Goal: Task Accomplishment & Management: Use online tool/utility

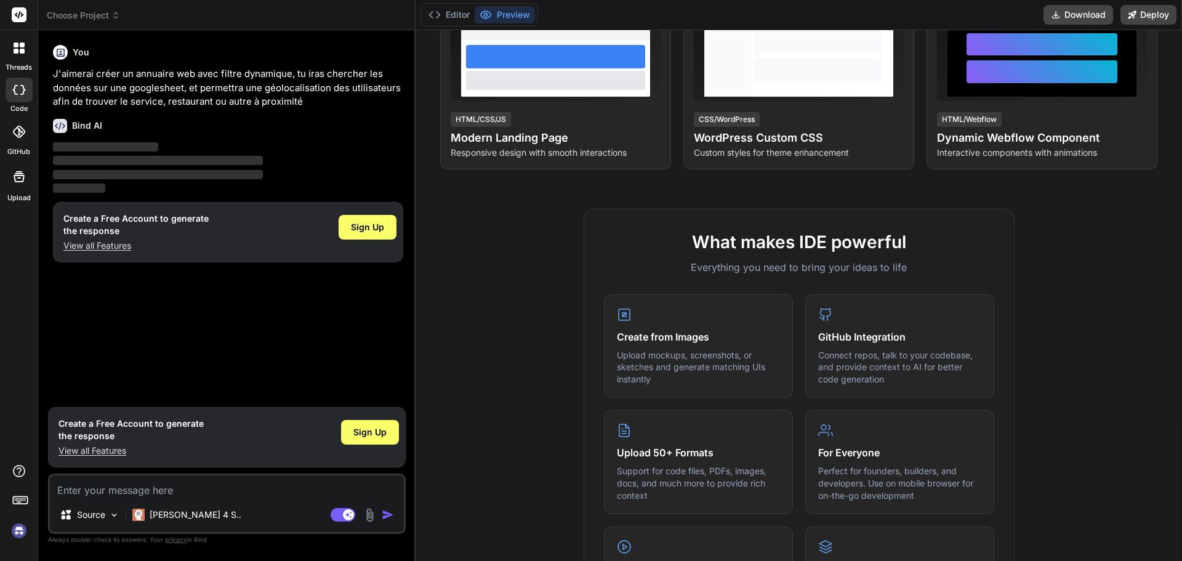
scroll to position [123, 0]
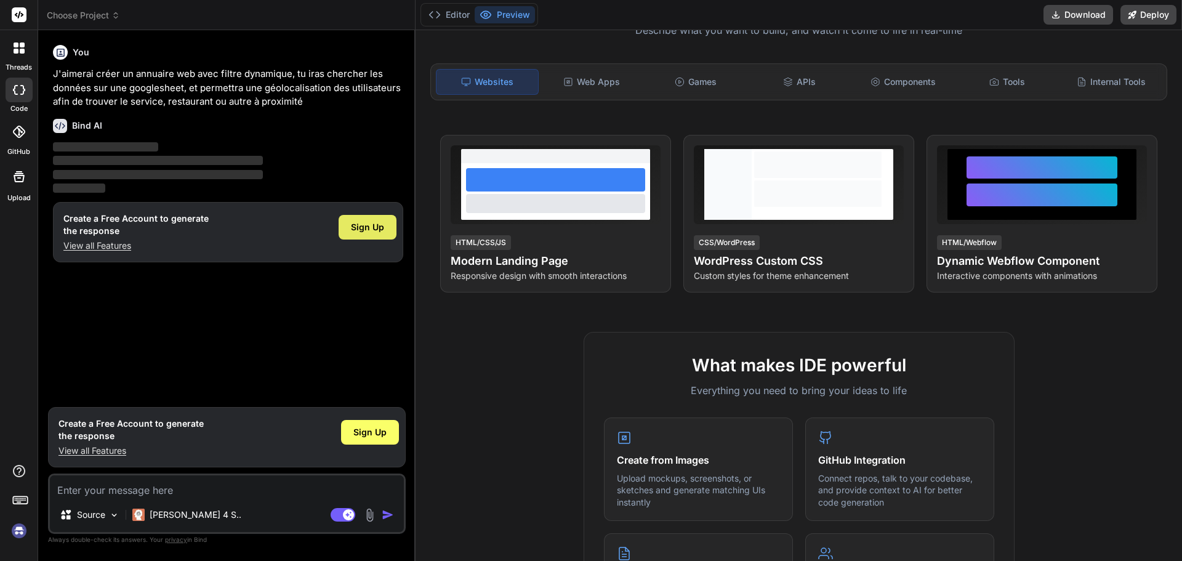
click at [360, 227] on span "Sign Up" at bounding box center [367, 227] width 33 height 12
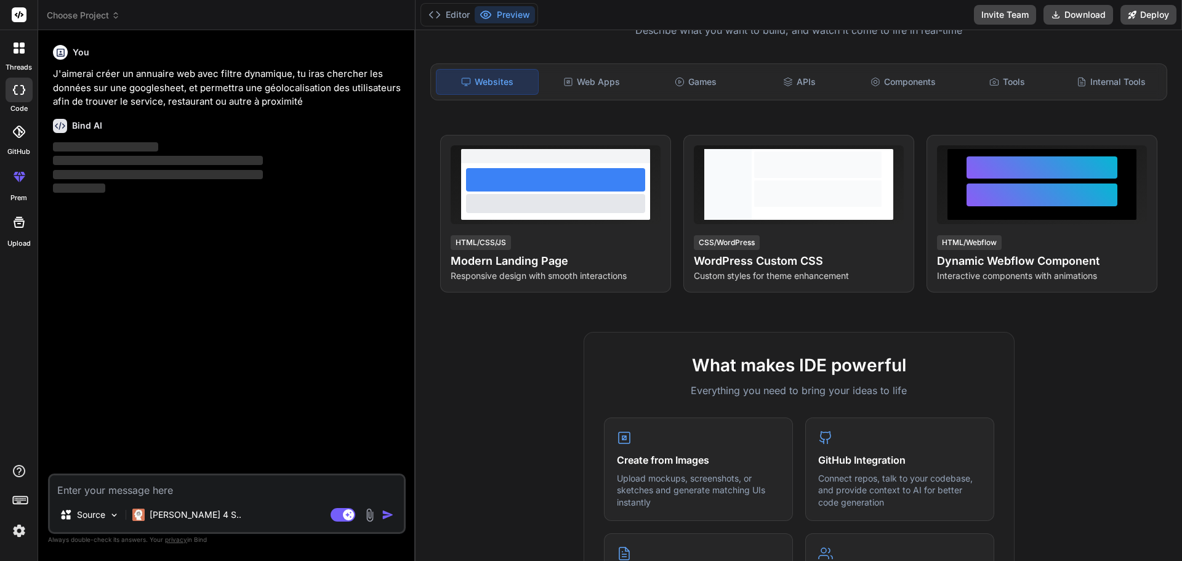
type textarea "x"
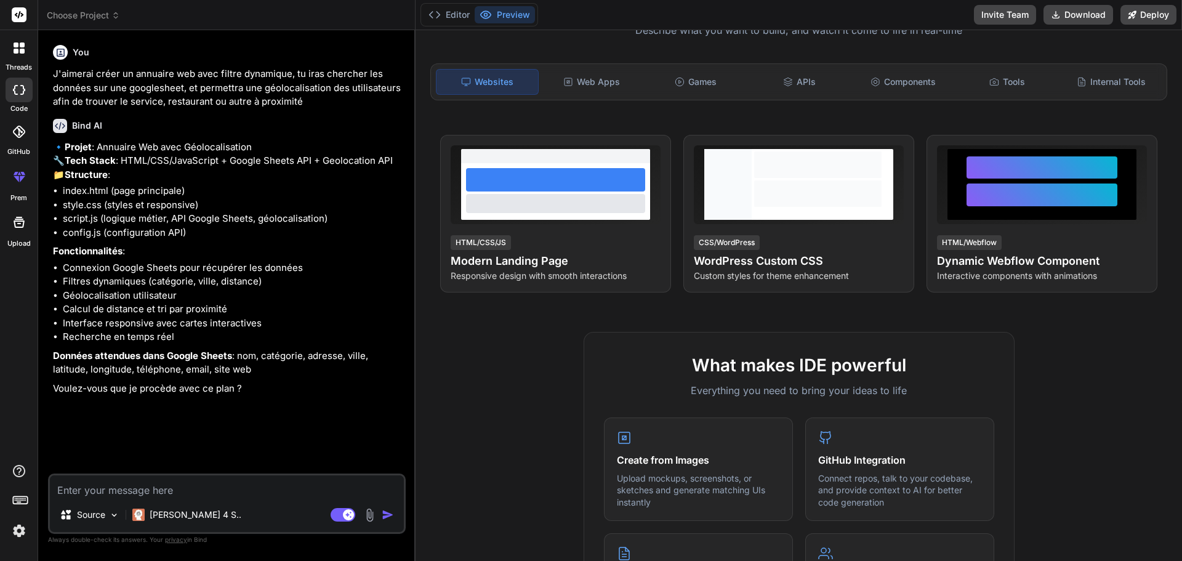
click at [143, 491] on textarea at bounding box center [227, 486] width 354 height 22
click at [172, 376] on div "🔹 Projet : Annuaire Web avec Géolocalisation 🔧 Tech Stack : HTML/CSS/JavaScript…" at bounding box center [228, 268] width 350 height 256
click at [100, 492] on textarea at bounding box center [227, 486] width 354 height 22
type textarea "N"
type textarea "x"
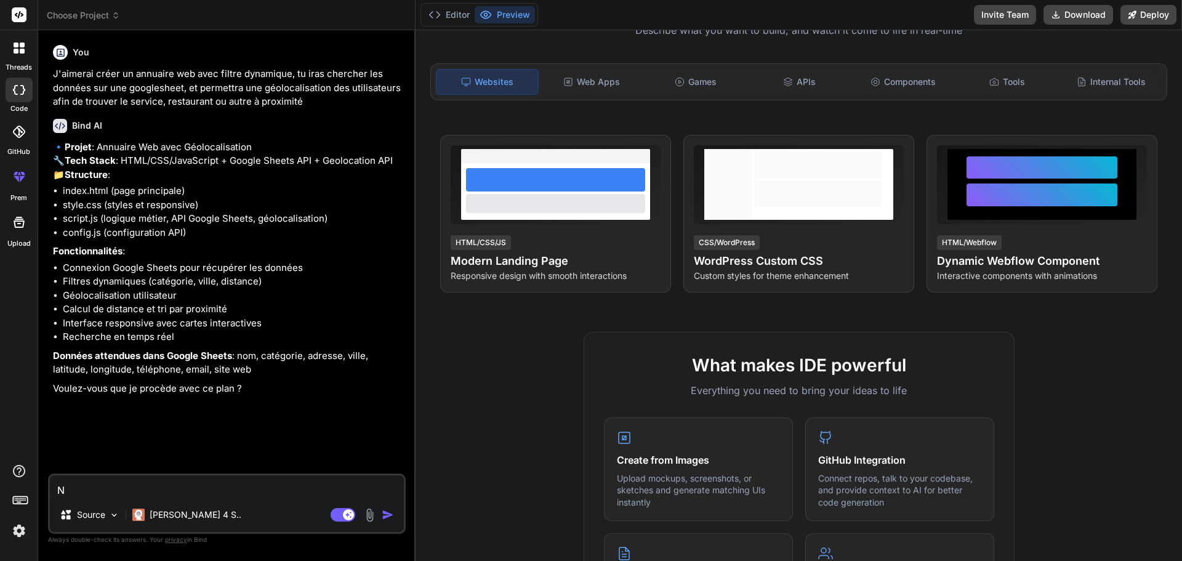
type textarea "x"
type textarea "D"
type textarea "x"
type textarea "D"
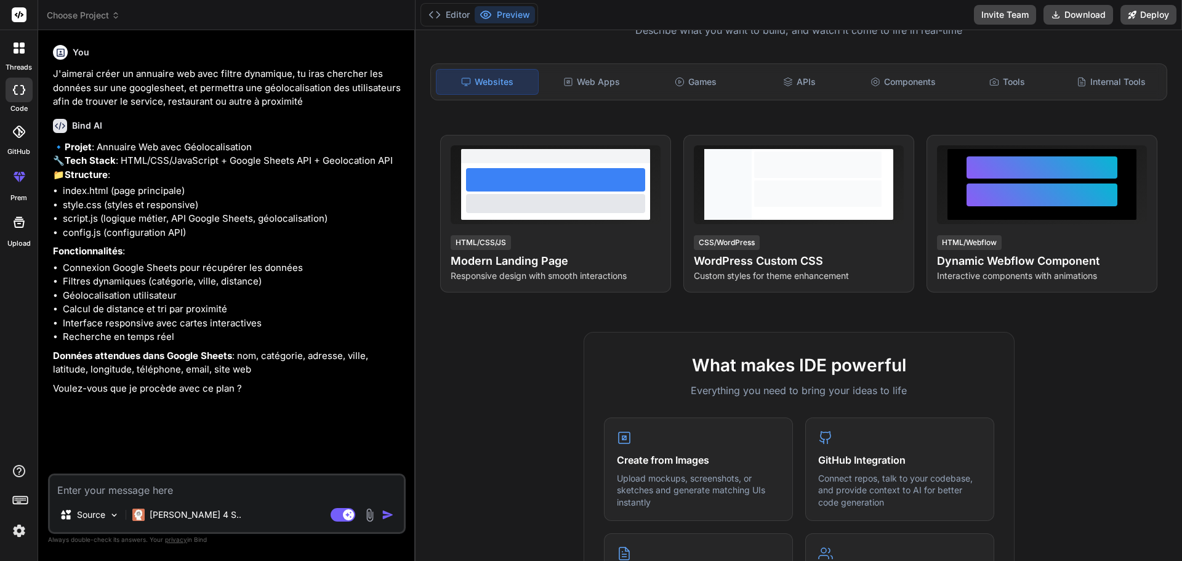
type textarea "x"
type textarea "Da"
type textarea "x"
type textarea "[PERSON_NAME]"
type textarea "x"
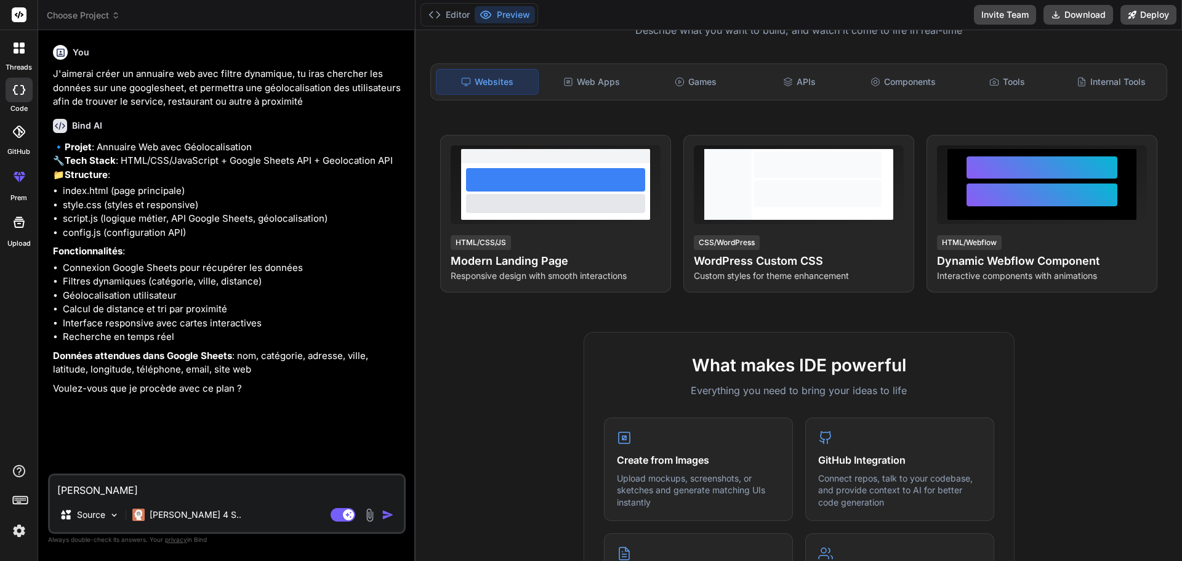
type textarea "Dans"
type textarea "x"
type textarea "Dans"
type textarea "x"
type textarea "Dans g"
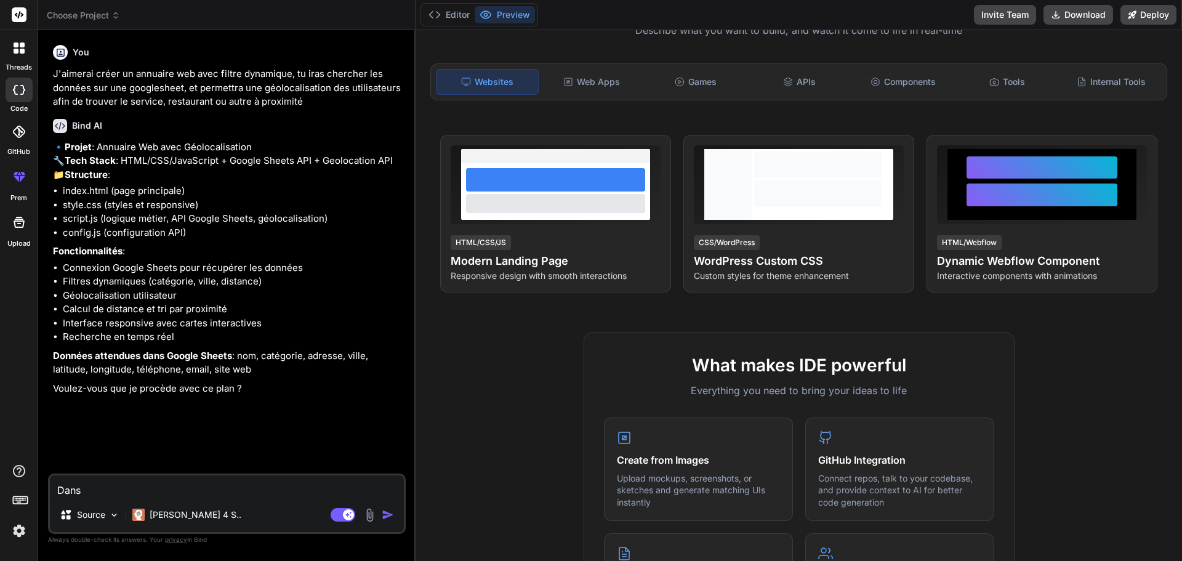
type textarea "x"
type textarea "Dans go"
type textarea "x"
type textarea "Dans goo"
type textarea "x"
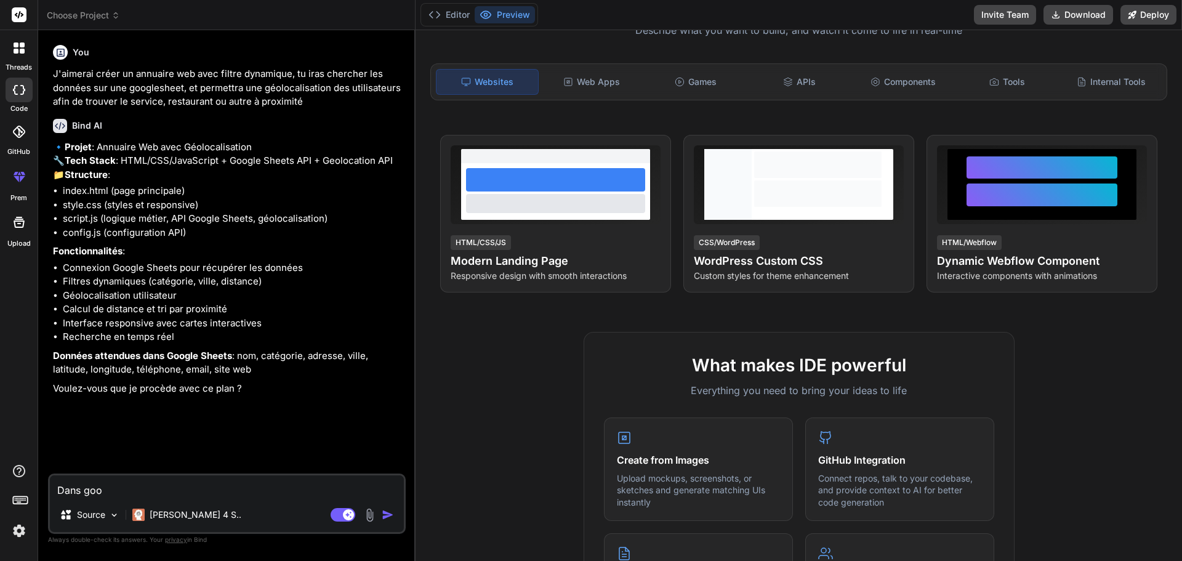
type textarea "Dans goog"
type textarea "x"
type textarea "Dans googl"
type textarea "x"
type textarea "Dans google"
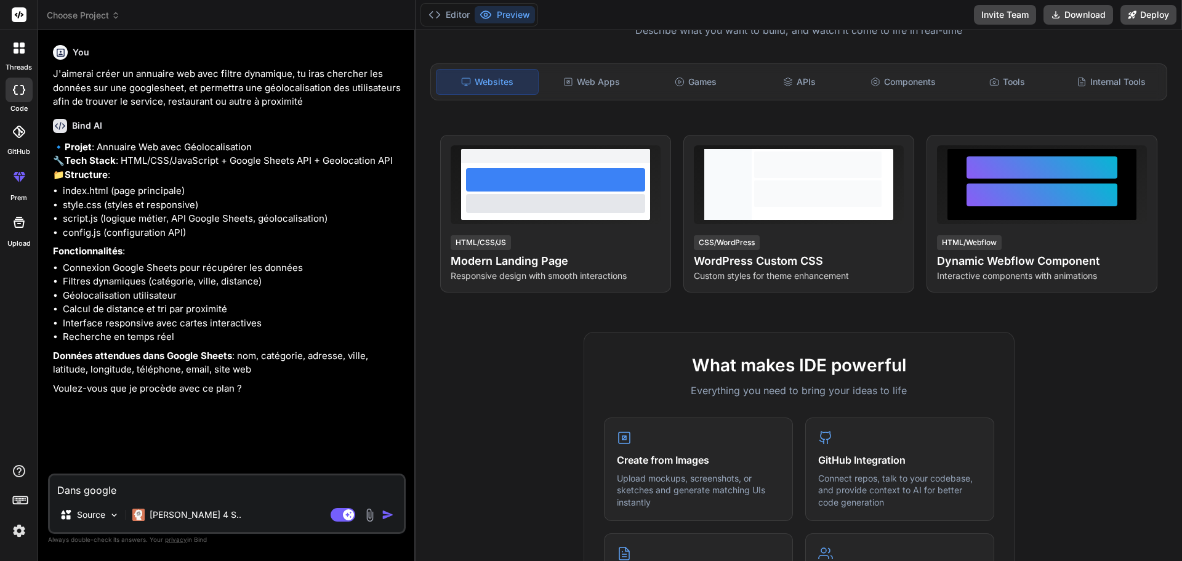
type textarea "x"
type textarea "Dans google"
type textarea "x"
type textarea "Dans google s"
type textarea "x"
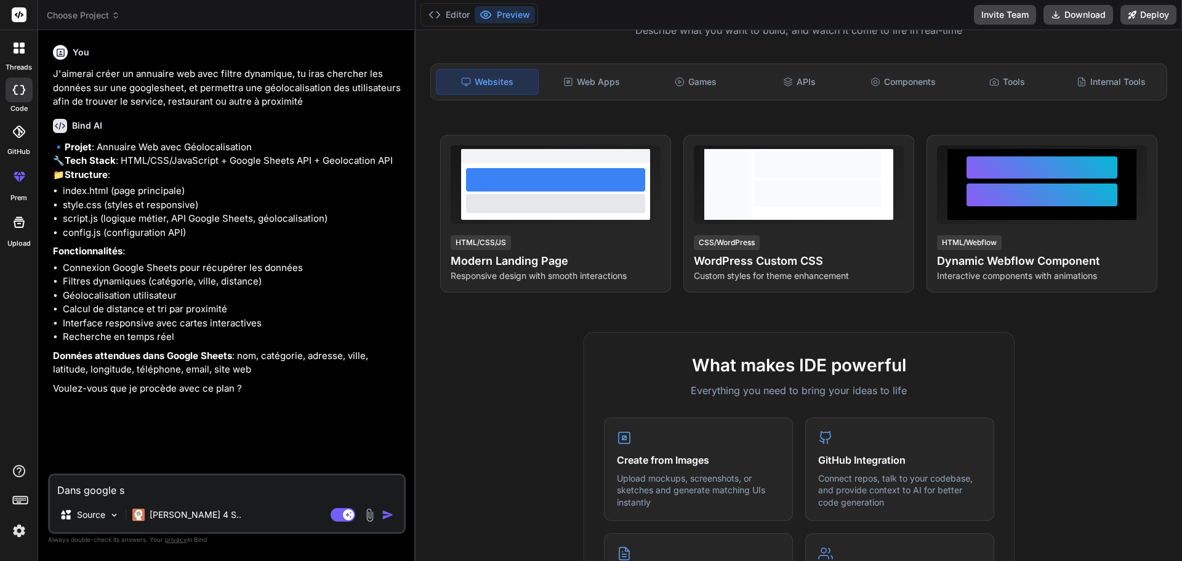
type textarea "Dans google sj"
type textarea "x"
type textarea "Dans google sje"
type textarea "x"
type textarea "Dans google sj"
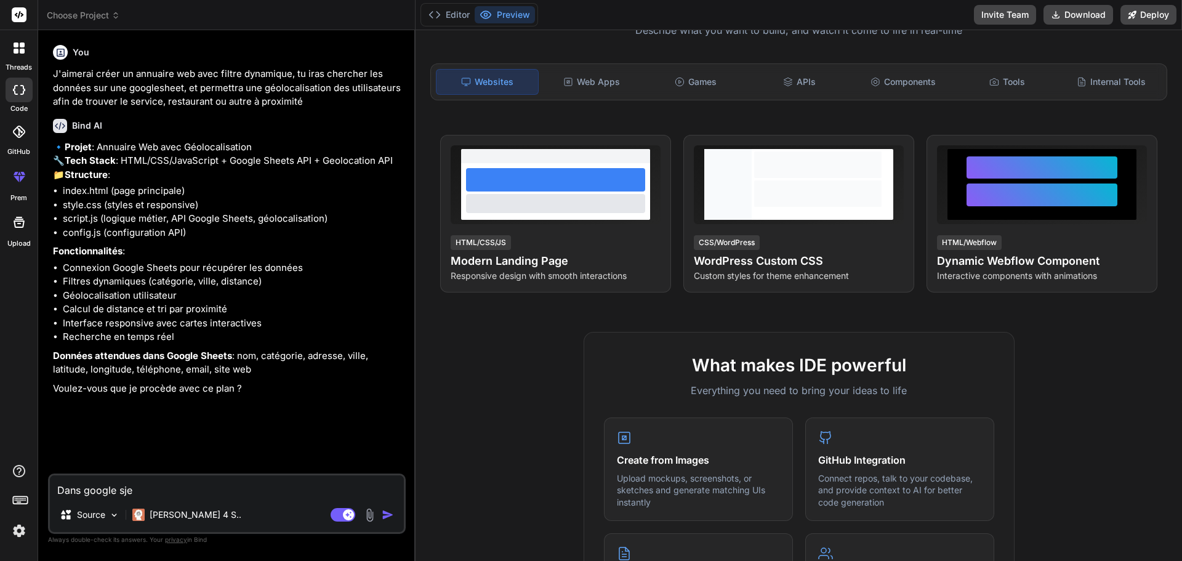
type textarea "x"
type textarea "Dans google s"
type textarea "x"
type textarea "Dans google sh"
type textarea "x"
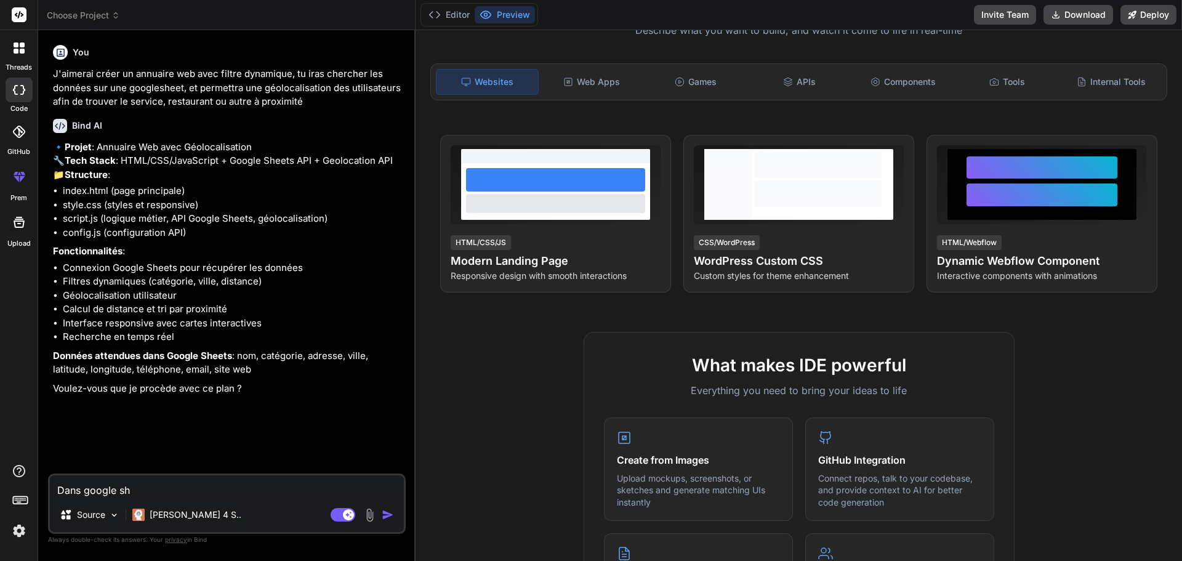
type textarea "Dans google she"
type textarea "x"
type textarea "Dans google shee"
type textarea "x"
type textarea "Dans google sheet"
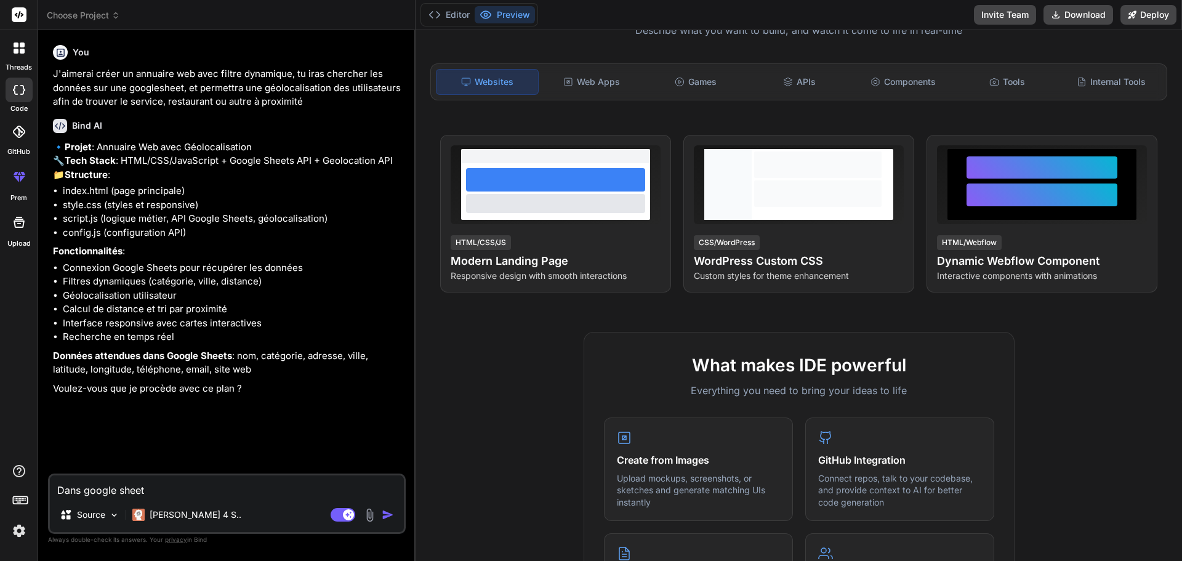
type textarea "x"
type textarea "Dans google sheet"
type textarea "x"
type textarea "Dans google sheet :"
type textarea "x"
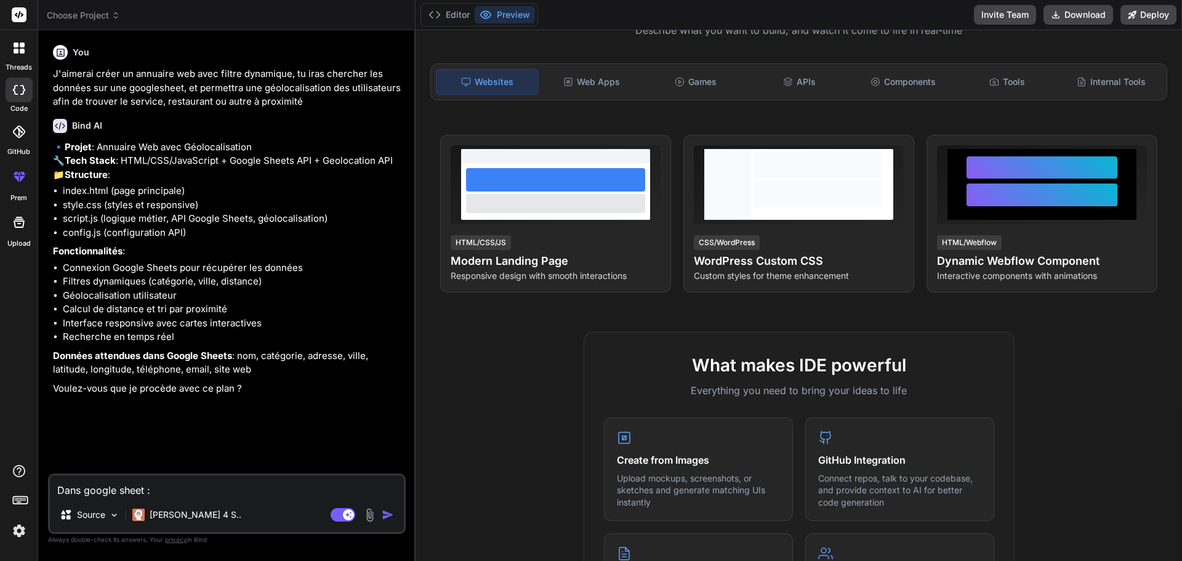
type textarea "Dans google sheet :"
type textarea "x"
type textarea "Dans google sheet : N"
type textarea "x"
type textarea "Dans google sheet : No"
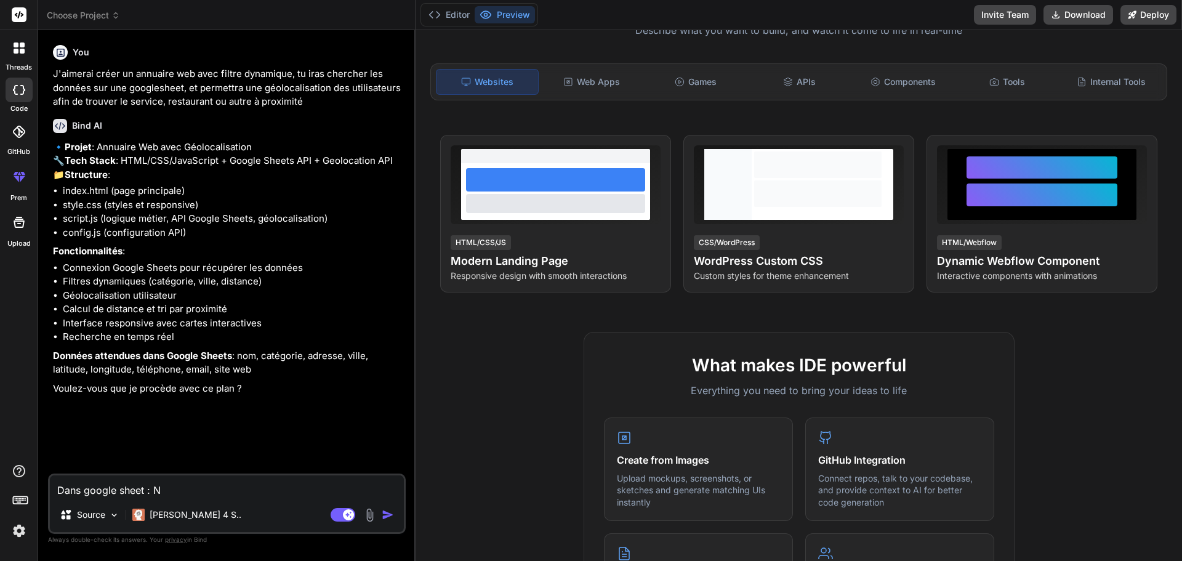
type textarea "x"
type textarea "Dans google sheet : Nom"
type textarea "x"
type textarea "Dans google sheet : Nom"
type textarea "x"
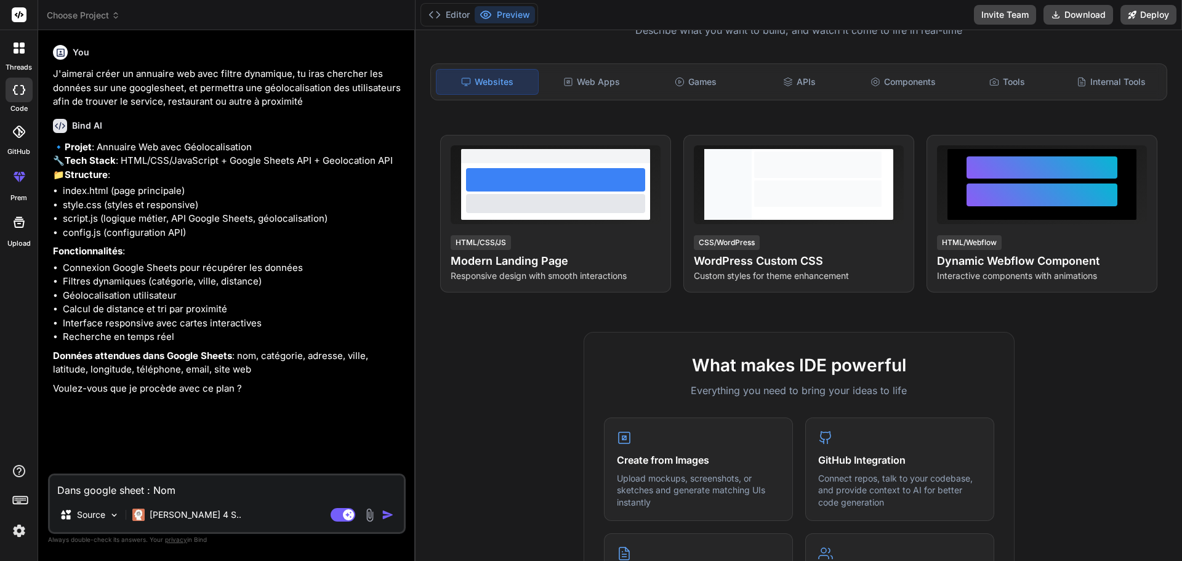
type textarea "Dans google sheet : Nom"
type textarea "x"
type textarea "Dans google sheet : Nom,"
type textarea "x"
type textarea "Dans google sheet : Nom,"
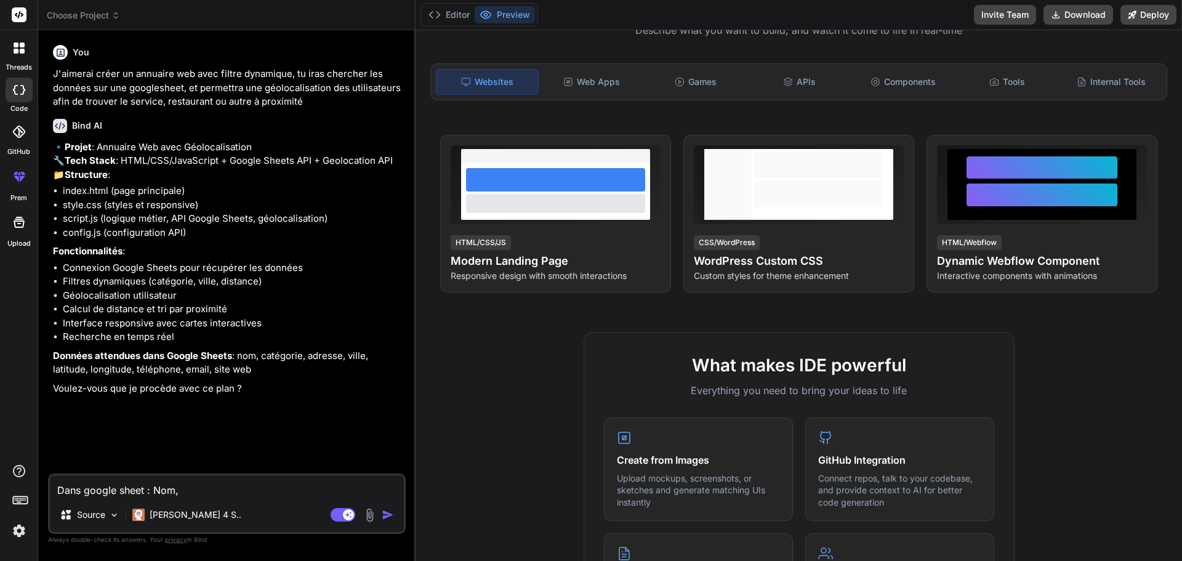
type textarea "x"
type textarea "Dans google sheet : Nom, c"
type textarea "x"
type textarea "Dans google sheet : Nom, [GEOGRAPHIC_DATA]"
type textarea "x"
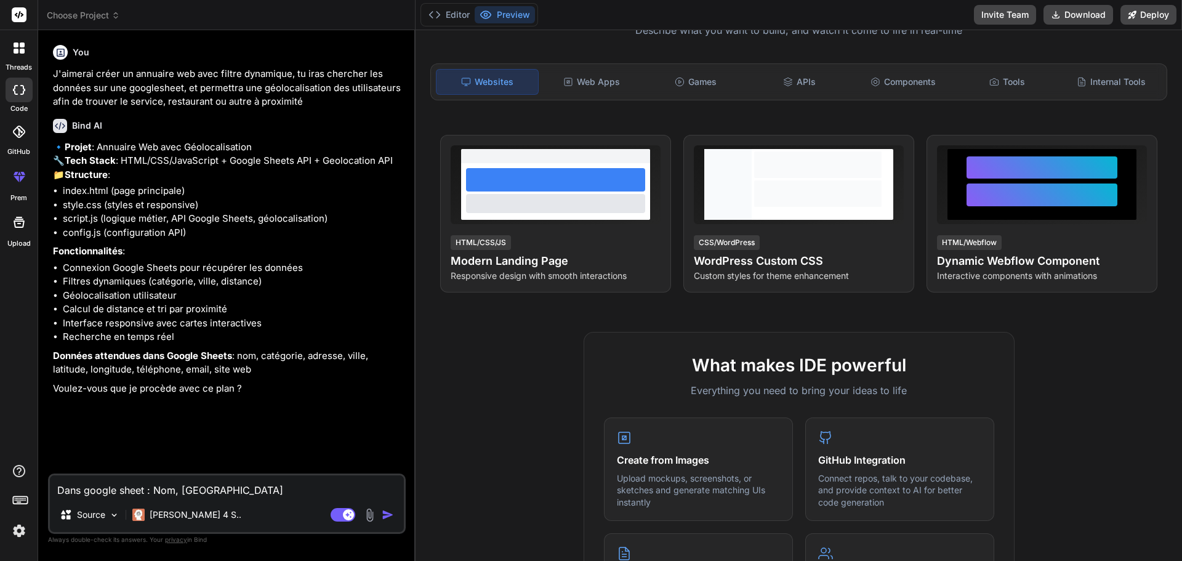
type textarea "Dans google sheet : Nom, cat"
type textarea "x"
type textarea "Dans google sheet : Nom, caté"
type textarea "x"
type textarea "Dans google sheet : Nom, catég"
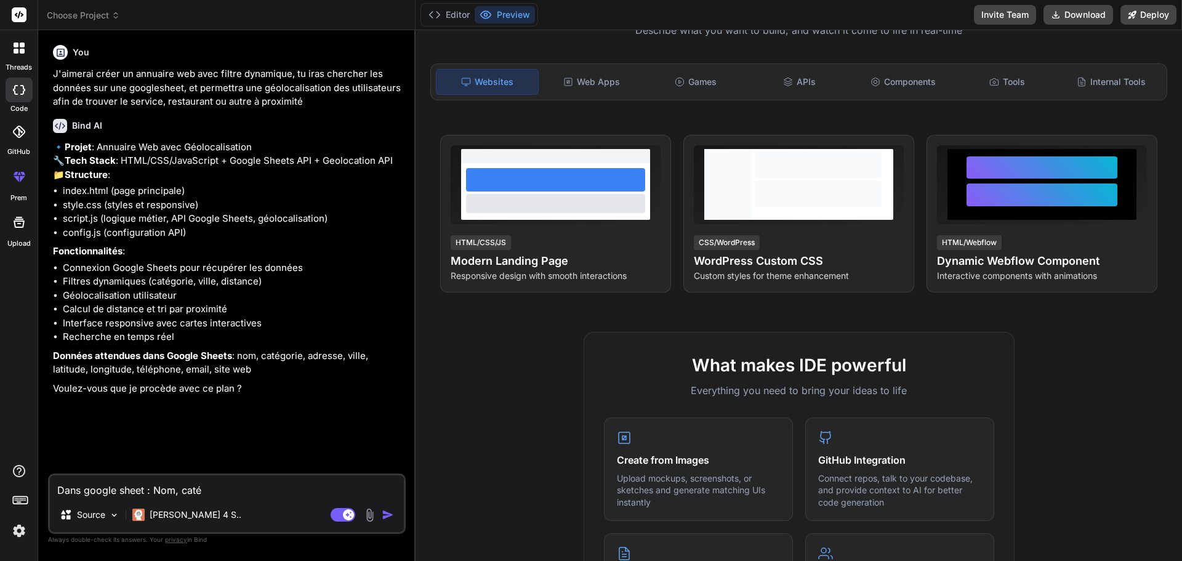
type textarea "x"
type textarea "Dans google sheet : Nom, catégo"
type textarea "x"
type textarea "Dans google sheet : Nom, catégor"
type textarea "x"
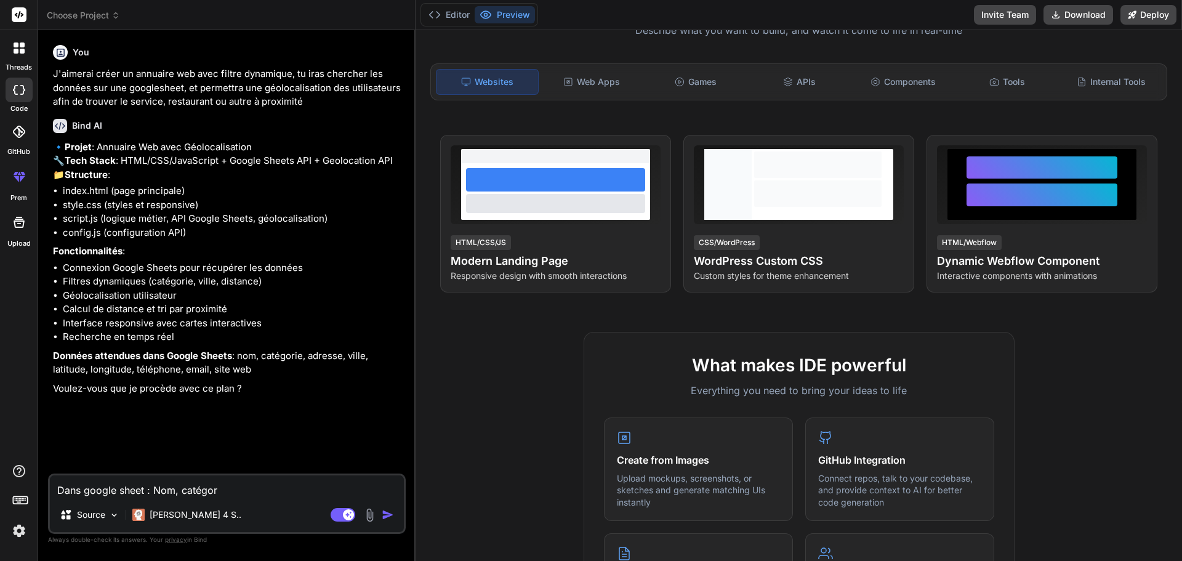
type textarea "Dans google sheet : Nom, catégori"
type textarea "x"
type textarea "Dans google sheet : Nom, catégorie"
type textarea "x"
type textarea "Dans google sheet : Nom, catégorie,"
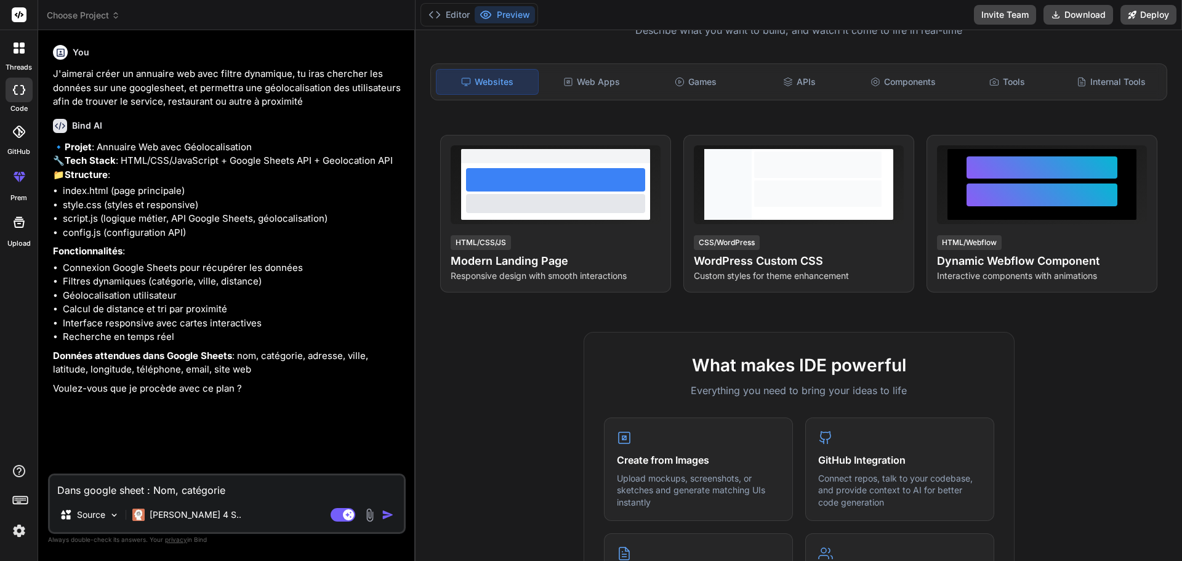
type textarea "x"
type textarea "Dans google sheet : Nom, catégorie,"
type textarea "x"
type textarea "Dans google sheet : Nom, catégorie, s"
type textarea "x"
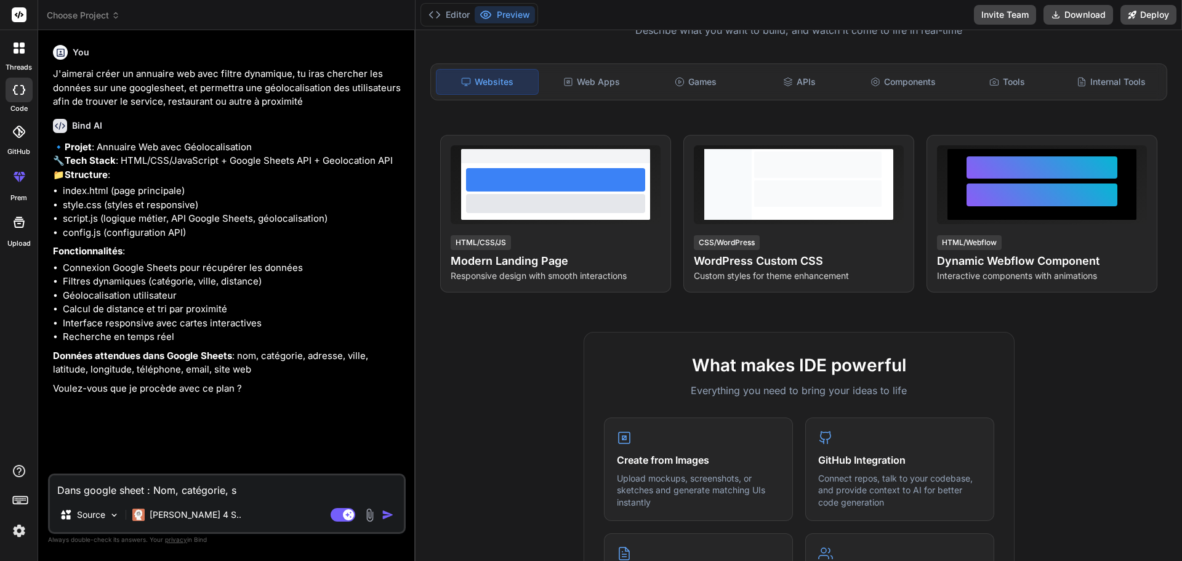
type textarea "Dans google sheet : Nom, catégorie, so"
type textarea "x"
type textarea "Dans google sheet : Nom, catégorie, sou"
type textarea "x"
type textarea "Dans google sheet : Nom, catégorie, sous"
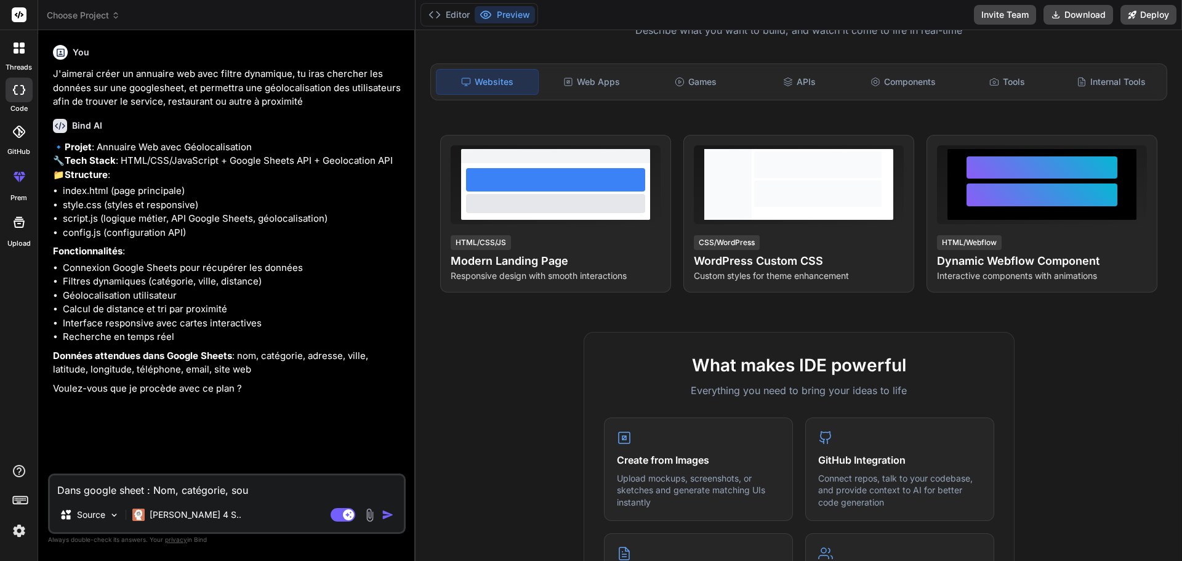
type textarea "x"
type textarea "Dans google sheet : Nom, catégorie, sous-"
type textarea "x"
type textarea "Dans google sheet : Nom, catégorie, sous-c"
type textarea "x"
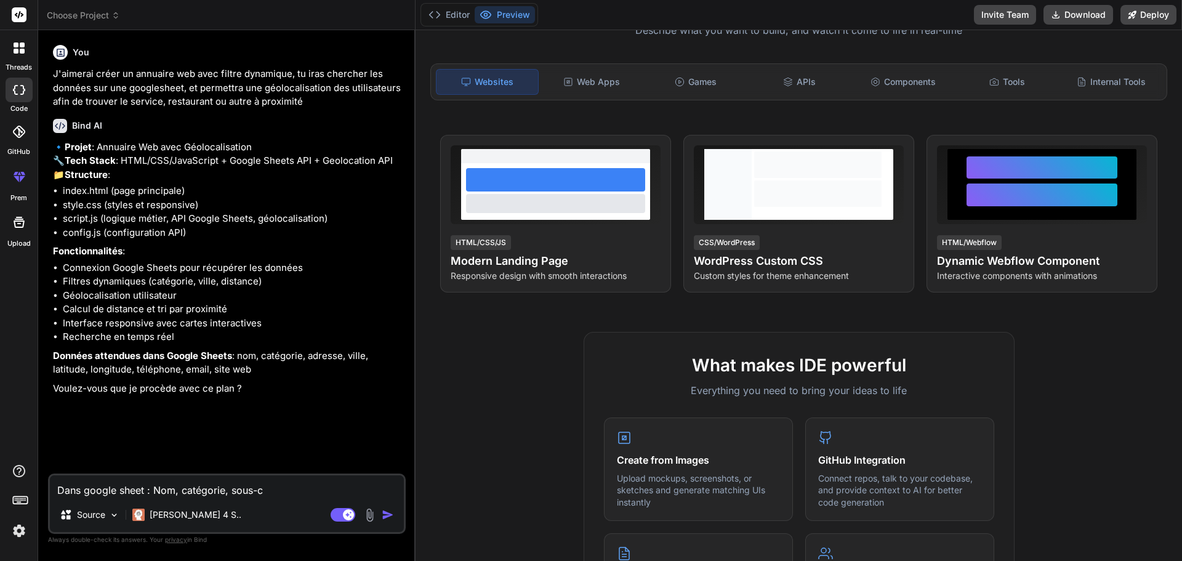
type textarea "Dans google sheet : Nom, catégorie, sous-ca"
type textarea "x"
type textarea "Dans google sheet : Nom, catégorie, sous-cat"
type textarea "x"
type textarea "Dans google sheet : Nom, catégorie, sous-caté"
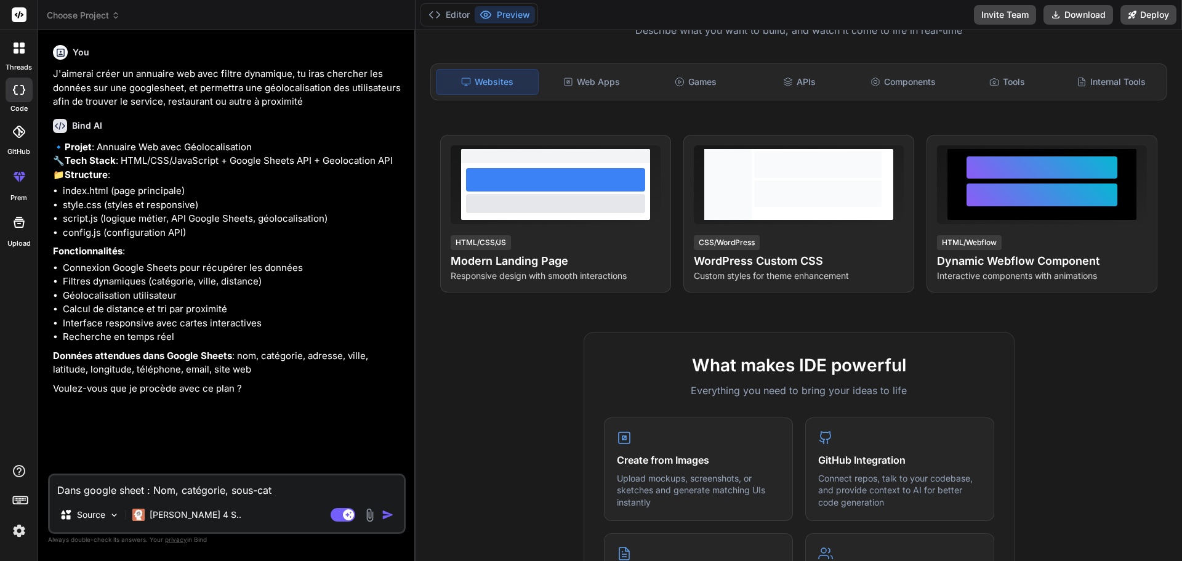
type textarea "x"
type textarea "Dans google sheet : Nom, catégorie, sous-catég"
type textarea "x"
type textarea "Dans google sheet : Nom, catégorie, sous-catégr"
type textarea "x"
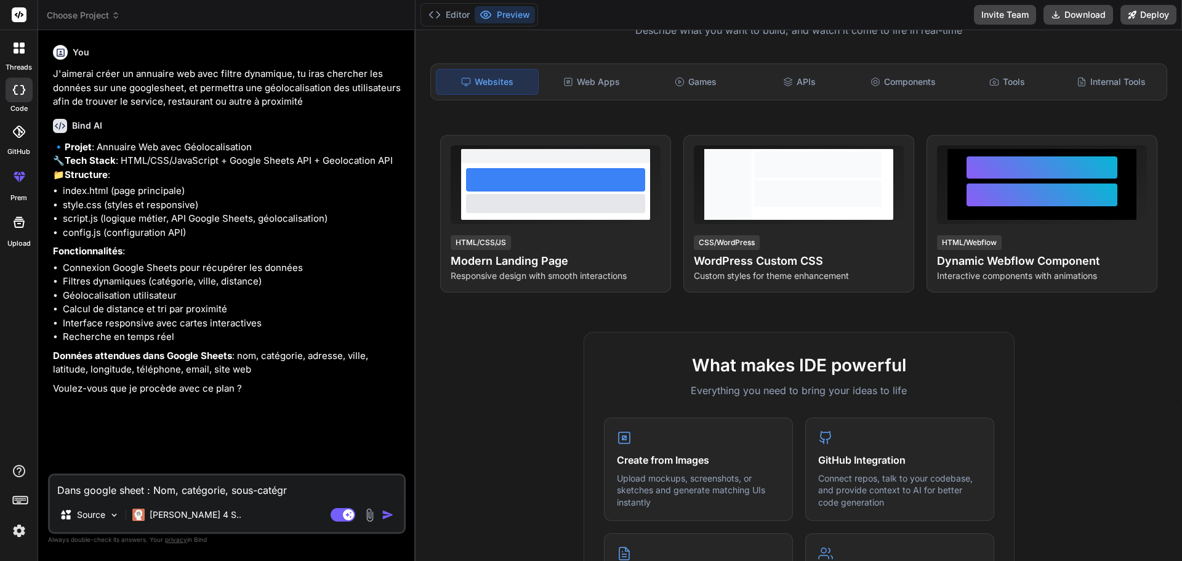
type textarea "Dans google sheet : Nom, catégorie, sous-catég"
type textarea "x"
type textarea "Dans google sheet : Nom, catégorie, sous-catégo"
type textarea "x"
type textarea "Dans google sheet : Nom, catégorie, sous-catégor"
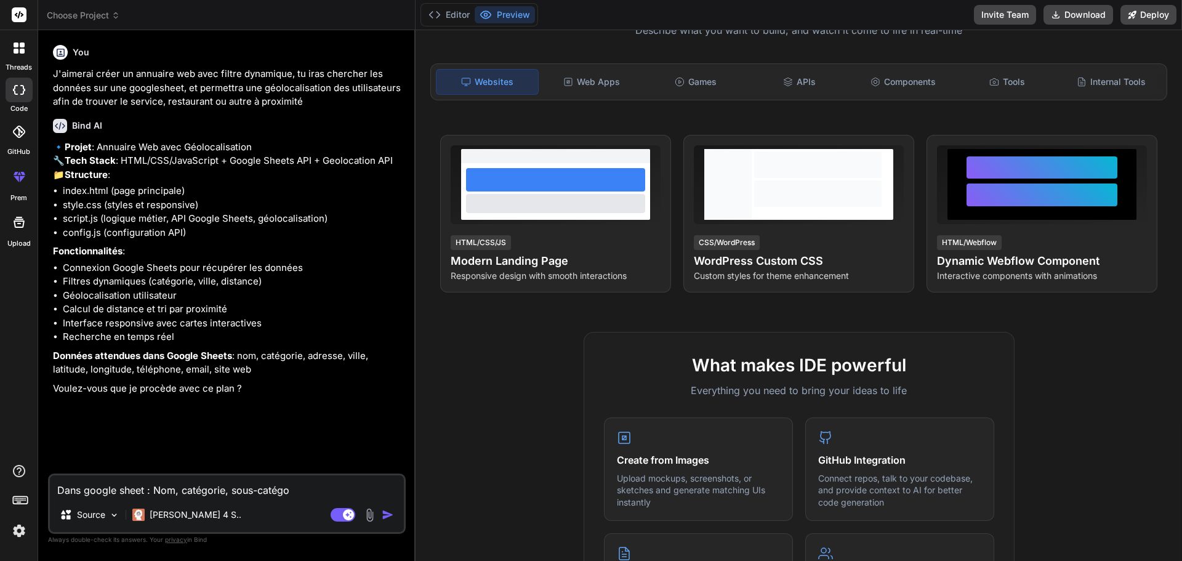
type textarea "x"
type textarea "Dans google sheet : Nom, catégorie, sous-catégori"
type textarea "x"
type textarea "Dans google sheet : Nom, catégorie, sous-catégorie"
type textarea "x"
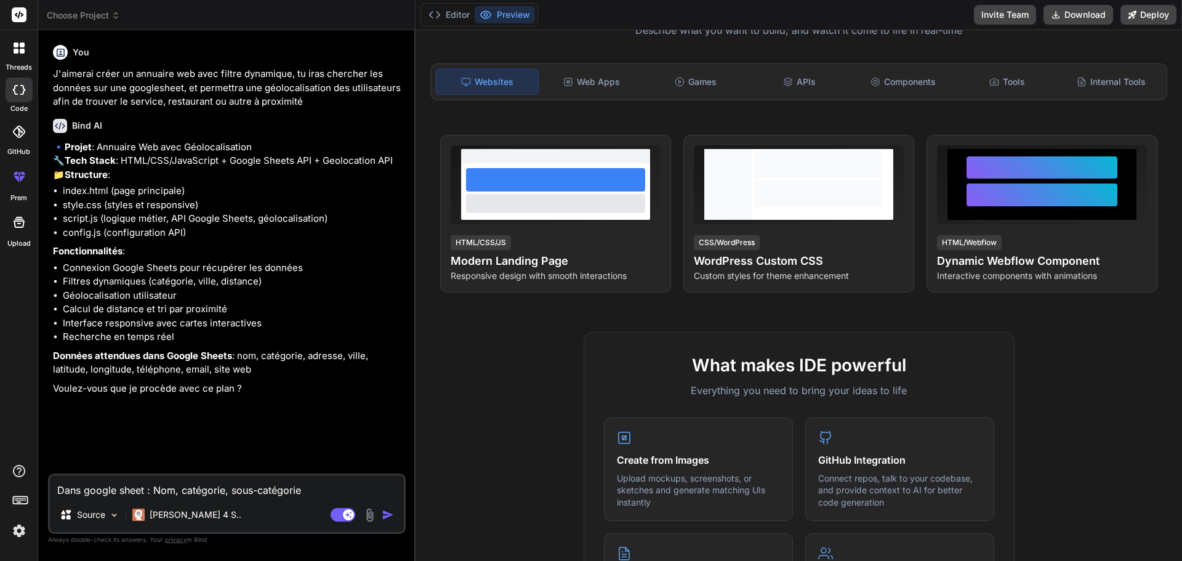
type textarea "Dans google sheet : Nom, catégorie, sous-catégorie,"
type textarea "x"
type textarea "Dans google sheet : Nom, catégorie, sous-catégorie,"
type textarea "x"
type textarea "Dans google sheet : Nom, catégorie, sous-catégorie, V"
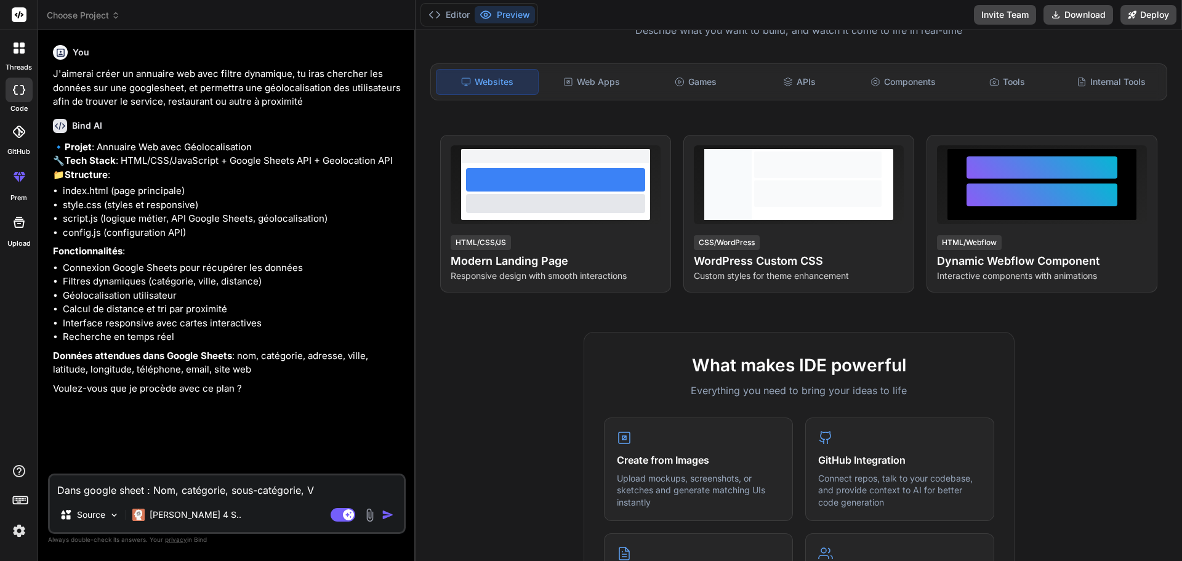
type textarea "x"
type textarea "Dans google sheet : Nom, catégorie, sous-catégorie, Vi"
type textarea "x"
type textarea "Dans google sheet : Nom, catégorie, sous-catégorie, Vil"
type textarea "x"
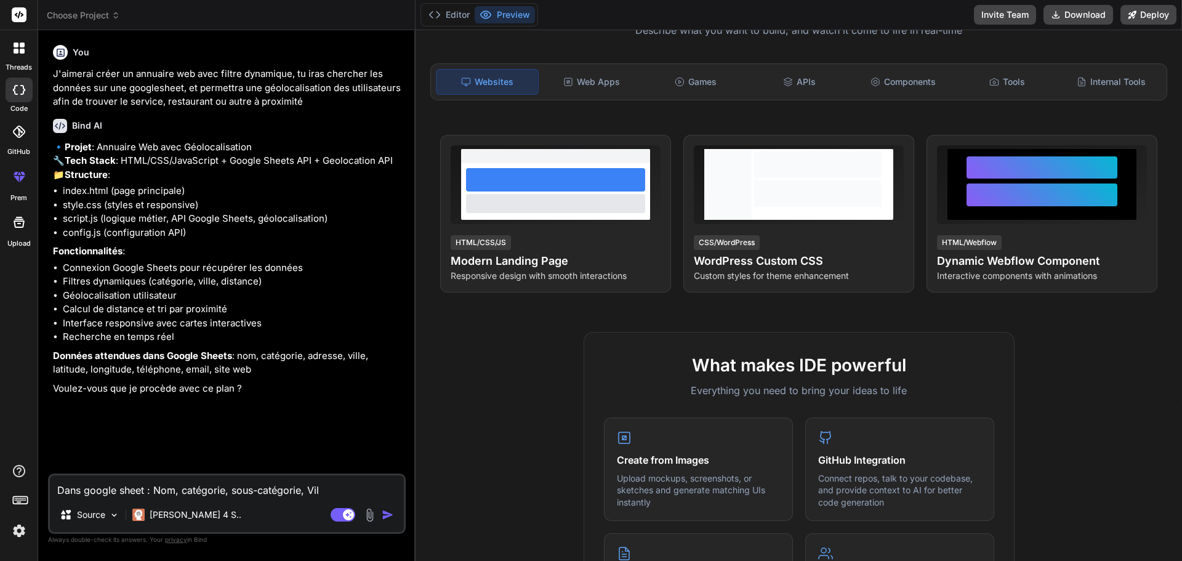
type textarea "Dans google sheet : Nom, catégorie, sous-catégorie, Vill"
type textarea "x"
type textarea "Dans google sheet : Nom, catégorie, sous-catégorie, Ville"
type textarea "x"
type textarea "Dans google sheet : Nom, catégorie, sous-catégorie, Ville,"
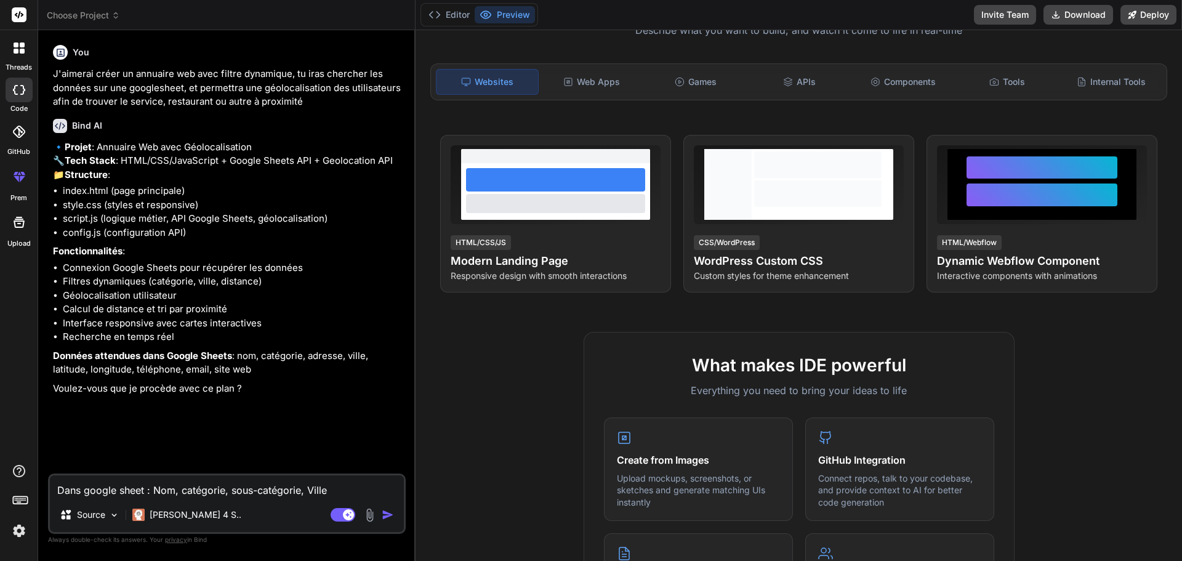
type textarea "x"
type textarea "Dans google sheet : Nom, catégorie, sous-catégorie, Ville,"
type textarea "x"
type textarea "Dans google sheet : Nom, catégorie, sous-catégorie, Ville, l"
type textarea "x"
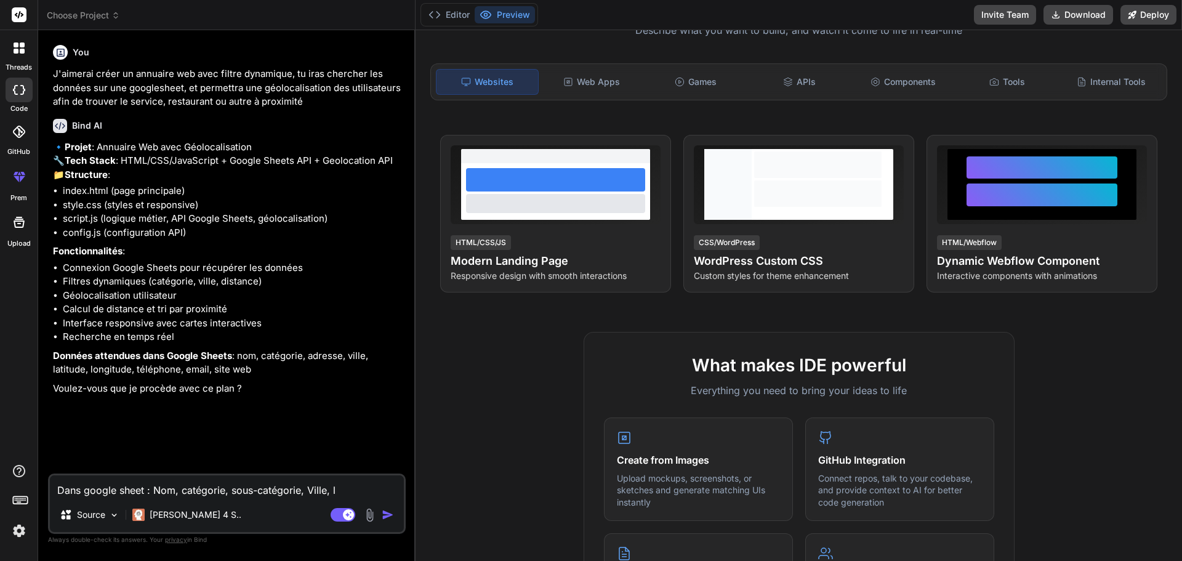
type textarea "Dans google sheet : Nom, catégorie, sous-catégorie, Ville, la"
type textarea "x"
type textarea "Dans google sheet : Nom, catégorie, sous-catégorie, Ville, lat"
type textarea "x"
type textarea "Dans google sheet : Nom, catégorie, sous-catégorie, Ville, lati"
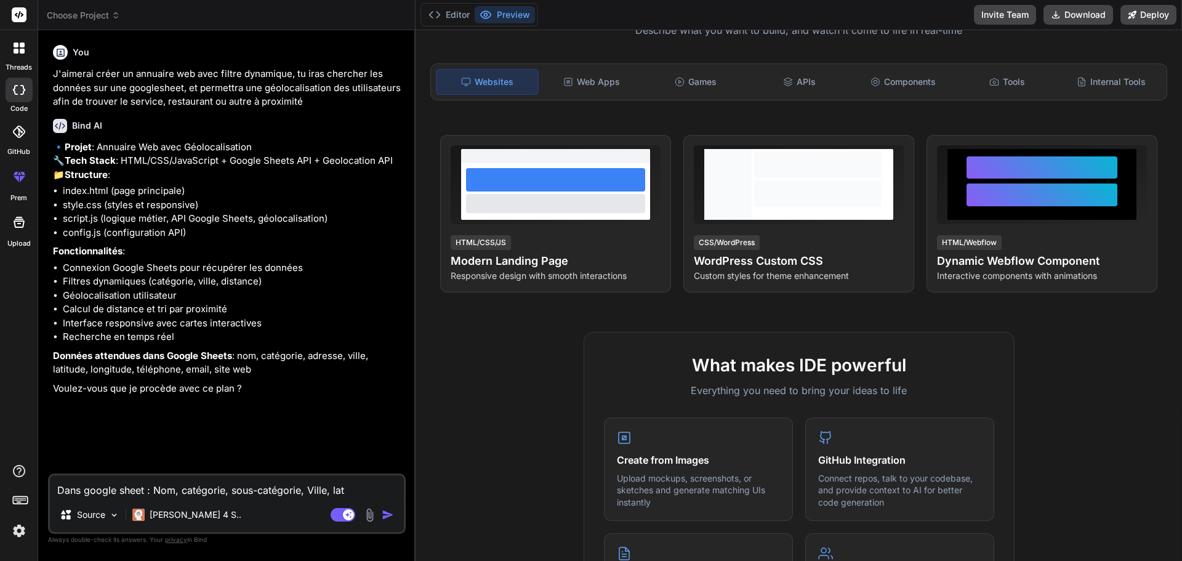
type textarea "x"
type textarea "Dans google sheet : Nom, catégorie, sous-catégorie, Ville, latit"
type textarea "x"
type textarea "Dans google sheet : Nom, catégorie, sous-catégorie, Ville, latitu"
type textarea "x"
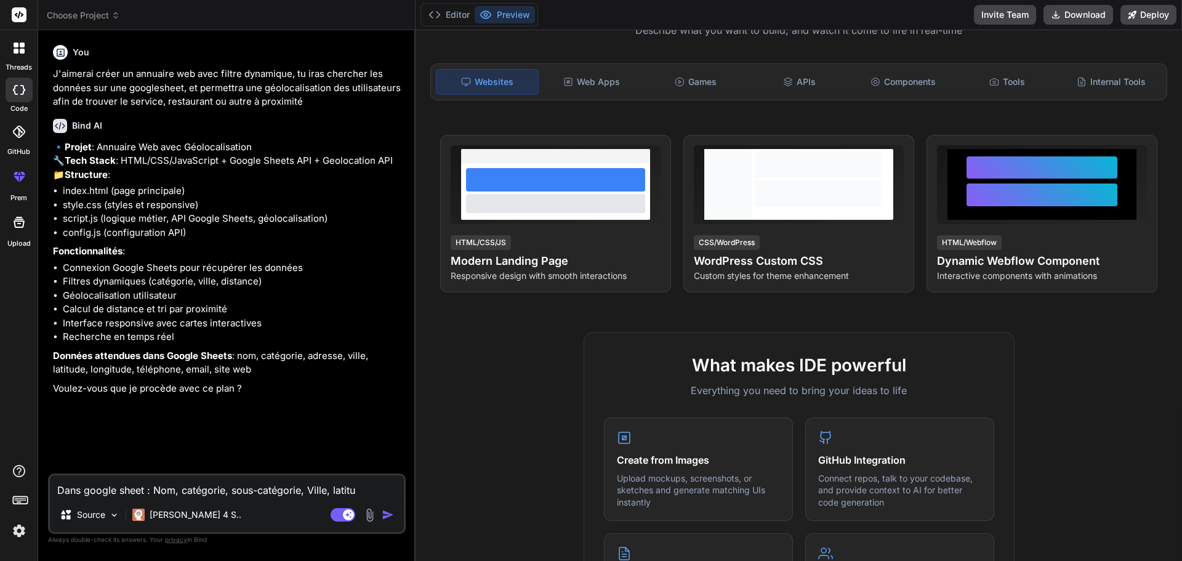
type textarea "Dans google sheet : Nom, catégorie, sous-catégorie, Ville, latitud"
type textarea "x"
type textarea "Dans google sheet : Nom, catégorie, sous-catégorie, Ville, latitude"
type textarea "x"
type textarea "Dans google sheet : Nom, catégorie, sous-catégorie, Ville, latitude,"
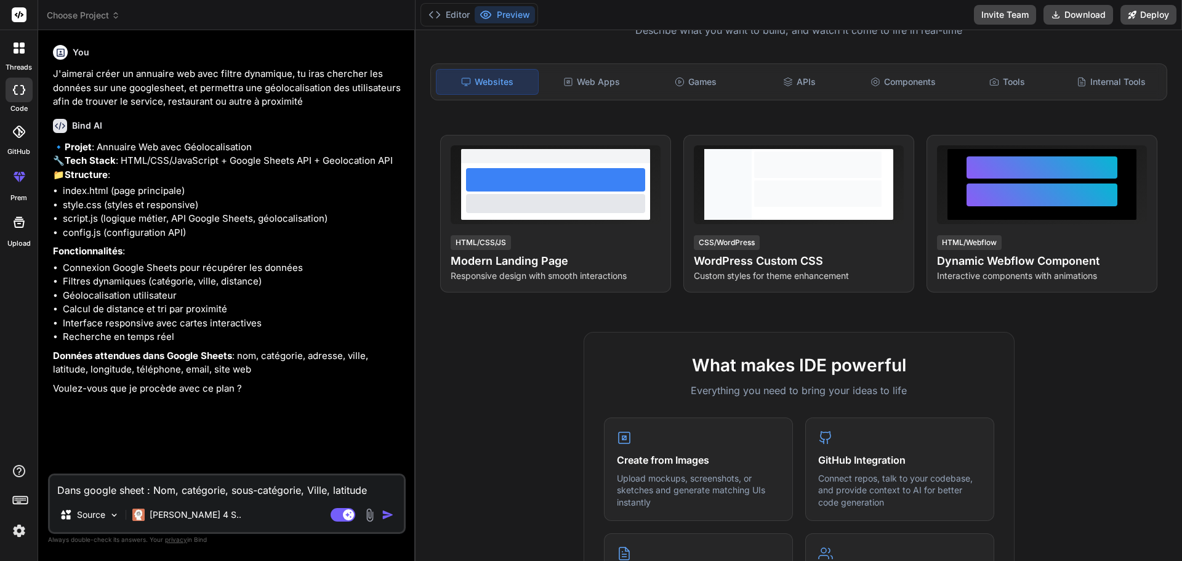
type textarea "x"
type textarea "Dans google sheet : Nom, catégorie, sous-catégorie, Ville, latitude,"
type textarea "x"
type textarea "Dans google sheet : Nom, catégorie, sous-catégorie, Ville, latitude, l"
type textarea "x"
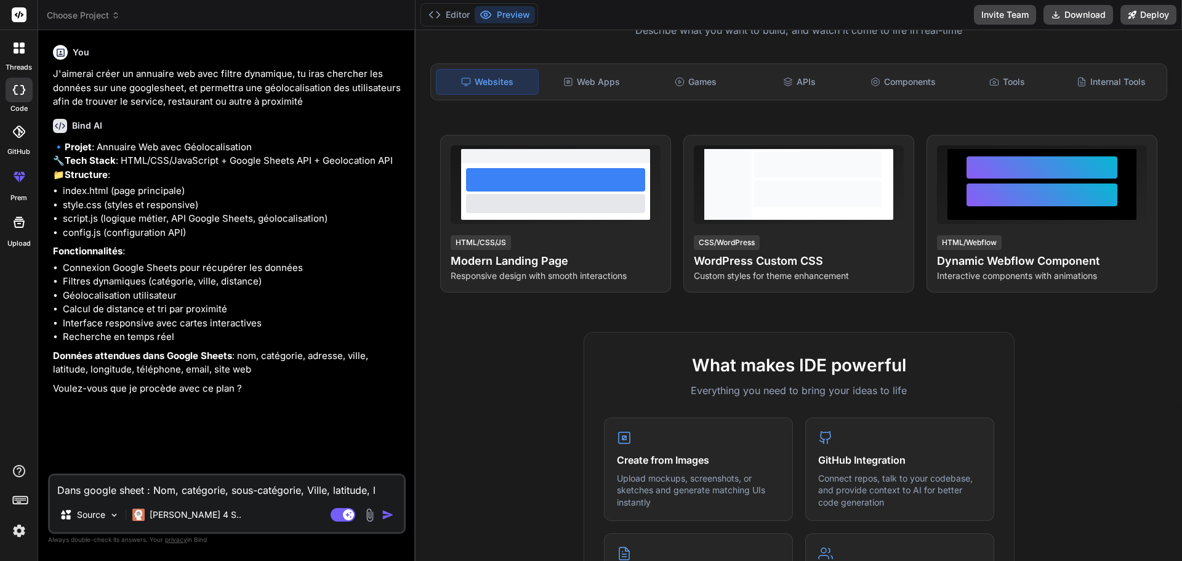
type textarea "Dans google sheet : Nom, catégorie, sous-catégorie, Ville, latitude, lo"
type textarea "x"
type textarea "Dans google sheet : Nom, catégorie, sous-catégorie, Ville, latitude, lon"
type textarea "x"
type textarea "Dans google sheet : Nom, catégorie, sous-catégorie, Ville, latitude, long"
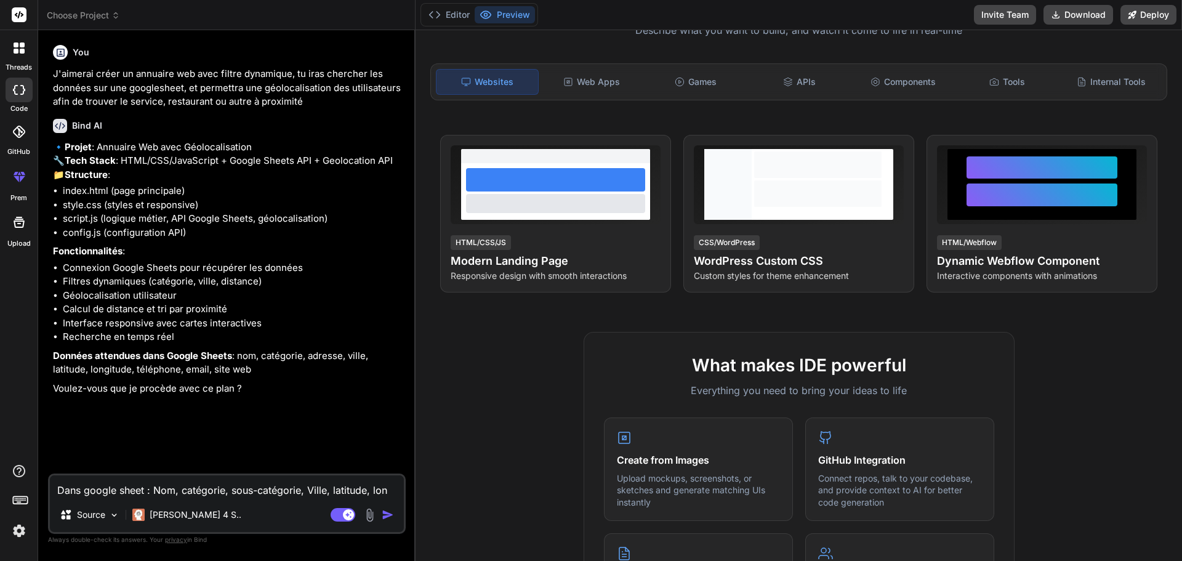
type textarea "x"
type textarea "Dans google sheet : Nom, catégorie, sous-catégorie, Ville, latitude, longu"
type textarea "x"
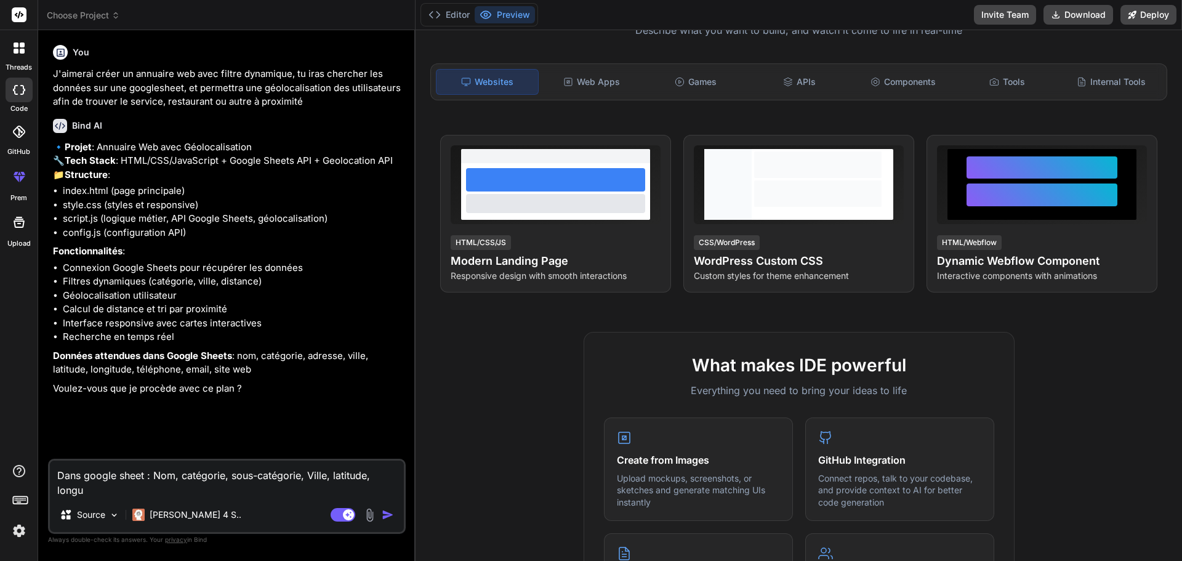
type textarea "Dans google sheet : Nom, catégorie, sous-catégorie, Ville, latitude, long"
type textarea "x"
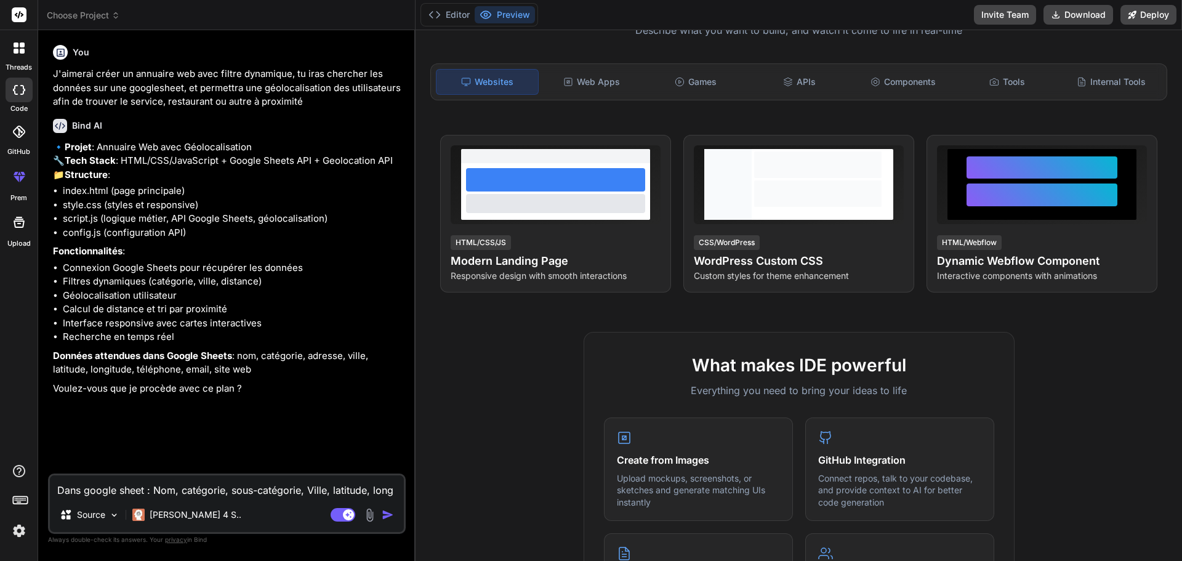
type textarea "Dans google sheet : Nom, catégorie, sous-catégorie, Ville, latitude, longi"
type textarea "x"
type textarea "Dans google sheet : Nom, catégorie, sous-catégorie, Ville, latitude, longit"
type textarea "x"
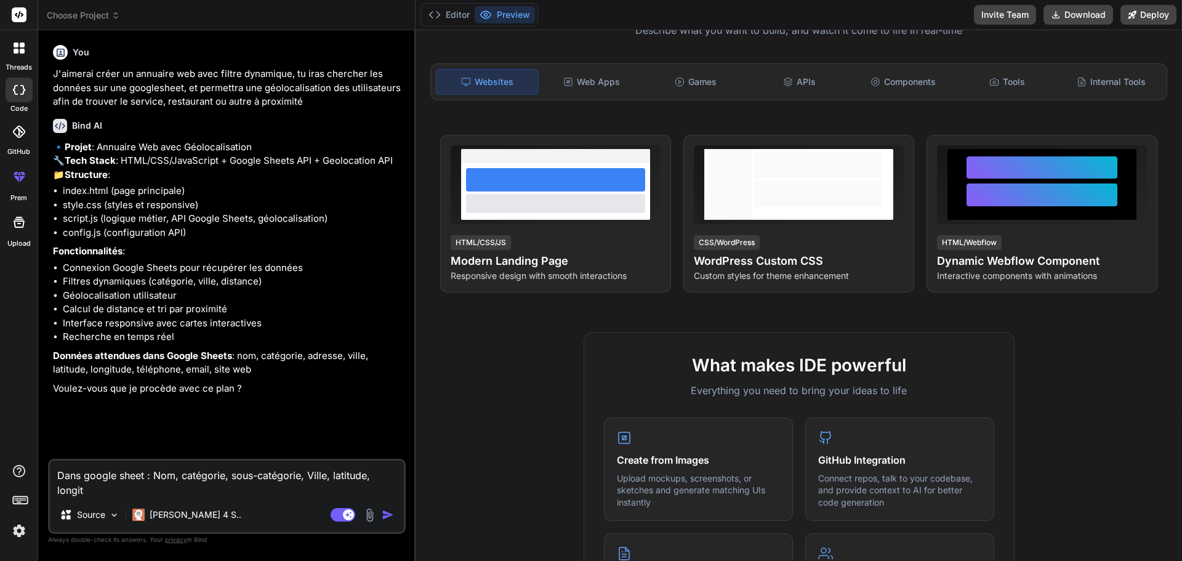
type textarea "Dans google sheet : Nom, catégorie, sous-catégorie, Ville, latitude, longitu"
type textarea "x"
type textarea "Dans google sheet : Nom, catégorie, sous-catégorie, Ville, latitude, longitud"
type textarea "x"
type textarea "Dans google sheet : Nom, catégorie, sous-catégorie, Ville, latitude, longitude"
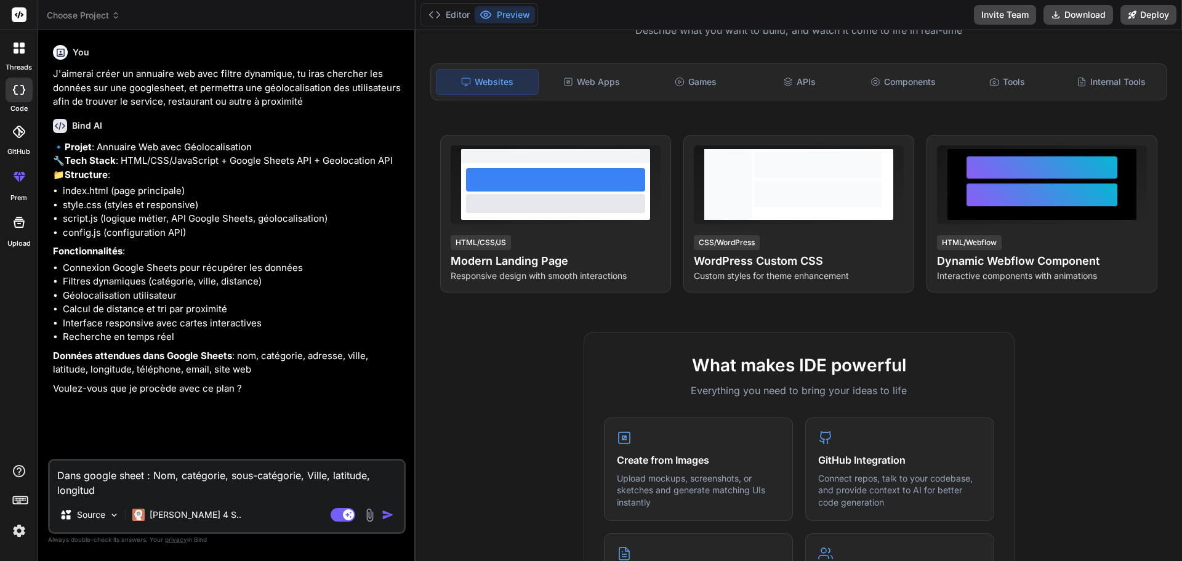
type textarea "x"
type textarea "Dans google sheet : Nom, catégorie, sous-catégorie, Ville, latitude, longitude,"
type textarea "x"
type textarea "Dans google sheet : Nom, catégorie, sous-catégorie, Ville, latitude, longitude,"
type textarea "x"
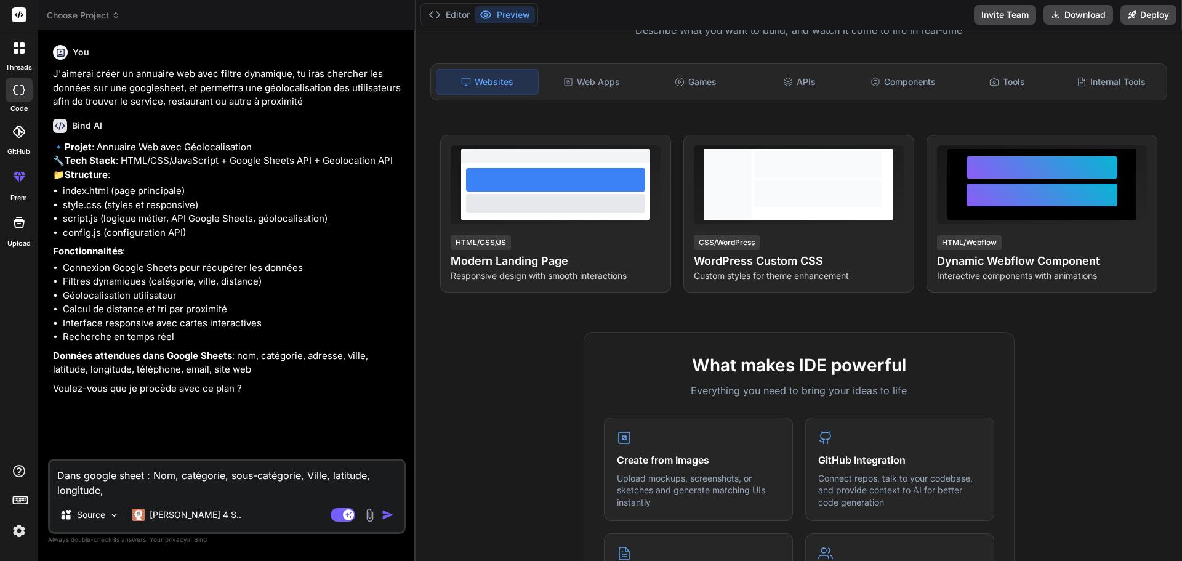
type textarea "Dans google sheet : Nom, catégorie, sous-catégorie, Ville, latitude, longitude,…"
type textarea "x"
type textarea "Dans google sheet : Nom, catégorie, sous-catégorie, Ville, latitude, longitude,…"
type textarea "x"
type textarea "Dans google sheet : Nom, catégorie, sous-catégorie, Ville, latitude, longitude,…"
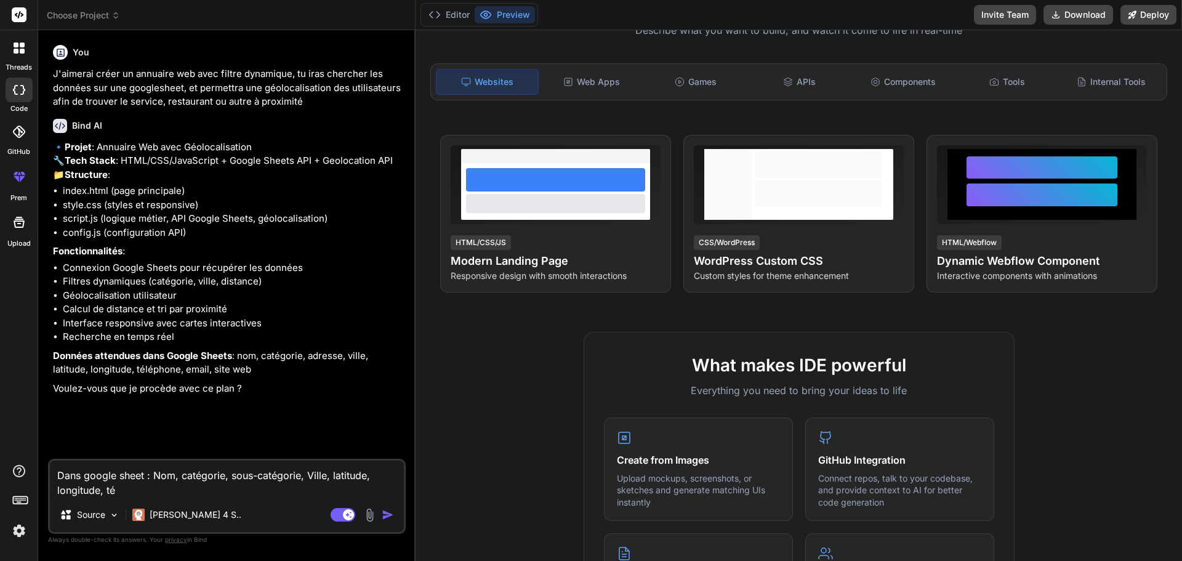
type textarea "x"
type textarea "Dans google sheet : Nom, catégorie, sous-catégorie, Ville, latitude, longitude,…"
type textarea "x"
type textarea "Dans google sheet : Nom, catégorie, sous-catégorie, Ville, latitude, longitude,…"
type textarea "x"
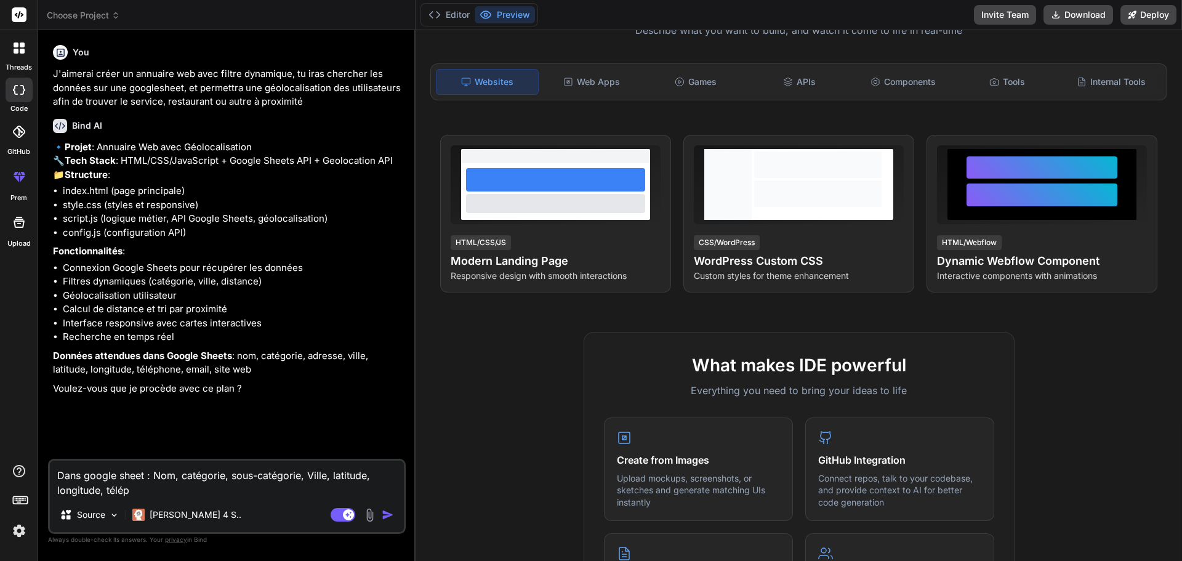
type textarea "Dans google sheet : Nom, catégorie, sous-catégorie, Ville, latitude, longitude,…"
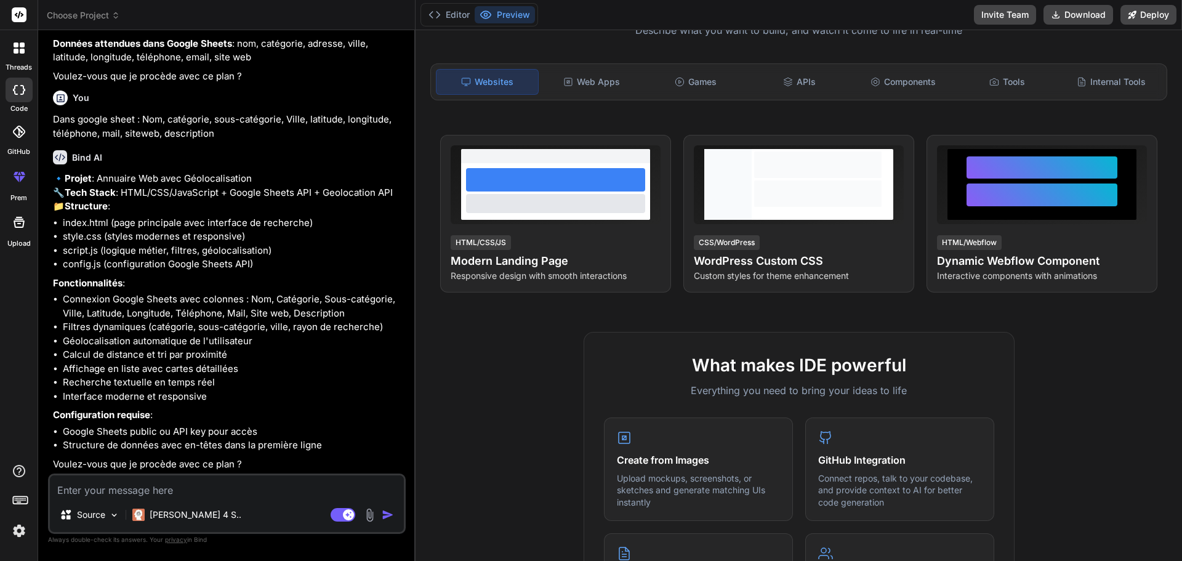
scroll to position [368, 0]
click at [387, 514] on img "button" at bounding box center [388, 515] width 12 height 12
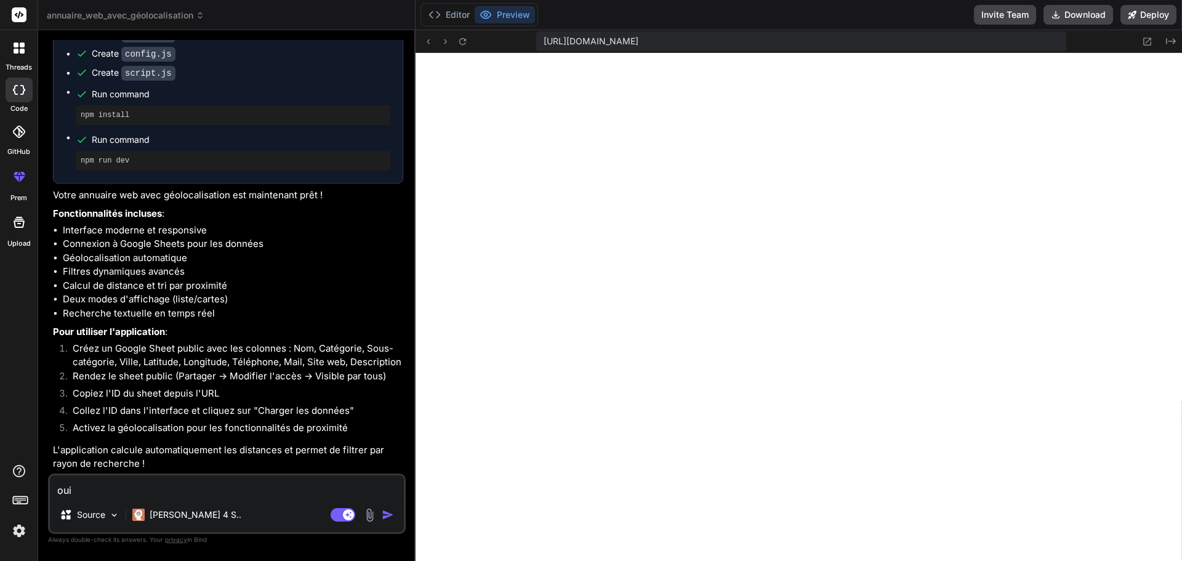
scroll to position [978, 0]
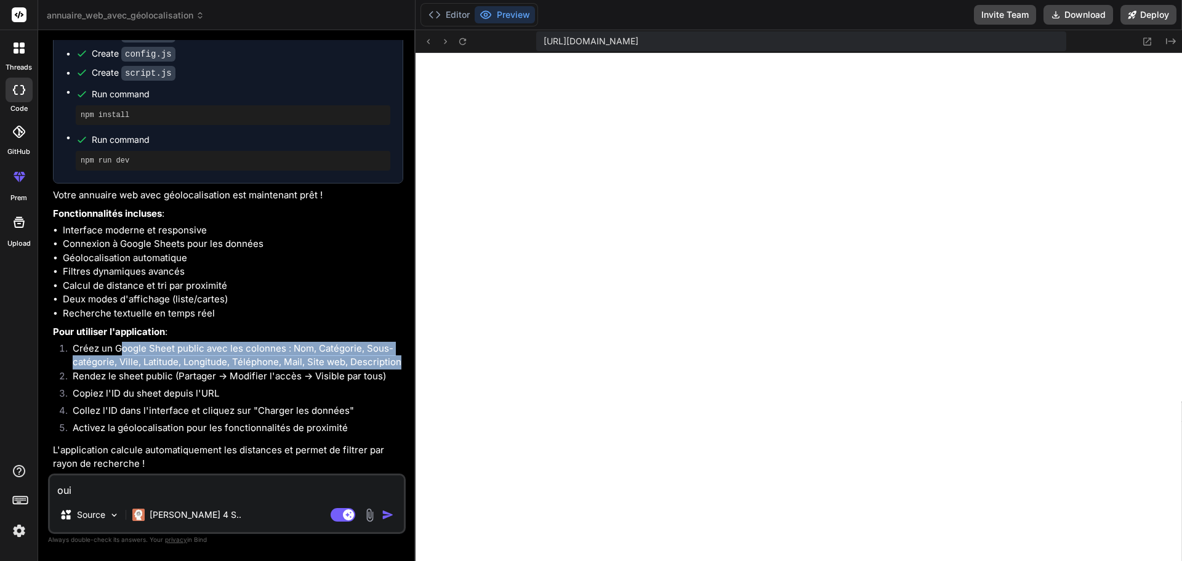
drag, startPoint x: 123, startPoint y: 349, endPoint x: 401, endPoint y: 365, distance: 279.4
click at [401, 365] on li "Créez un Google Sheet public avec les colonnes : Nom, Catégorie, Sous-catégorie…" at bounding box center [233, 356] width 340 height 28
click at [305, 352] on li "Créez un Google Sheet public avec les colonnes : Nom, Catégorie, Sous-catégorie…" at bounding box center [233, 356] width 340 height 28
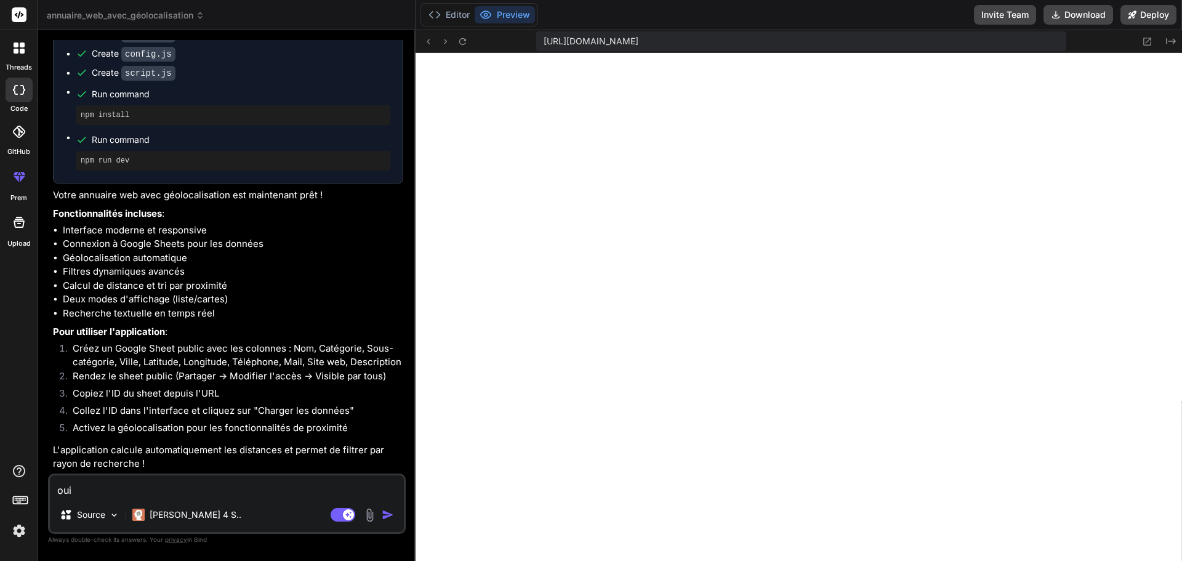
click at [223, 344] on li "Créez un Google Sheet public avec les colonnes : Nom, Catégorie, Sous-catégorie…" at bounding box center [233, 356] width 340 height 28
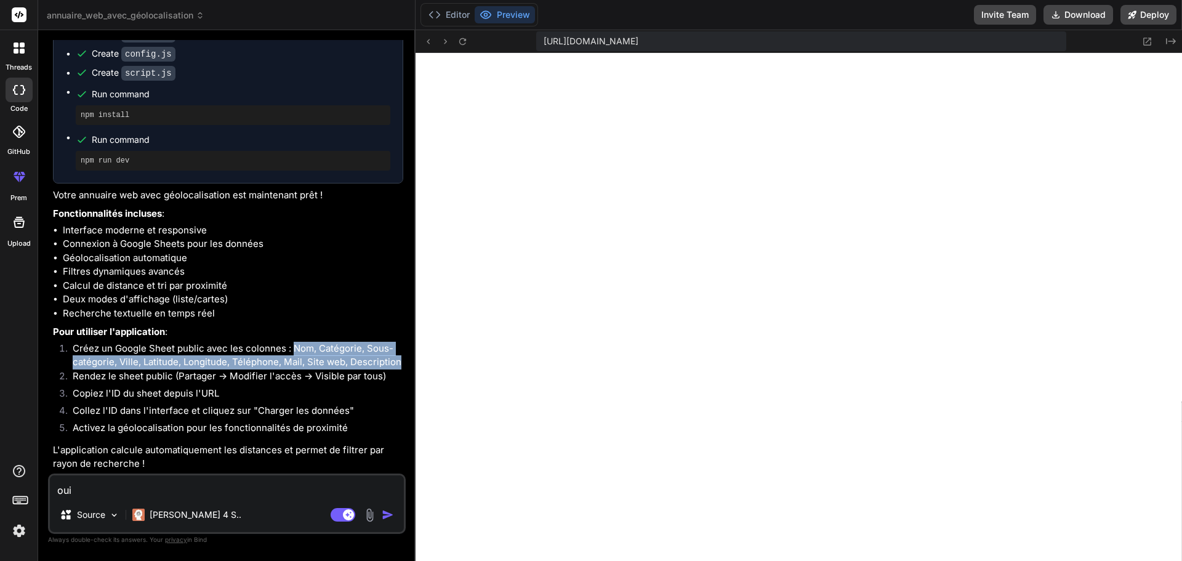
drag, startPoint x: 292, startPoint y: 347, endPoint x: 400, endPoint y: 364, distance: 108.5
click at [400, 364] on li "Créez un Google Sheet public avec les colonnes : Nom, Catégorie, Sous-catégorie…" at bounding box center [233, 356] width 340 height 28
copy li "Nom, Catégorie, Sous-catégorie, Ville, Latitude, Longitude, Téléphone, Mail, Si…"
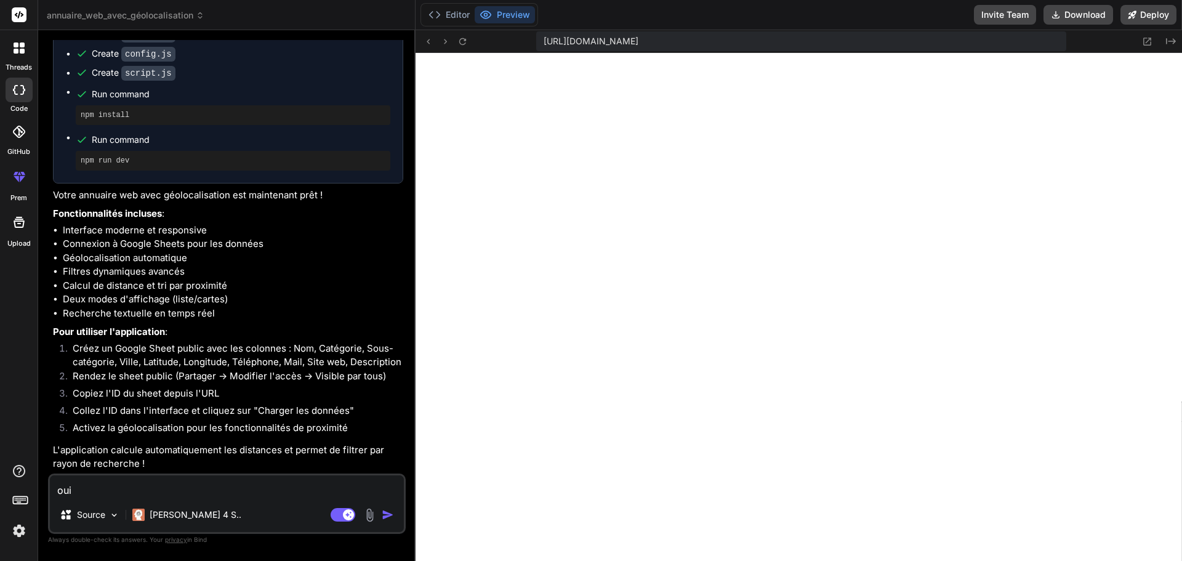
click at [99, 494] on textarea "oui" at bounding box center [227, 486] width 354 height 22
click at [192, 367] on li "Créez un Google Sheet public avec les colonnes : Nom, Catégorie, Sous-catégorie…" at bounding box center [233, 356] width 340 height 28
click at [129, 417] on li "Collez l'ID dans l'interface et cliquez sur "Charger les données"" at bounding box center [233, 412] width 340 height 17
click at [94, 374] on li "Rendez le sheet public (Partager → Modifier l'accès → Visible par tous)" at bounding box center [233, 377] width 340 height 17
drag, startPoint x: 113, startPoint y: 377, endPoint x: 187, endPoint y: 378, distance: 73.9
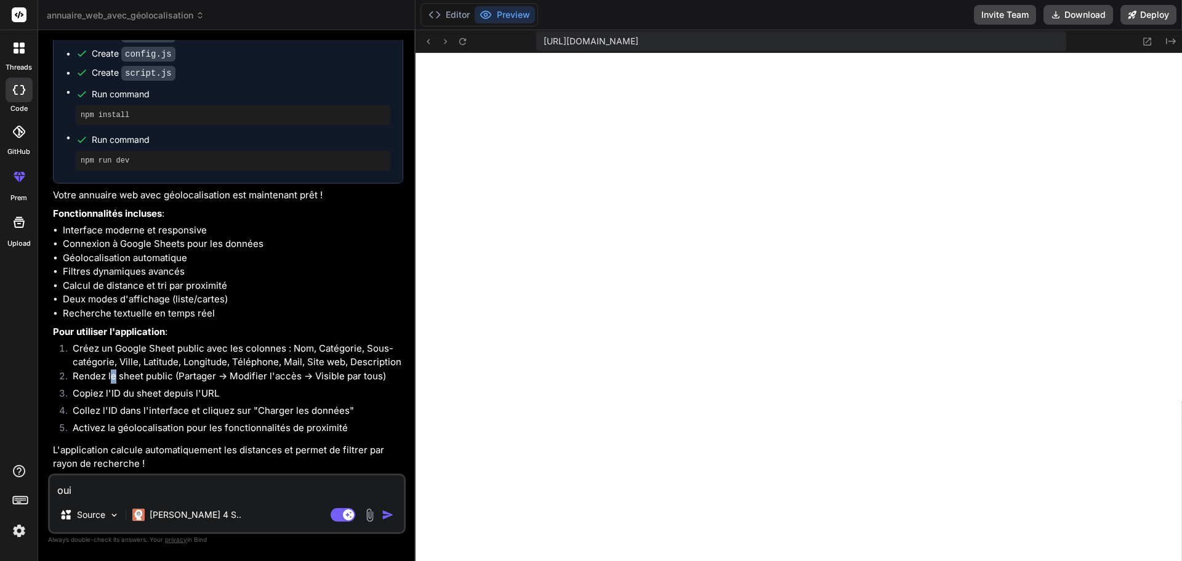
click at [127, 378] on li "Rendez le sheet public (Partager → Modifier l'accès → Visible par tous)" at bounding box center [233, 377] width 340 height 17
click at [236, 379] on li "Rendez le sheet public (Partager → Modifier l'accès → Visible par tous)" at bounding box center [233, 377] width 340 height 17
drag, startPoint x: 76, startPoint y: 390, endPoint x: 217, endPoint y: 393, distance: 141.6
click at [217, 393] on li "Copiez l'ID du sheet depuis l'URL" at bounding box center [233, 395] width 340 height 17
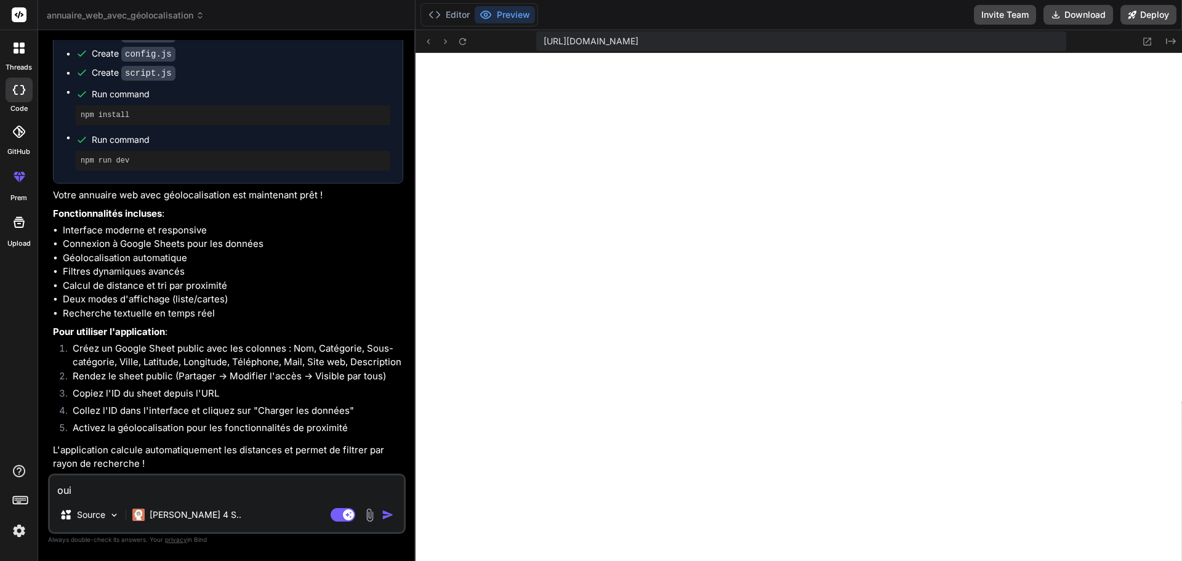
click at [129, 494] on textarea "oui" at bounding box center [227, 486] width 354 height 22
paste textarea "1p3R3xtjFZS8go38KKJ8Y-UQf0zHJq9hkIh4Xd3ac2MA"
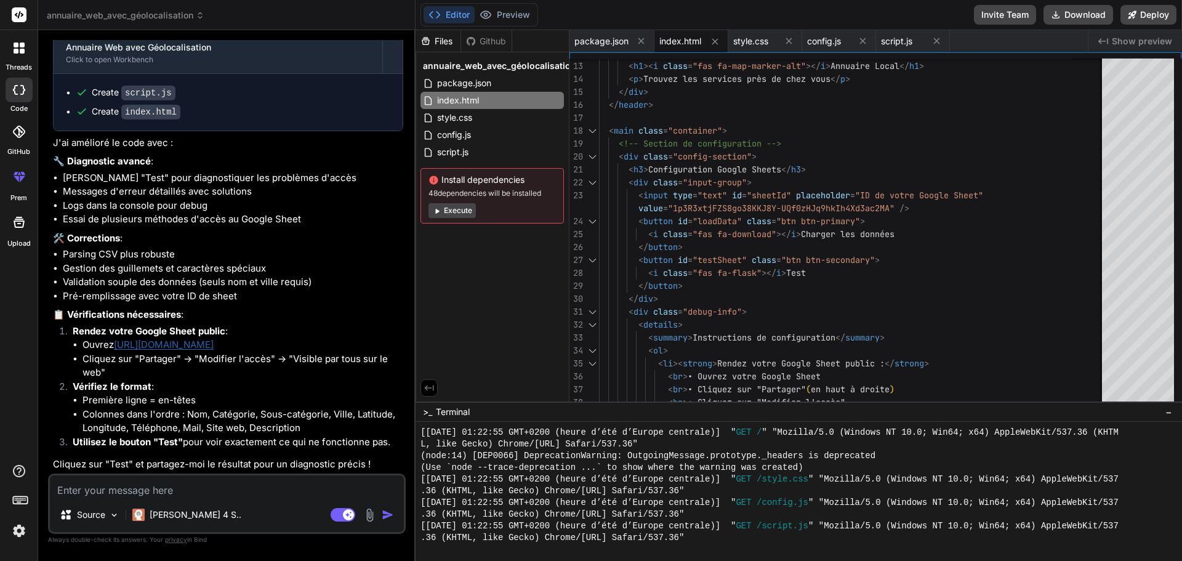
scroll to position [1563, 0]
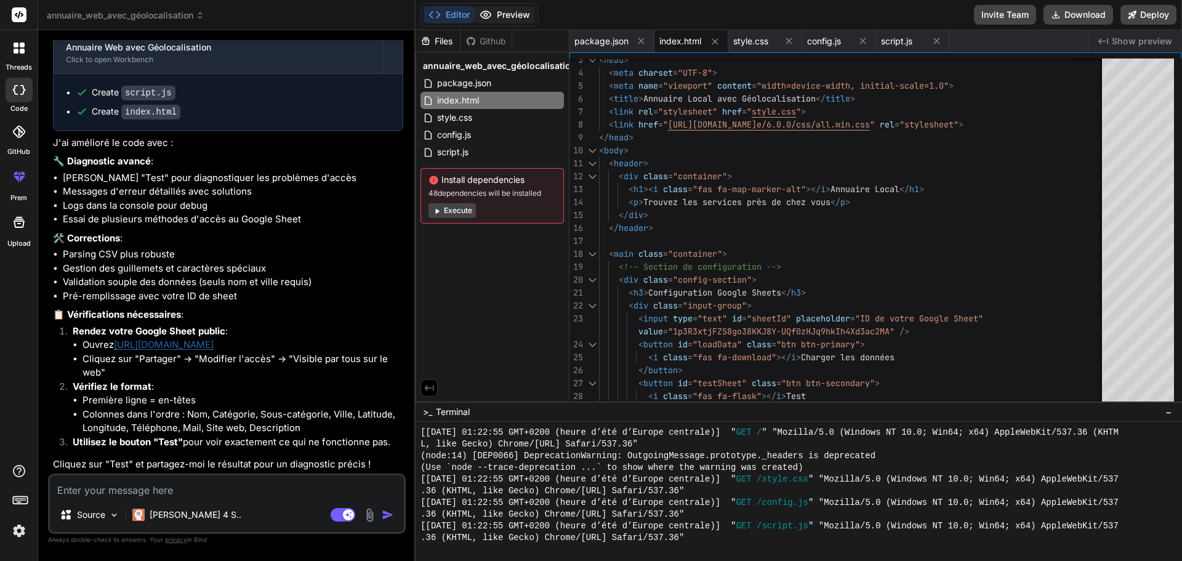
click at [514, 15] on button "Preview" at bounding box center [505, 14] width 60 height 17
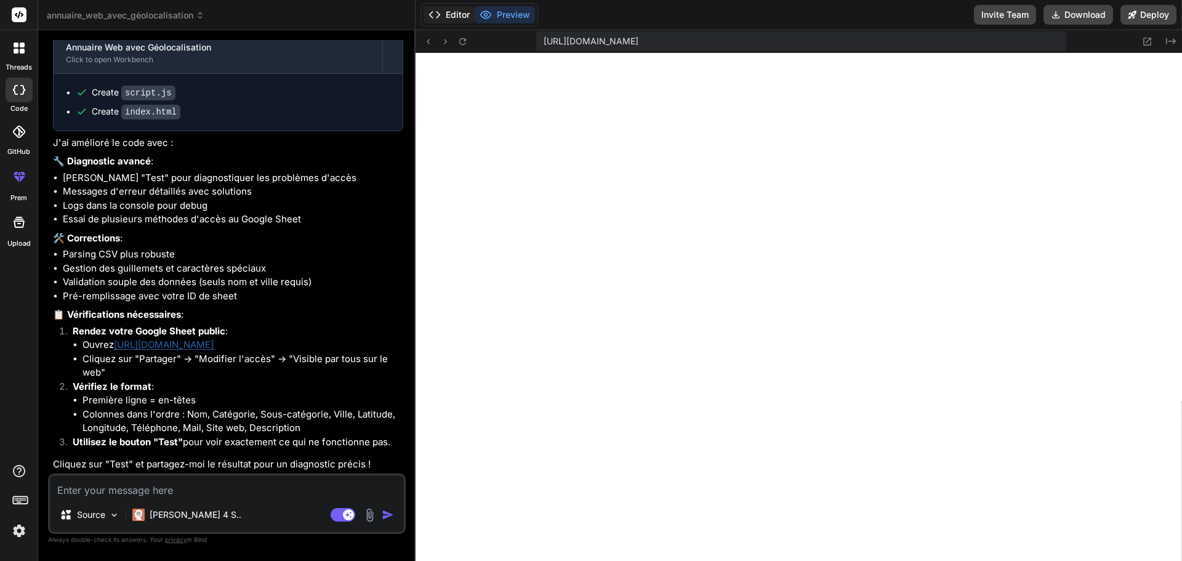
click at [457, 16] on button "Editor" at bounding box center [449, 14] width 51 height 17
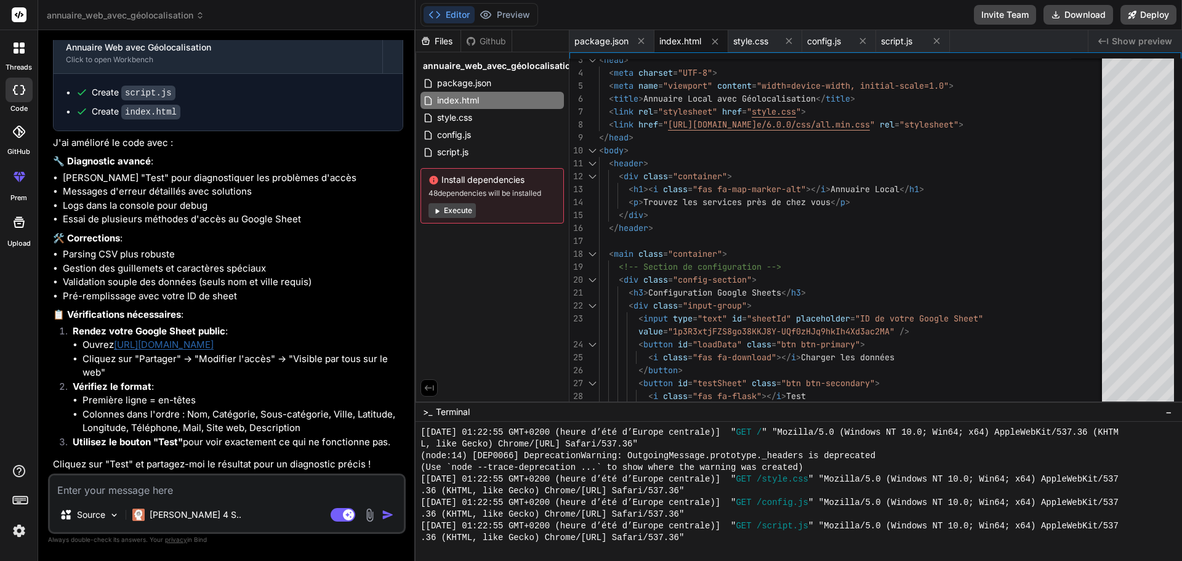
click at [454, 211] on button "Execute" at bounding box center [452, 210] width 47 height 15
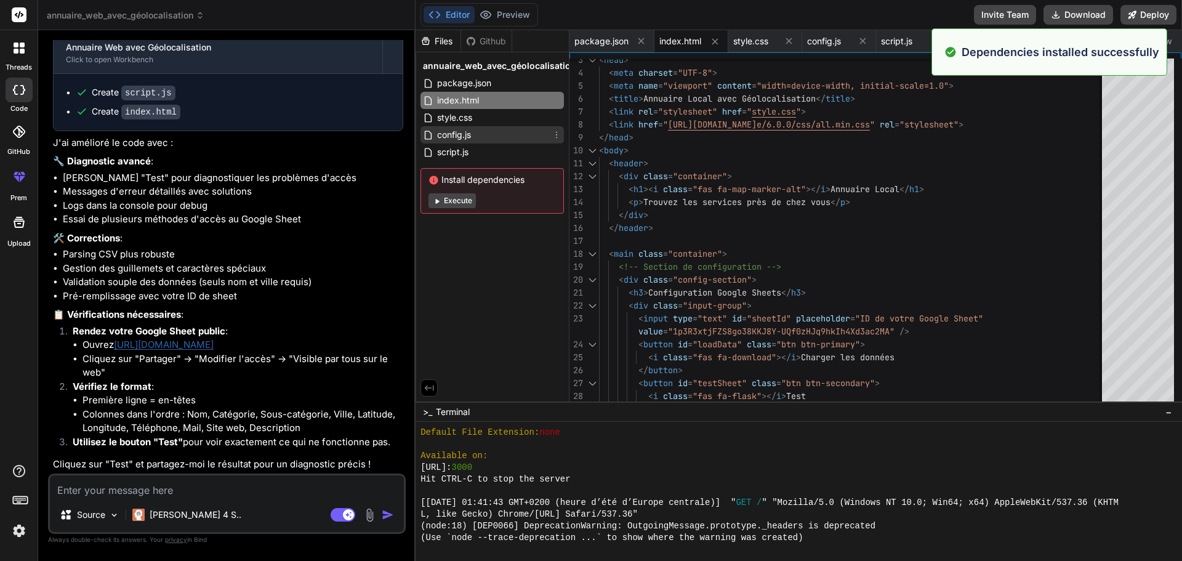
scroll to position [1111, 0]
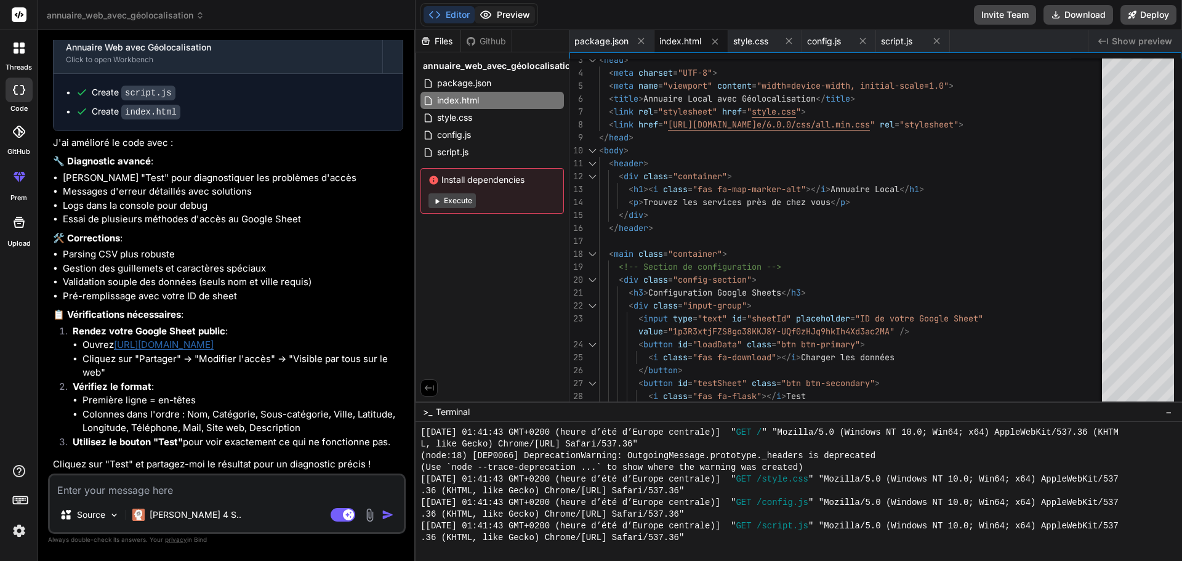
click at [512, 20] on button "Preview" at bounding box center [505, 14] width 60 height 17
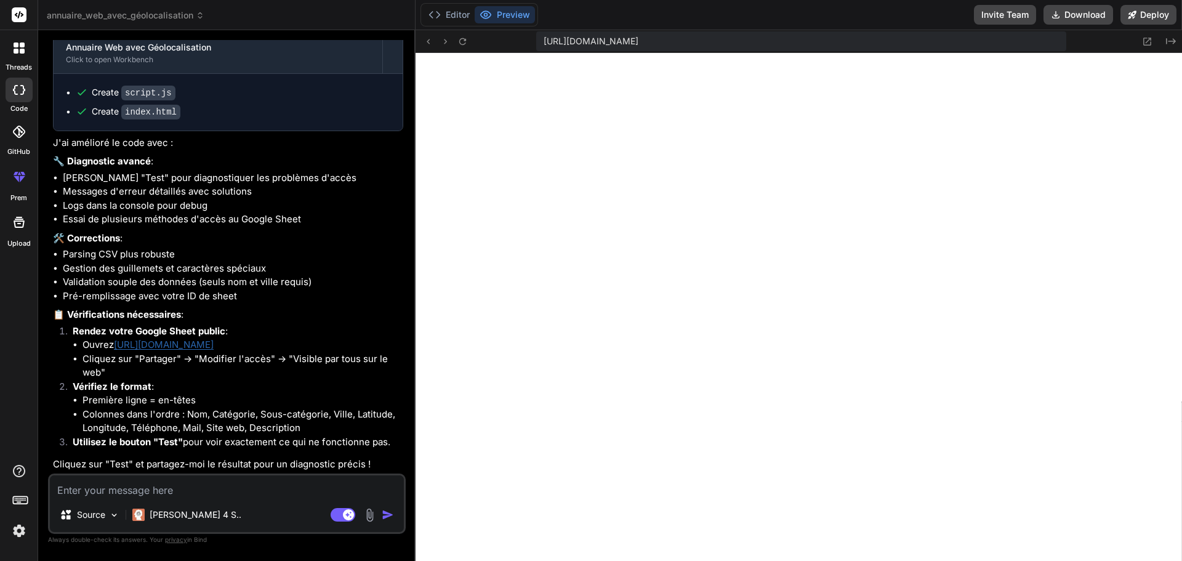
click at [98, 494] on textarea at bounding box center [227, 486] width 354 height 22
paste textarea "Rendez votre Google Sheet public : • Ouvrez votre Google Sheet • Cliquez sur "P…"
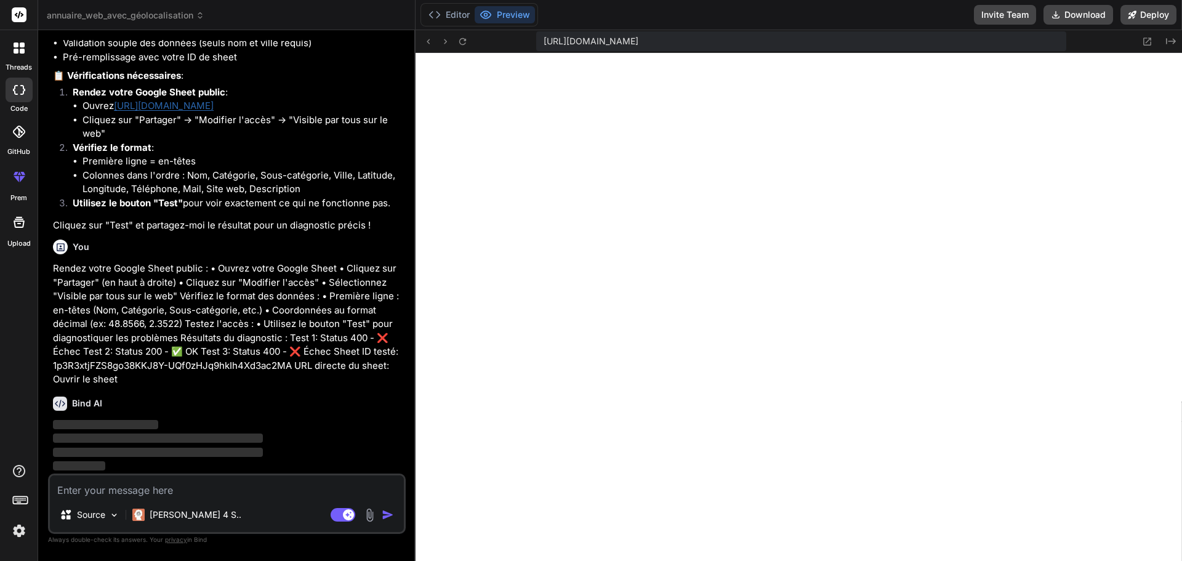
scroll to position [1802, 0]
click at [1157, 18] on button "Deploy" at bounding box center [1149, 15] width 56 height 20
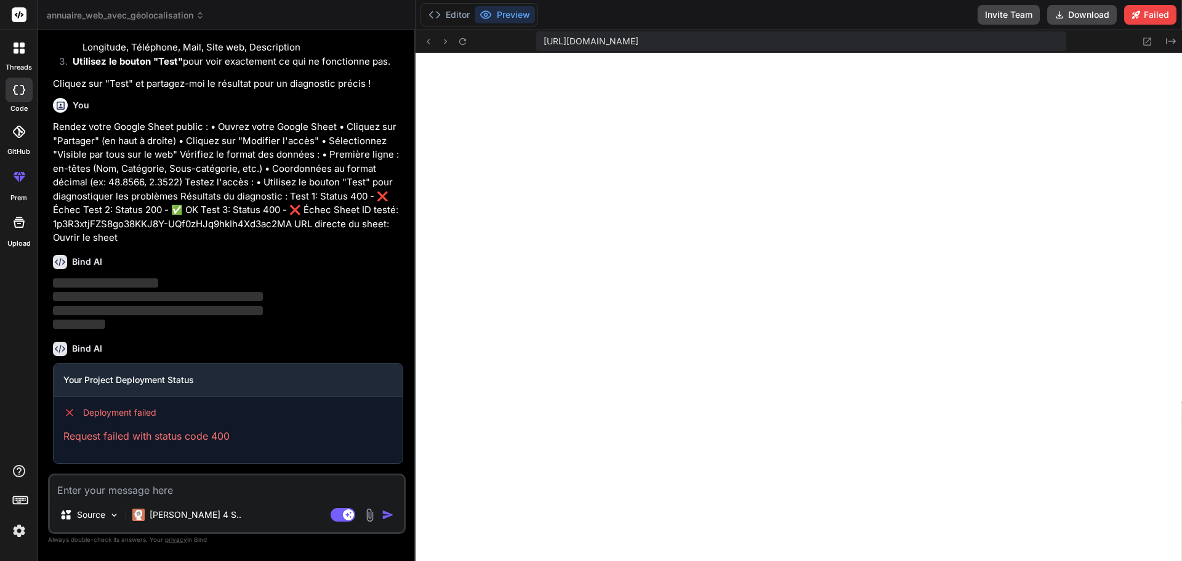
scroll to position [1882, 0]
click at [152, 288] on span "‌" at bounding box center [105, 282] width 105 height 9
click at [93, 516] on p "Source" at bounding box center [91, 515] width 28 height 12
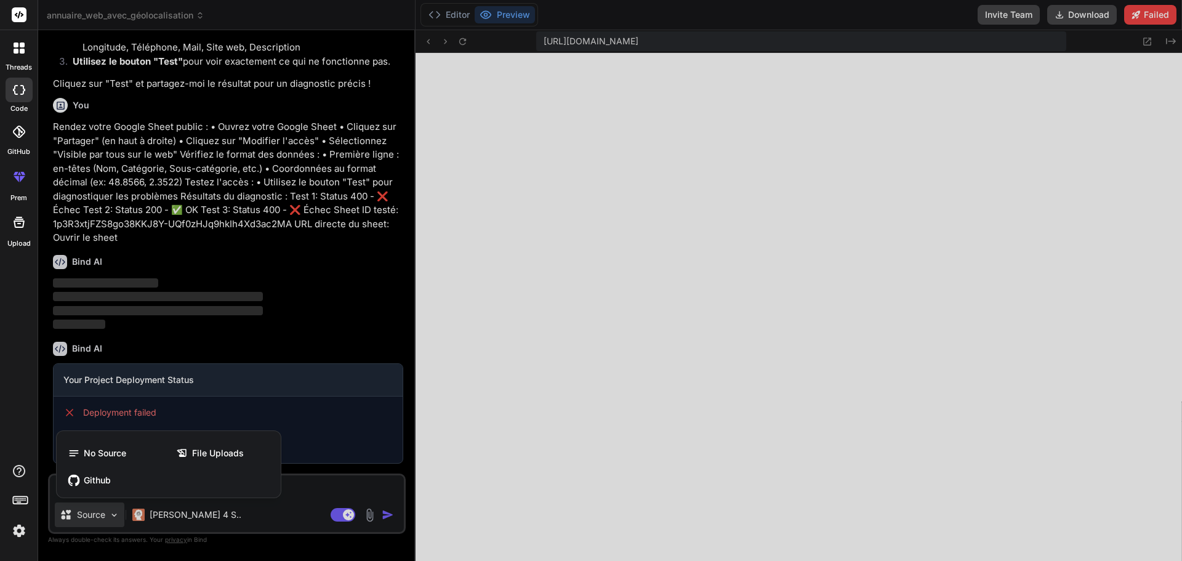
click at [98, 513] on div at bounding box center [591, 280] width 1182 height 561
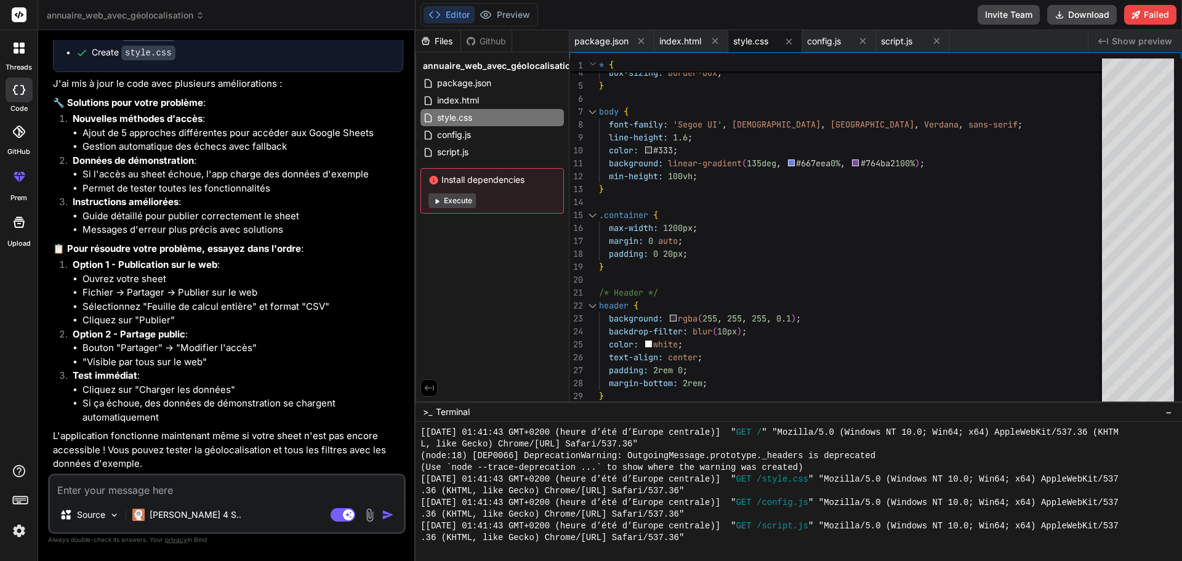
scroll to position [2316, 0]
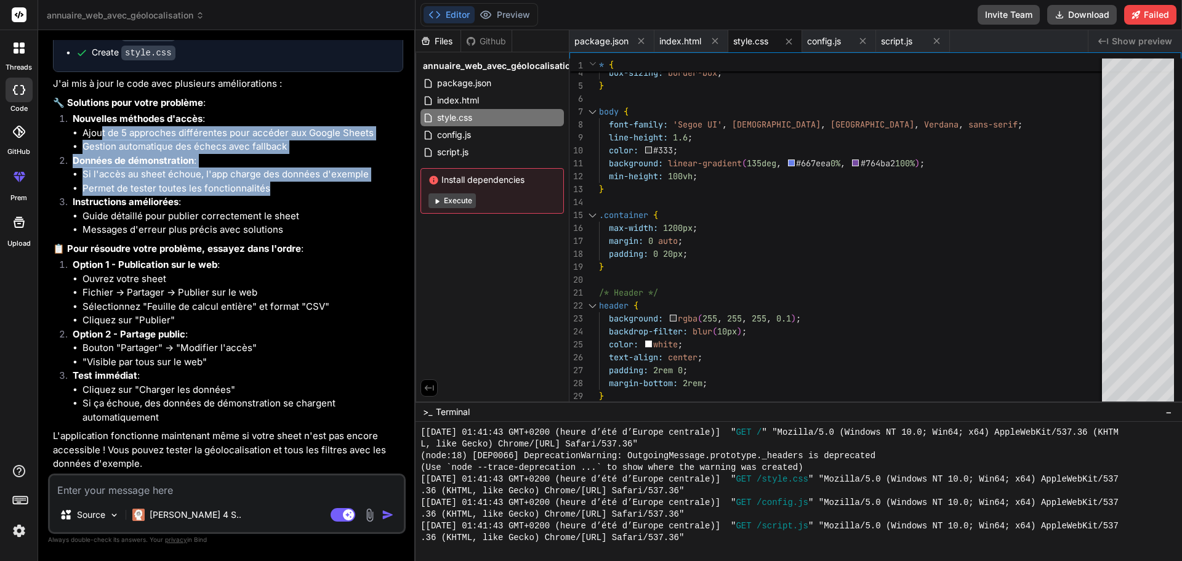
drag, startPoint x: 100, startPoint y: 195, endPoint x: 289, endPoint y: 246, distance: 195.2
click at [289, 237] on ol "Nouvelles méthodes d'accès : Ajout de 5 approches différentes pour accéder aux …" at bounding box center [228, 174] width 350 height 125
click at [289, 196] on li "Permet de tester toutes les fonctionnalités" at bounding box center [243, 189] width 321 height 14
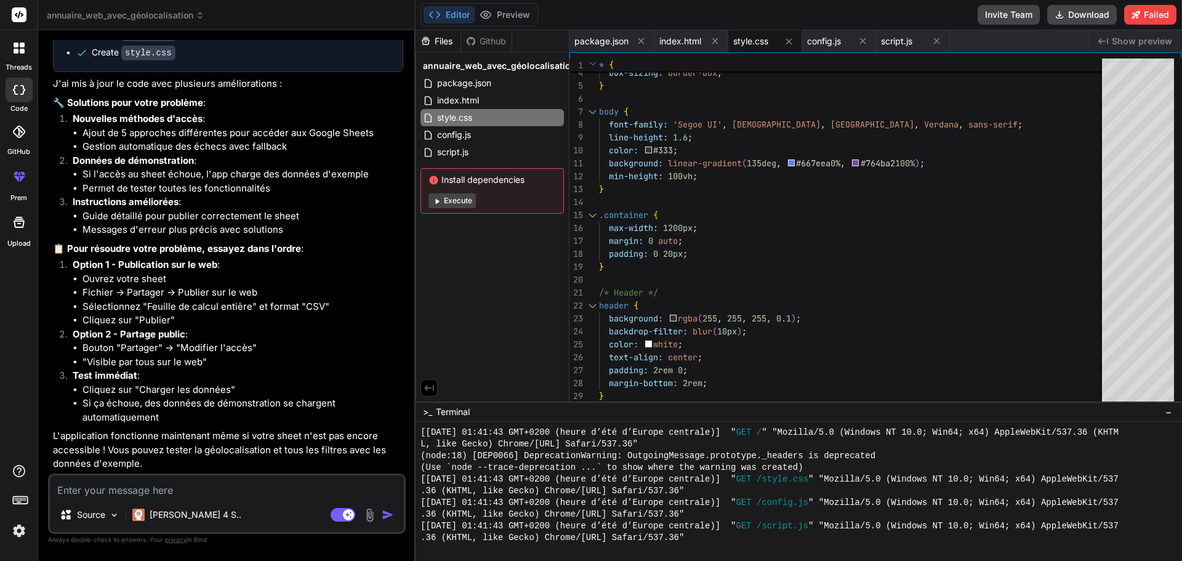
scroll to position [2378, 0]
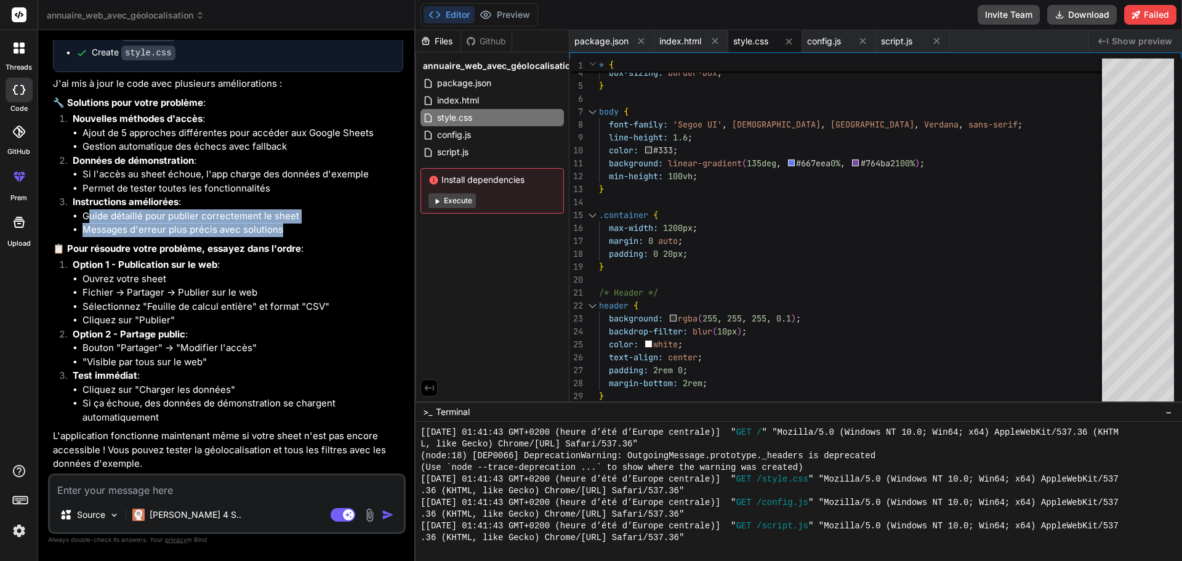
drag, startPoint x: 89, startPoint y: 216, endPoint x: 308, endPoint y: 227, distance: 220.0
click at [308, 227] on ul "Guide détaillé pour publier correctement le sheet Messages d'erreur plus précis…" at bounding box center [238, 223] width 331 height 28
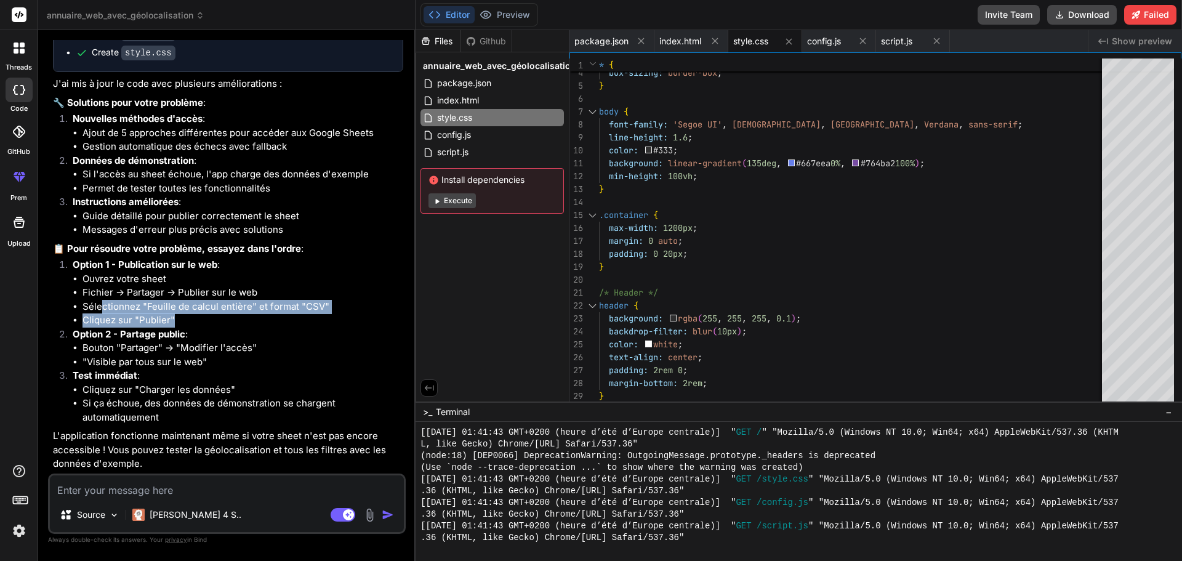
drag, startPoint x: 103, startPoint y: 304, endPoint x: 326, endPoint y: 315, distance: 223.2
click at [326, 315] on ul "Ouvrez votre sheet Fichier → Partager → Publier sur le web Sélectionnez "Feuill…" at bounding box center [238, 299] width 331 height 55
click at [219, 307] on li "Sélectionnez "Feuille de calcul entière" et format "CSV"" at bounding box center [243, 307] width 321 height 14
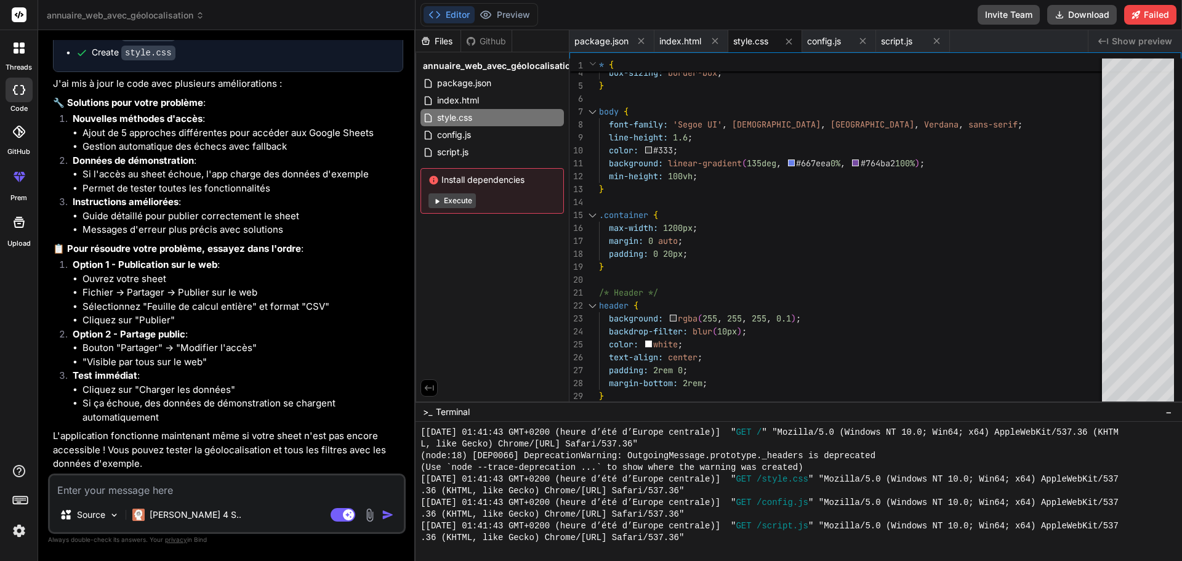
click at [204, 319] on li "Cliquez sur "Publier"" at bounding box center [243, 320] width 321 height 14
click at [204, 318] on li "Cliquez sur "Publier"" at bounding box center [243, 320] width 321 height 14
click at [507, 17] on button "Preview" at bounding box center [505, 14] width 60 height 17
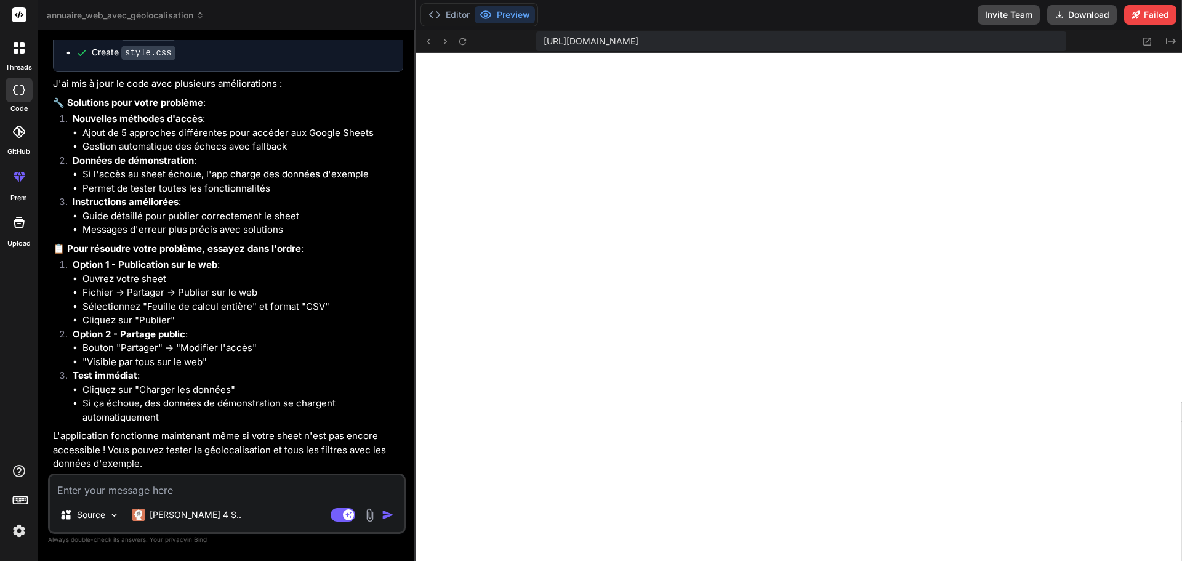
click at [151, 454] on p "L'application fonctionne maintenant même si votre sheet n'est pas encore access…" at bounding box center [228, 450] width 350 height 42
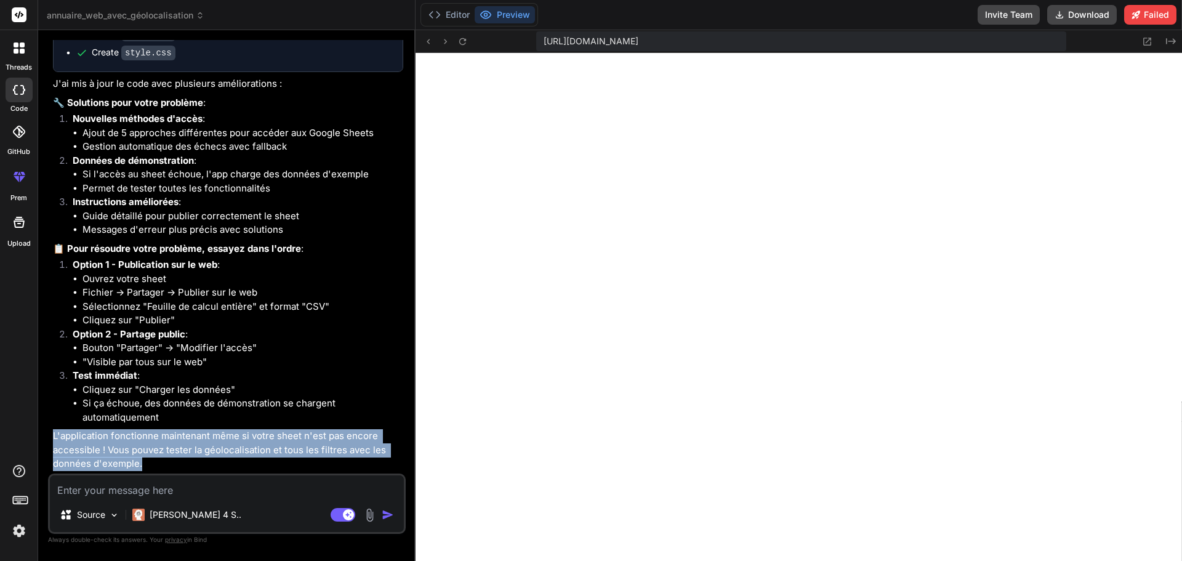
click at [151, 454] on p "L'application fonctionne maintenant même si votre sheet n'est pas encore access…" at bounding box center [228, 450] width 350 height 42
click at [155, 450] on p "L'application fonctionne maintenant même si votre sheet n'est pas encore access…" at bounding box center [228, 450] width 350 height 42
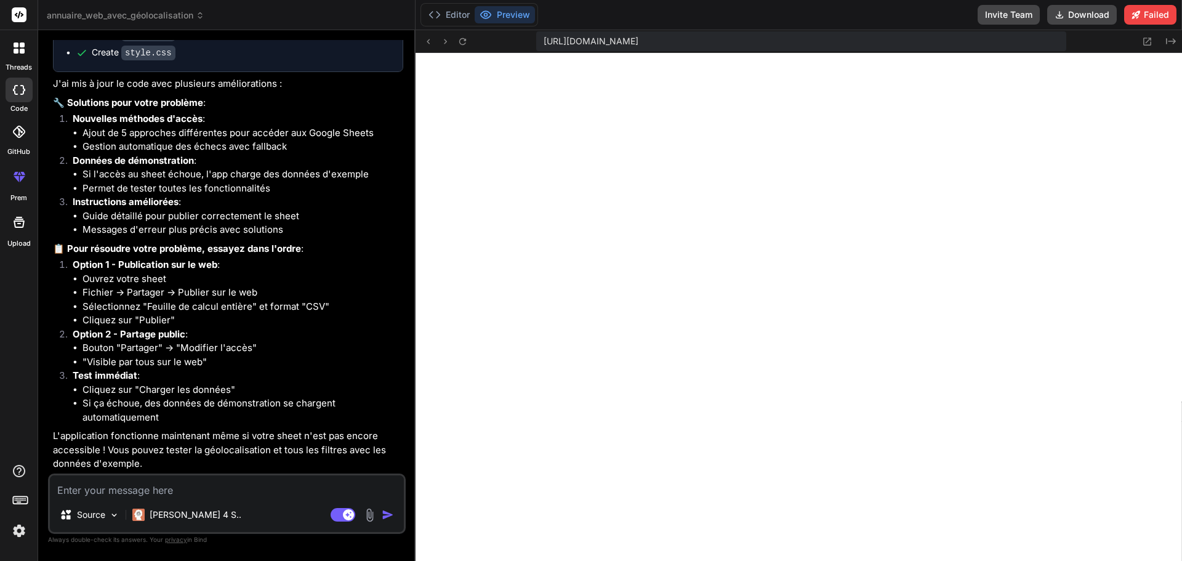
click at [148, 489] on textarea at bounding box center [227, 486] width 354 height 22
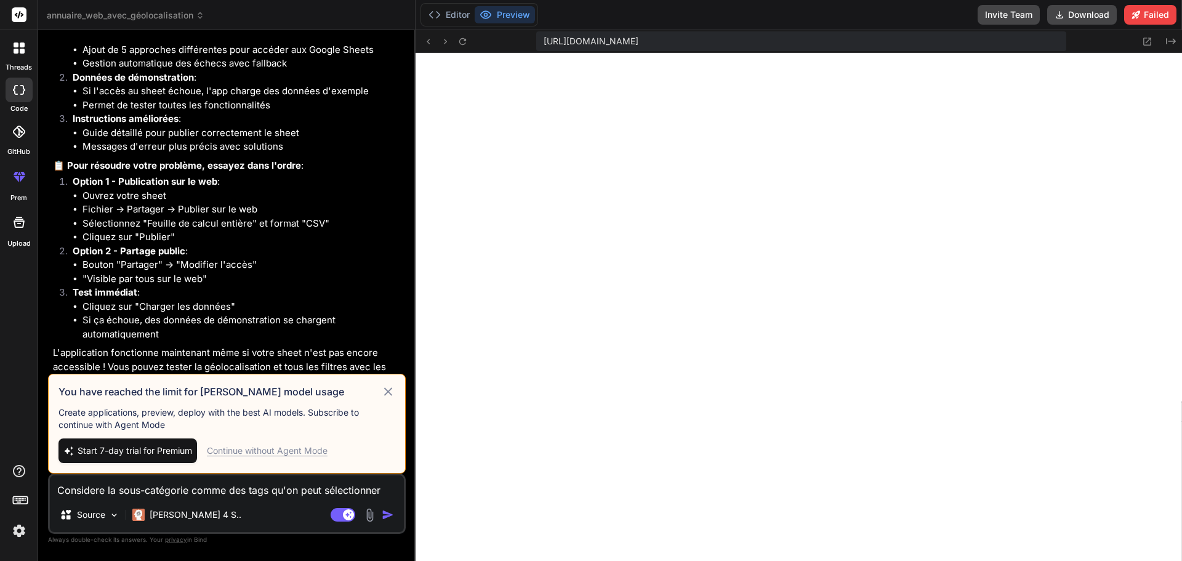
click at [389, 393] on icon at bounding box center [388, 391] width 14 height 15
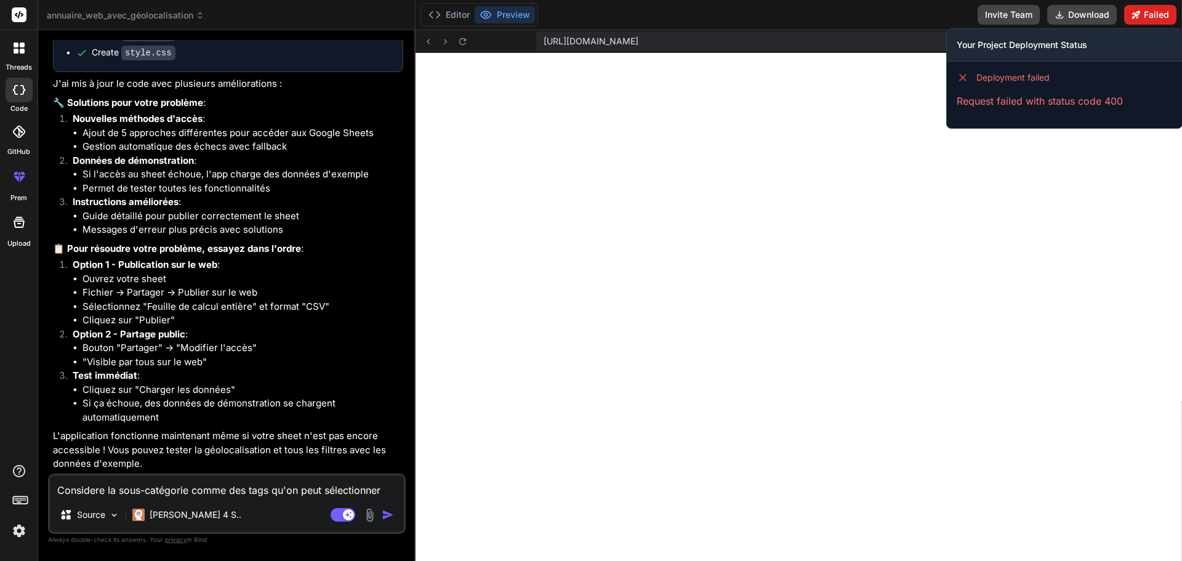
click at [1146, 10] on button "Failed" at bounding box center [1150, 15] width 52 height 20
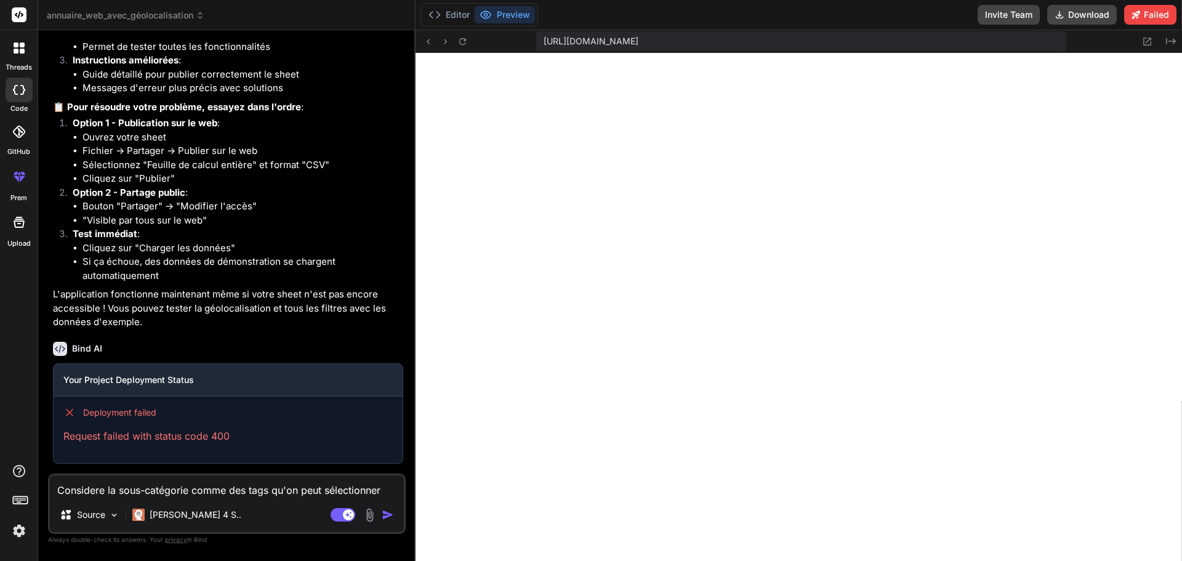
scroll to position [2519, 0]
click at [166, 488] on textarea "Considere la sous-catégorie comme des tags qu'on peut sélectionner" at bounding box center [227, 486] width 354 height 22
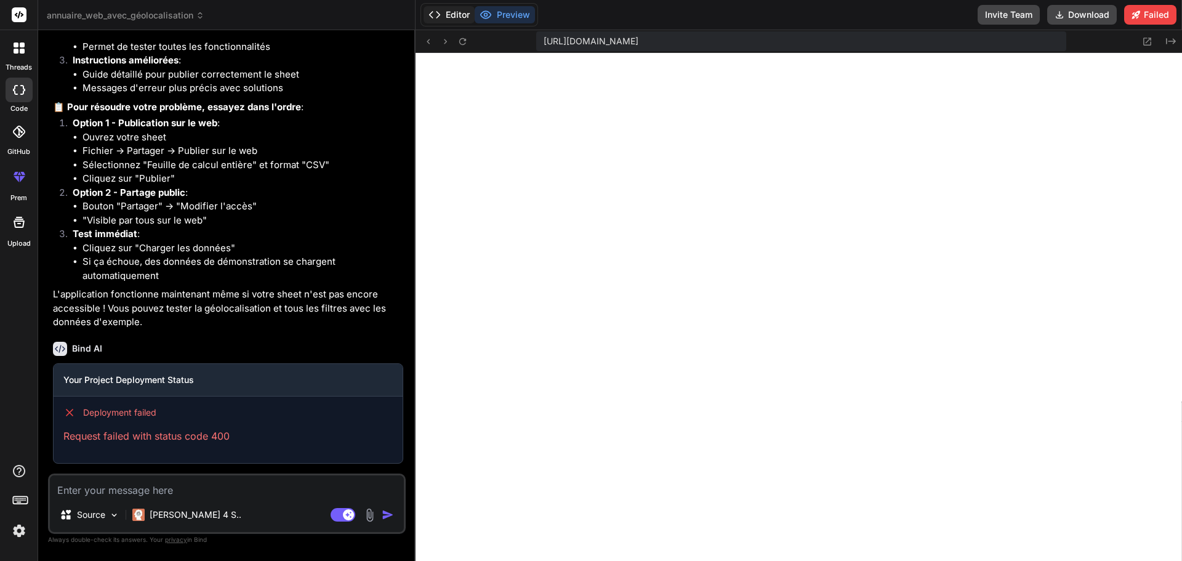
click at [449, 20] on button "Editor" at bounding box center [449, 14] width 51 height 17
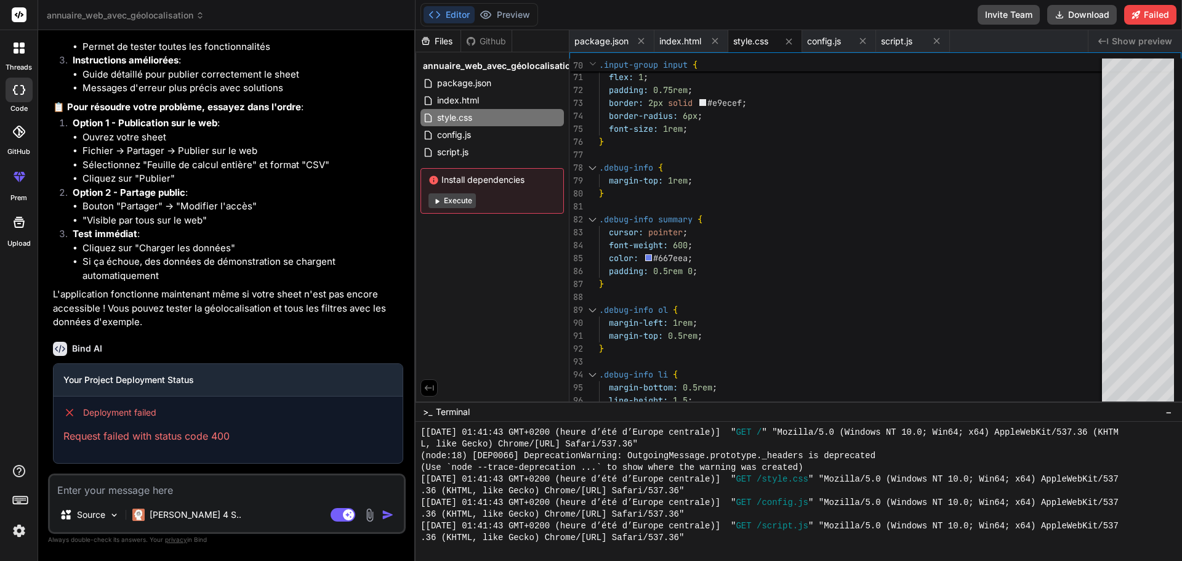
click at [453, 16] on button "Editor" at bounding box center [449, 14] width 51 height 17
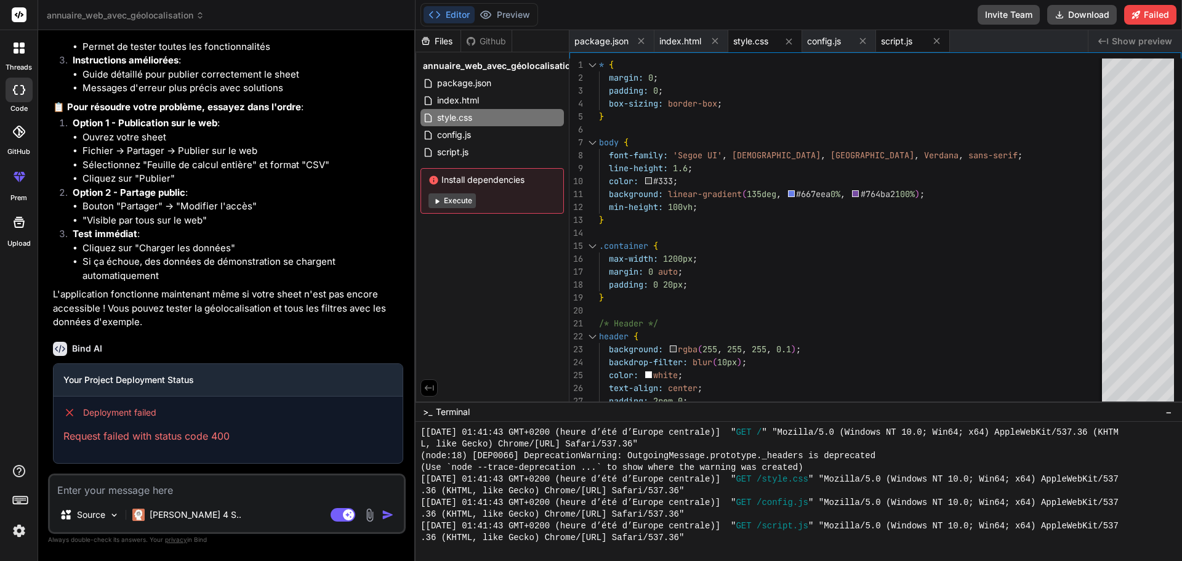
click at [901, 38] on span "script.js" at bounding box center [896, 41] width 31 height 12
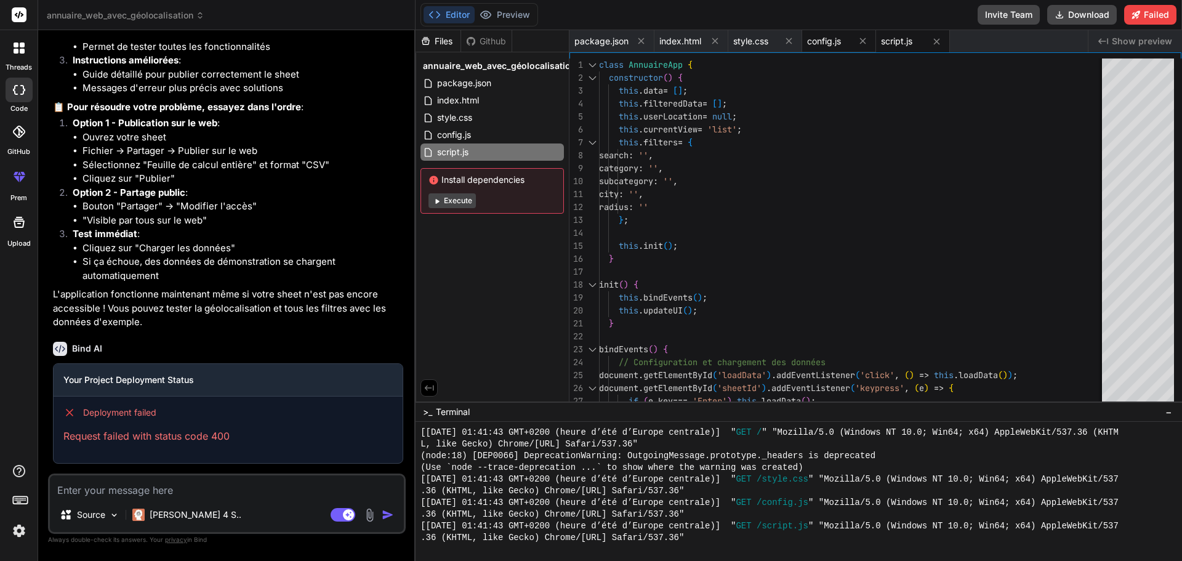
click at [826, 43] on span "config.js" at bounding box center [824, 41] width 34 height 12
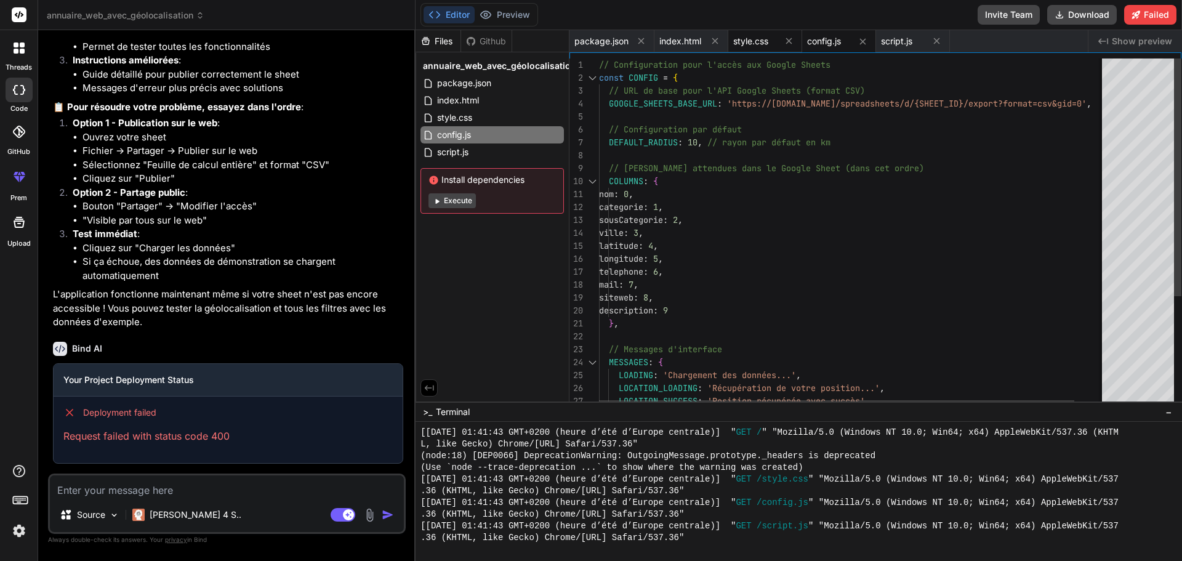
click at [745, 47] on div "style.css" at bounding box center [765, 41] width 74 height 22
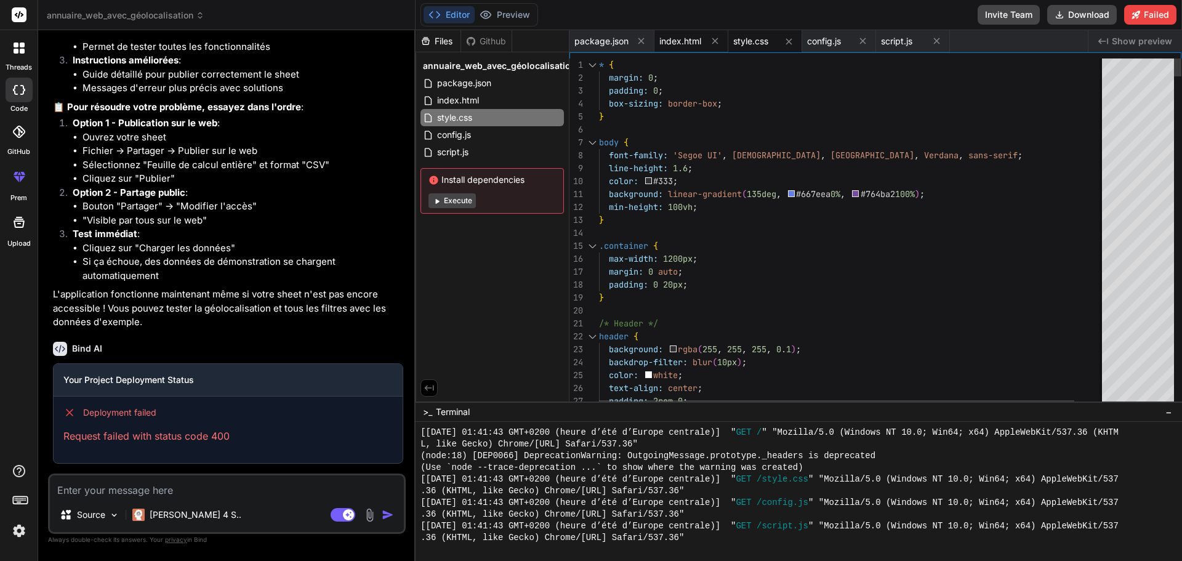
click at [686, 45] on span "index.html" at bounding box center [680, 41] width 42 height 12
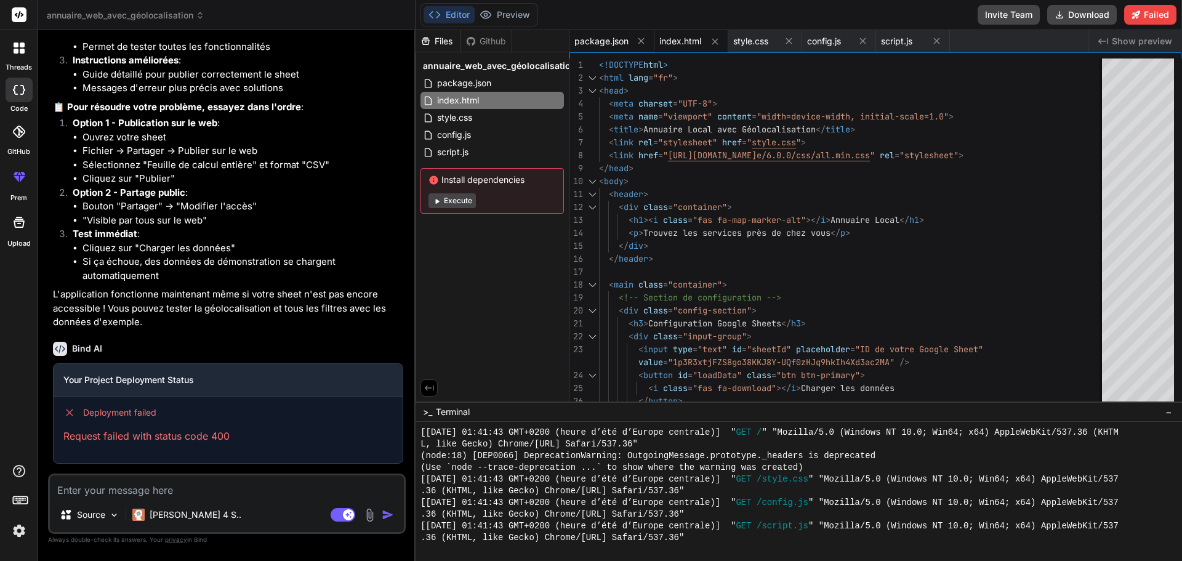
click at [608, 44] on span "package.json" at bounding box center [601, 41] width 54 height 12
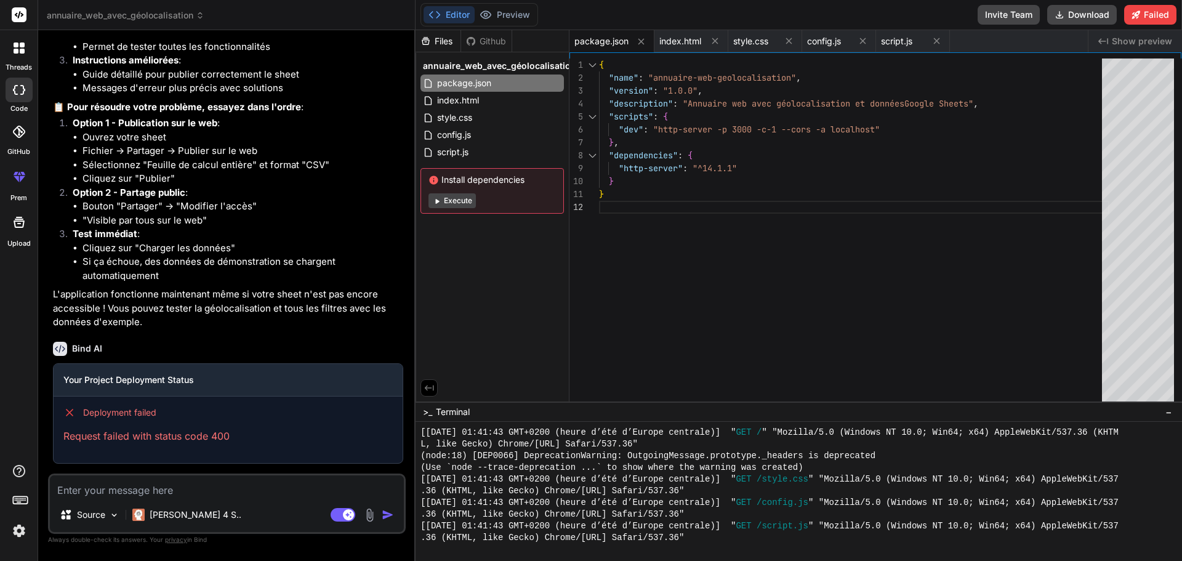
click at [670, 189] on div ""dependencies" : { "http-server" : "^14.1.1" } } "scripts" : { "dev" : "http-se…" at bounding box center [854, 232] width 510 height 349
click at [674, 173] on div ""dependencies" : { "http-server" : "^14.1.1" } } "scripts" : { "dev" : "http-se…" at bounding box center [854, 232] width 510 height 349
click at [674, 171] on div ""dependencies" : { "http-server" : "^14.1.1" } } "scripts" : { "dev" : "http-se…" at bounding box center [854, 232] width 510 height 349
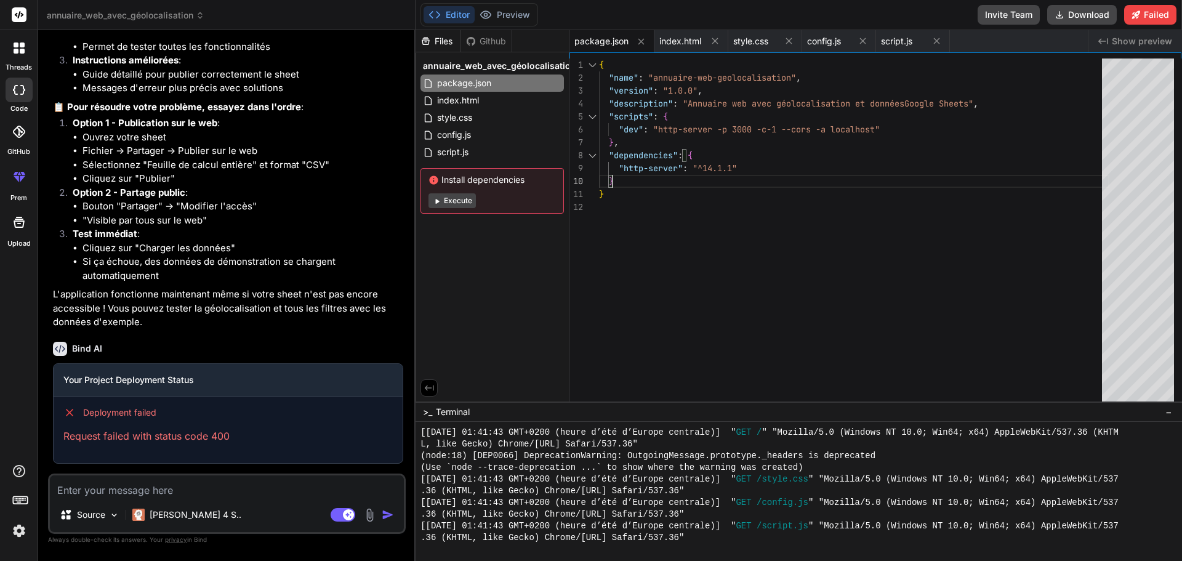
click at [674, 171] on div ""dependencies" : { "http-server" : "^14.1.1" } } "scripts" : { "dev" : "http-se…" at bounding box center [854, 232] width 510 height 349
click at [677, 147] on div ""dependencies" : { "http-server" : "^14.1.1" } } "scripts" : { "dev" : "http-se…" at bounding box center [854, 232] width 510 height 349
click at [888, 42] on span "script.js" at bounding box center [896, 41] width 31 height 12
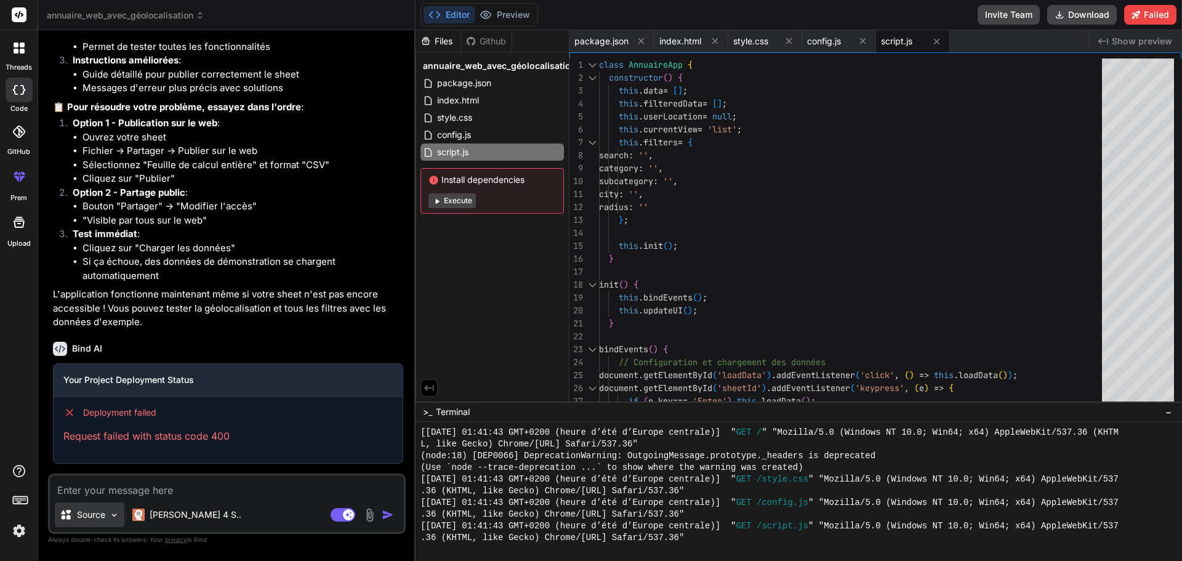
click at [104, 513] on p "Source" at bounding box center [91, 515] width 28 height 12
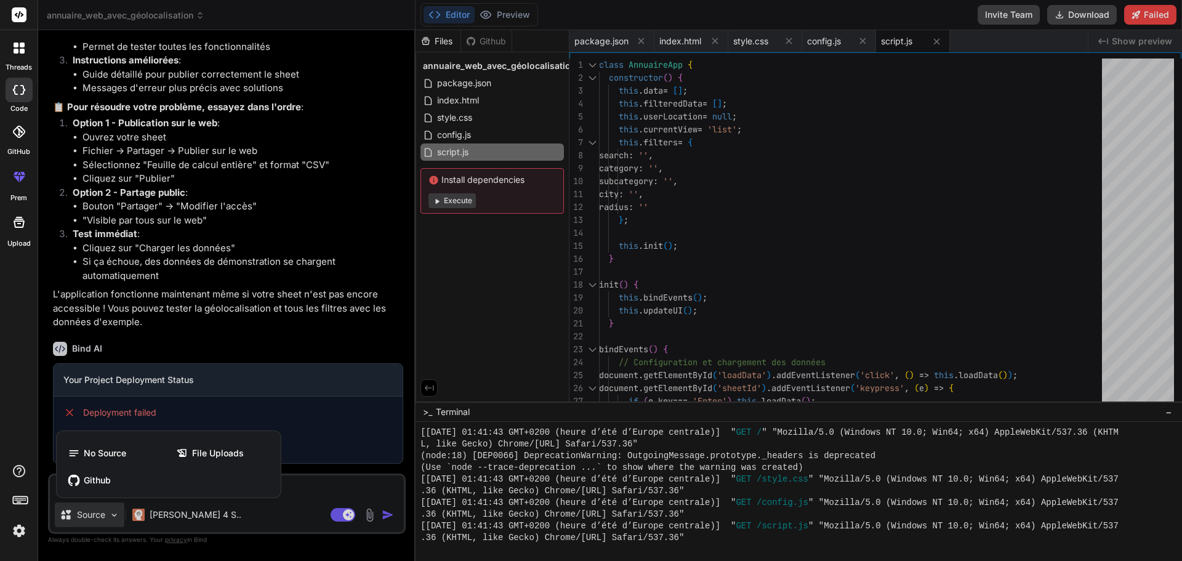
click at [95, 540] on div at bounding box center [591, 280] width 1182 height 561
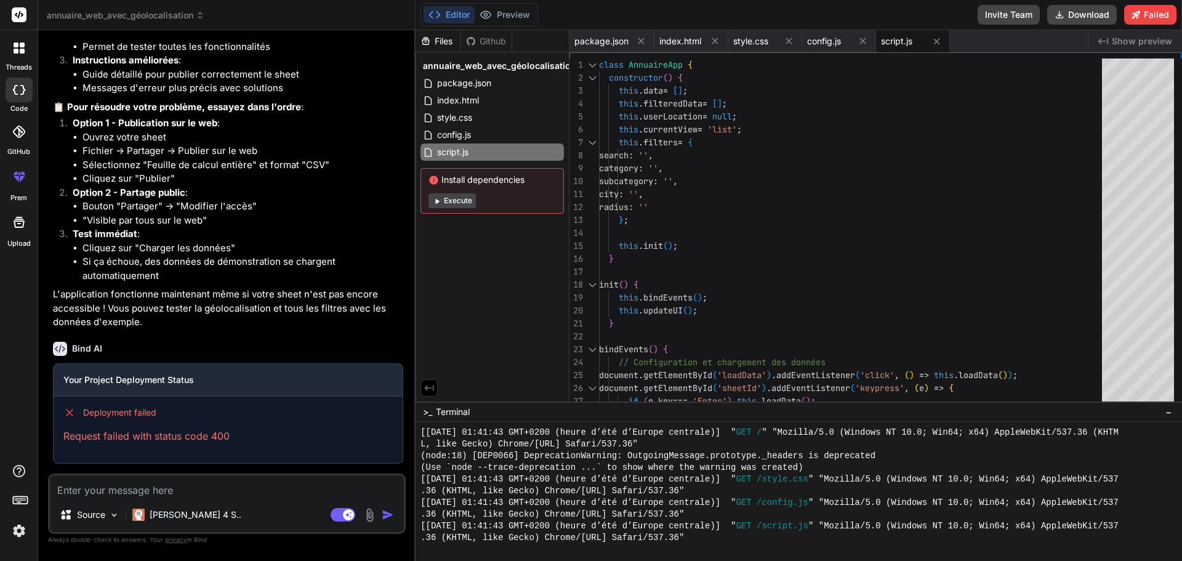
click at [124, 488] on textarea at bounding box center [227, 486] width 354 height 22
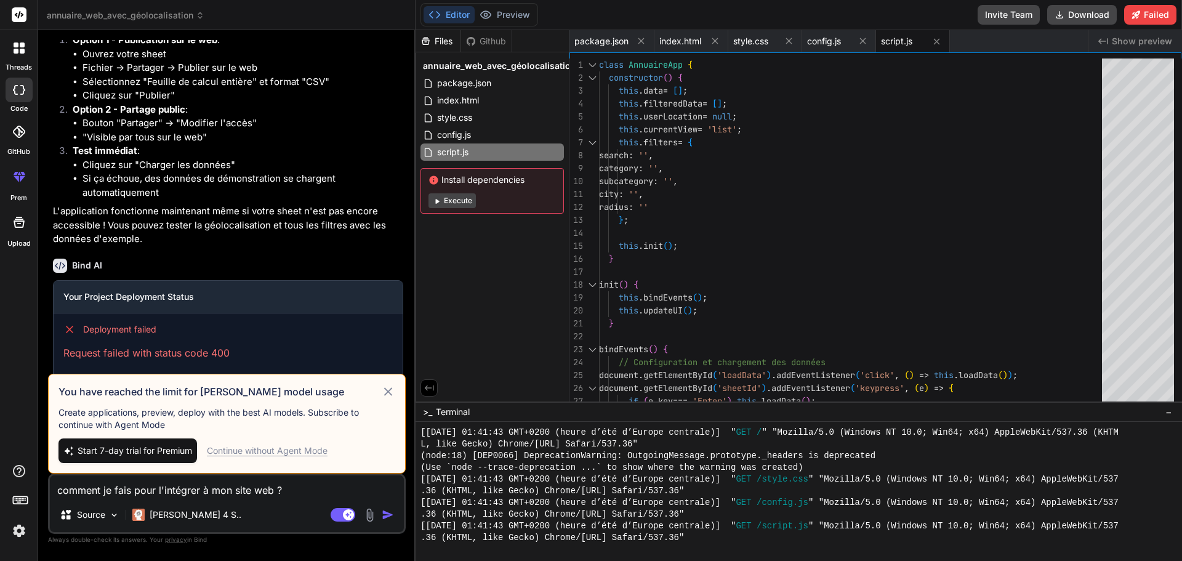
click at [388, 392] on icon at bounding box center [388, 391] width 8 height 8
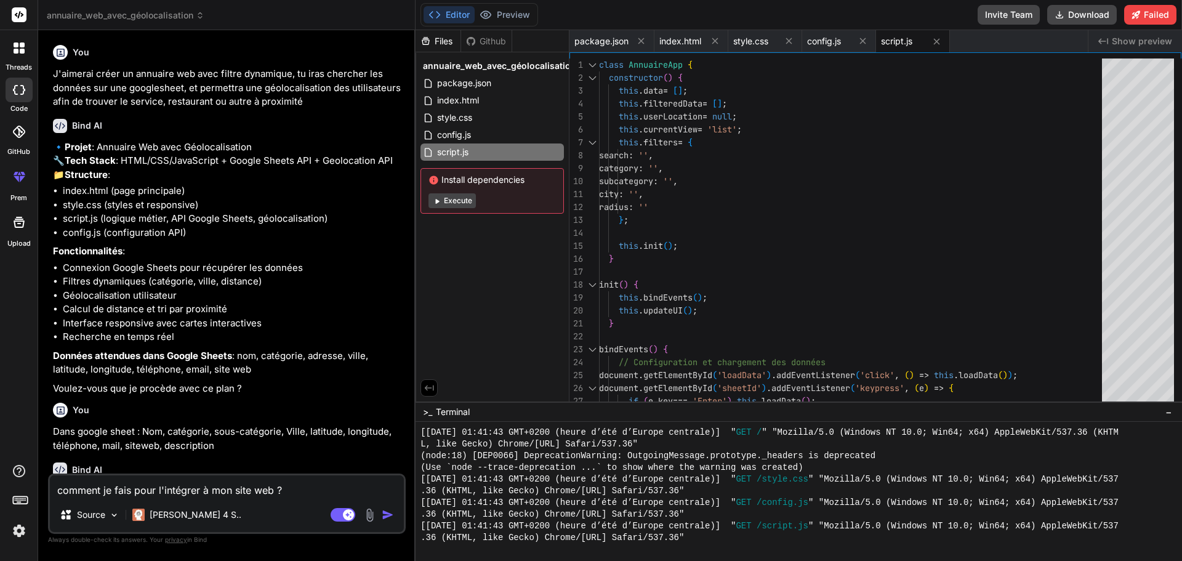
click at [15, 55] on div at bounding box center [19, 48] width 26 height 26
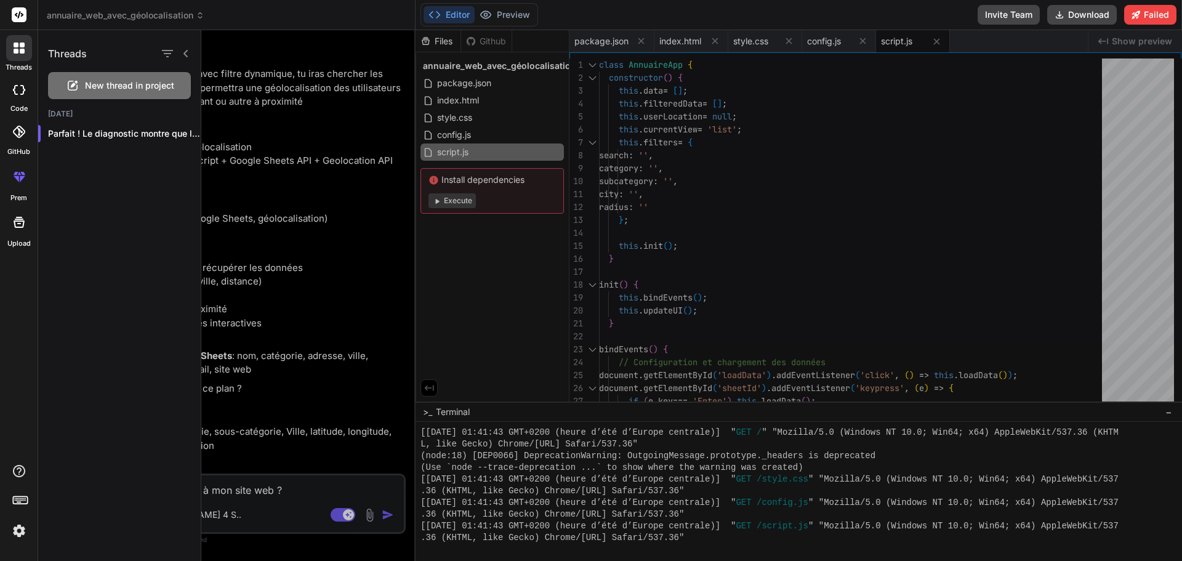
click at [857, 15] on div "Editor Preview Invite Team Download Failed" at bounding box center [799, 15] width 767 height 30
click at [521, 17] on button "Preview" at bounding box center [505, 14] width 60 height 17
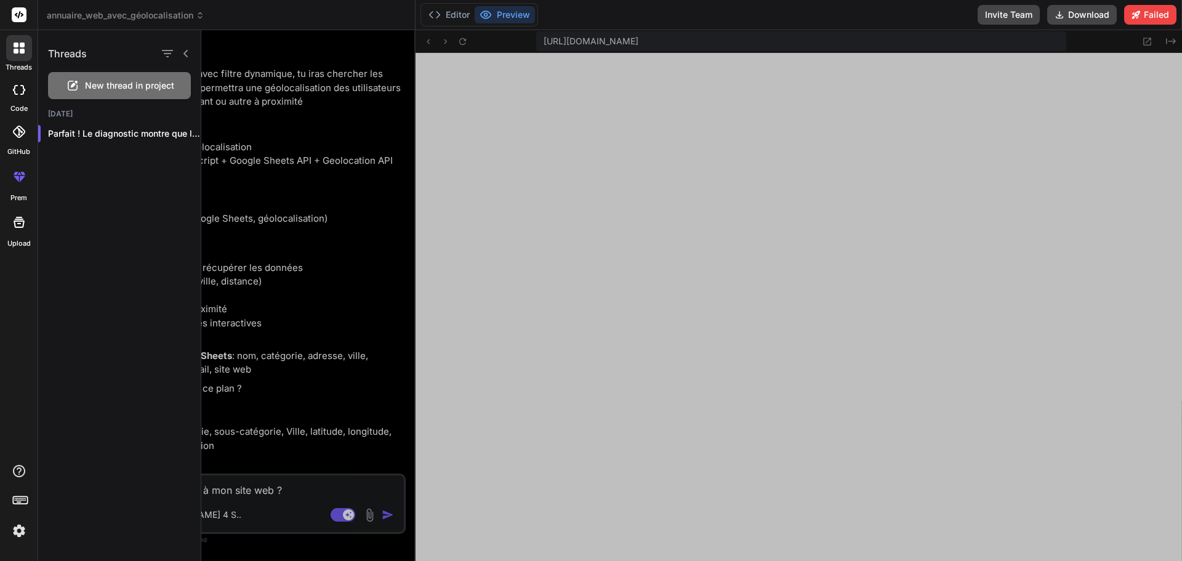
click at [989, 230] on div at bounding box center [691, 295] width 981 height 531
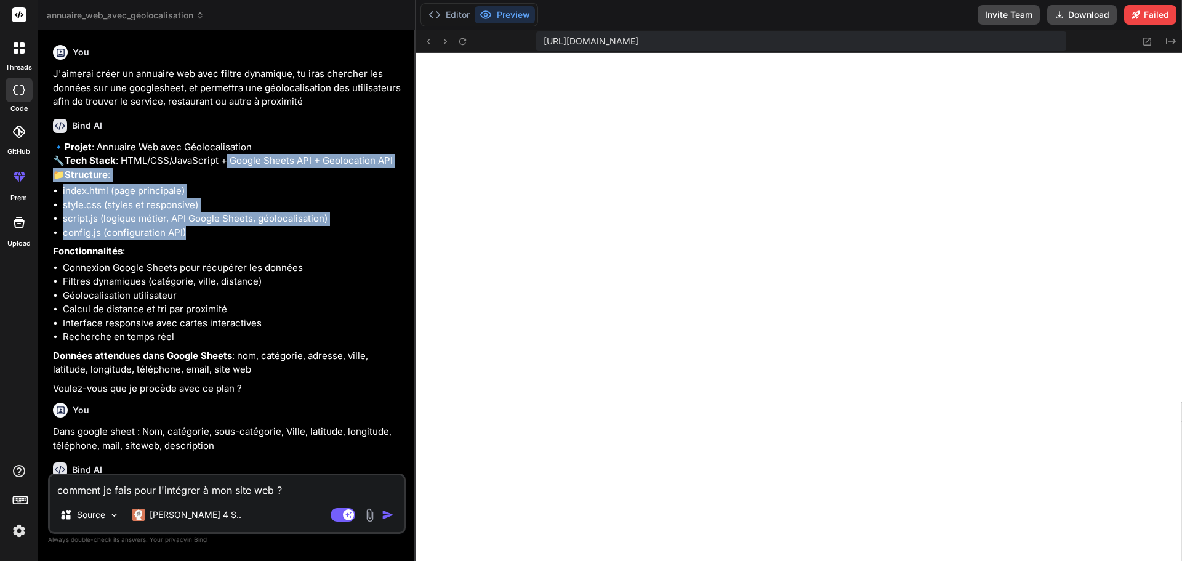
drag, startPoint x: 230, startPoint y: 172, endPoint x: 297, endPoint y: 255, distance: 106.4
click at [297, 255] on div "🔹 Projet : Annuaire Web avec Géolocalisation 🔧 Tech Stack : HTML/CSS/JavaScript…" at bounding box center [228, 268] width 350 height 256
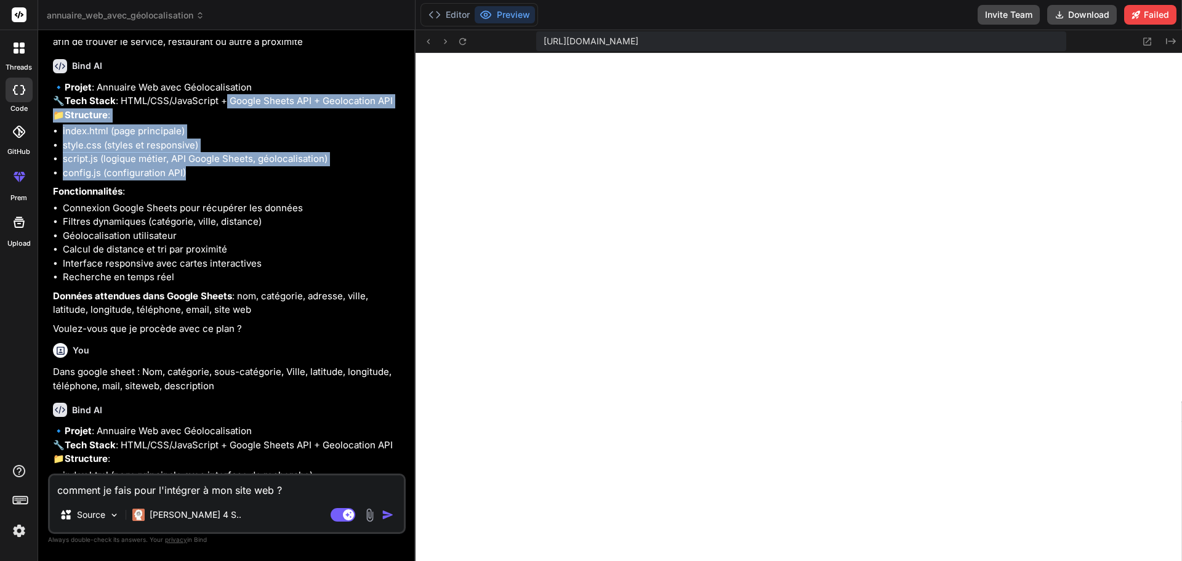
scroll to position [62, 0]
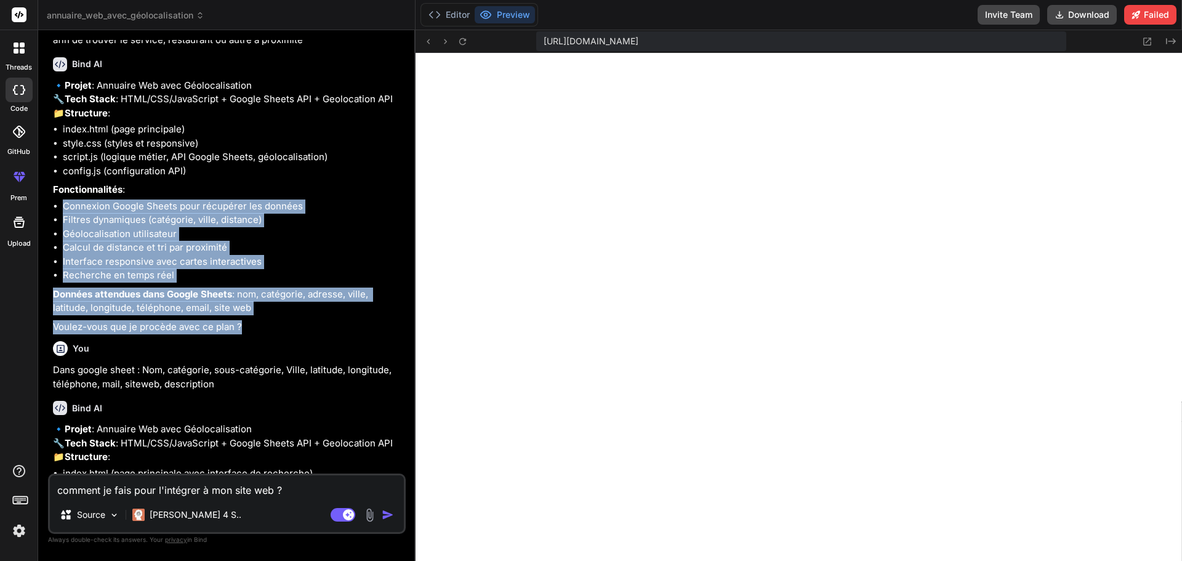
drag, startPoint x: 50, startPoint y: 232, endPoint x: 269, endPoint y: 350, distance: 248.2
click at [269, 350] on div "You J'aimerai créer un annuaire web avec filtre dynamique, tu iras chercher les…" at bounding box center [227, 256] width 355 height 433
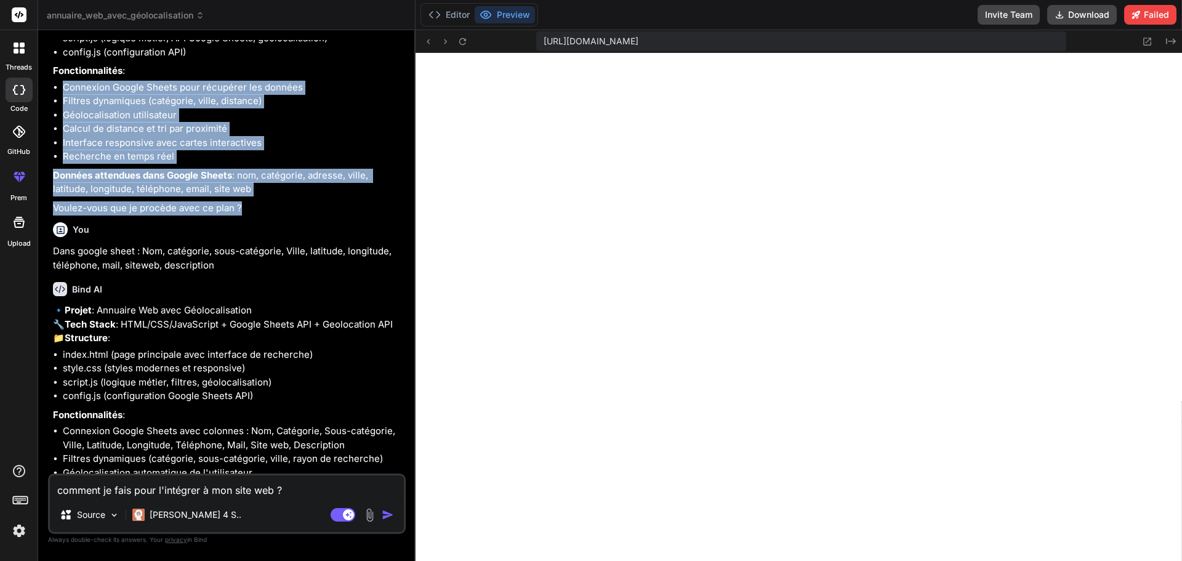
scroll to position [185, 0]
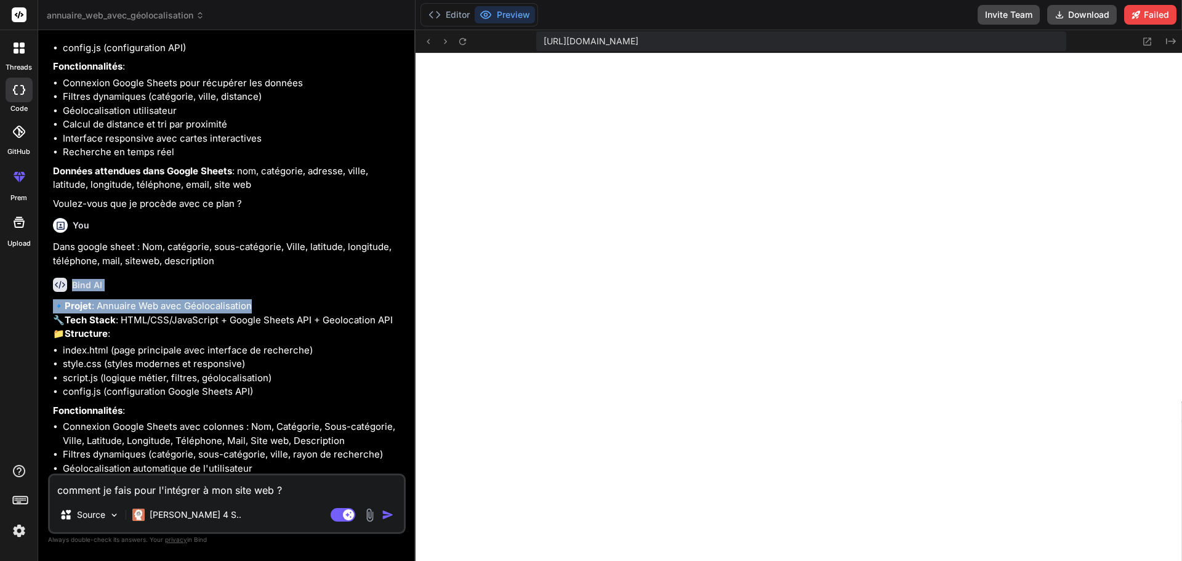
drag, startPoint x: 221, startPoint y: 291, endPoint x: 264, endPoint y: 332, distance: 59.6
click at [264, 332] on div "You J'aimerai créer un annuaire web avec filtre dynamique, tu iras chercher les…" at bounding box center [227, 256] width 355 height 433
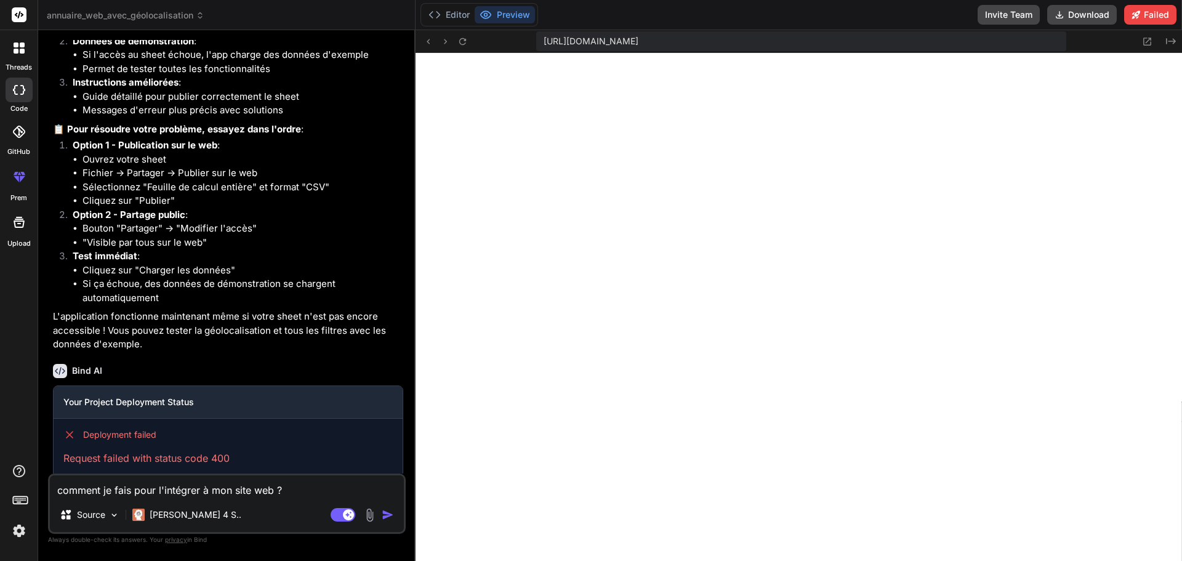
scroll to position [2519, 0]
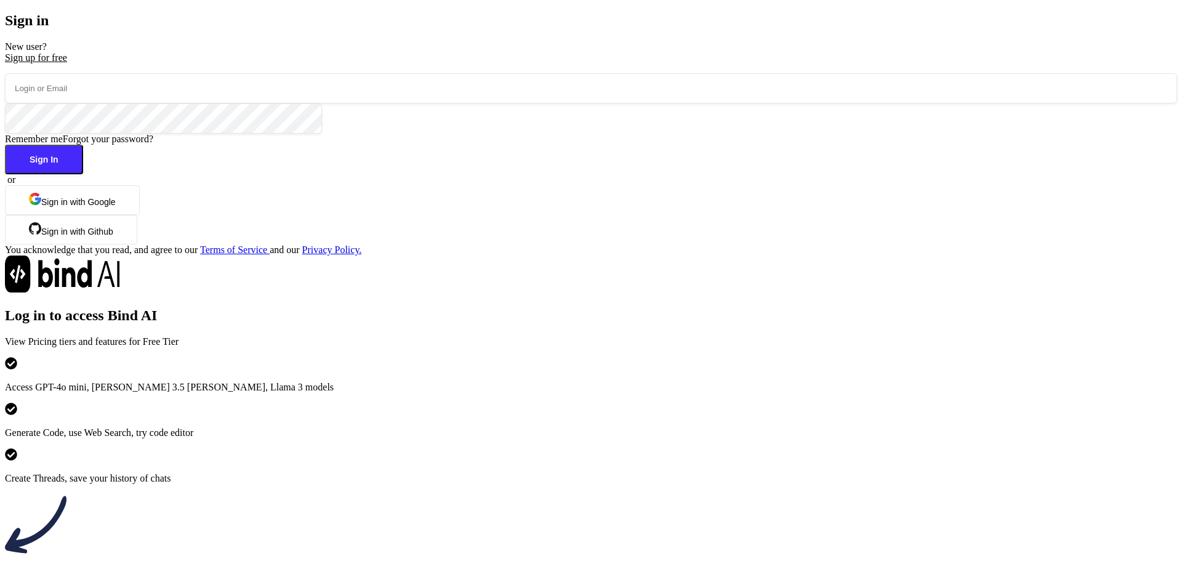
click at [328, 103] on input "email" at bounding box center [591, 88] width 1172 height 30
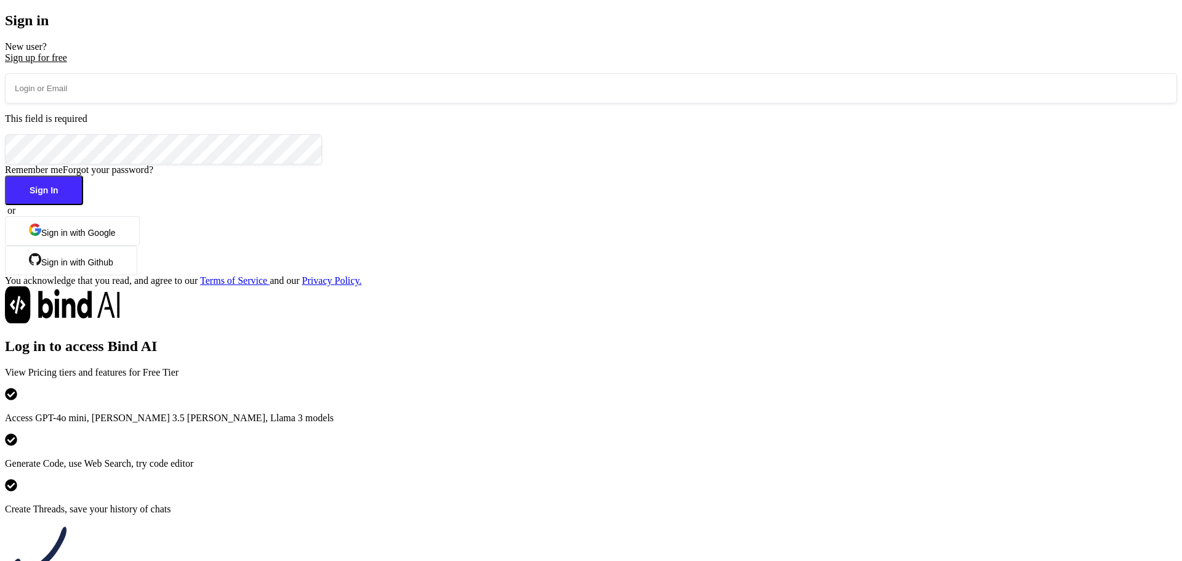
click at [336, 63] on p "New user? Sign up for free" at bounding box center [591, 52] width 1172 height 22
click at [335, 63] on div "Sign up for free" at bounding box center [591, 57] width 1172 height 11
click at [334, 63] on div "Sign up for free" at bounding box center [591, 57] width 1172 height 11
click at [301, 103] on input "email" at bounding box center [591, 88] width 1172 height 30
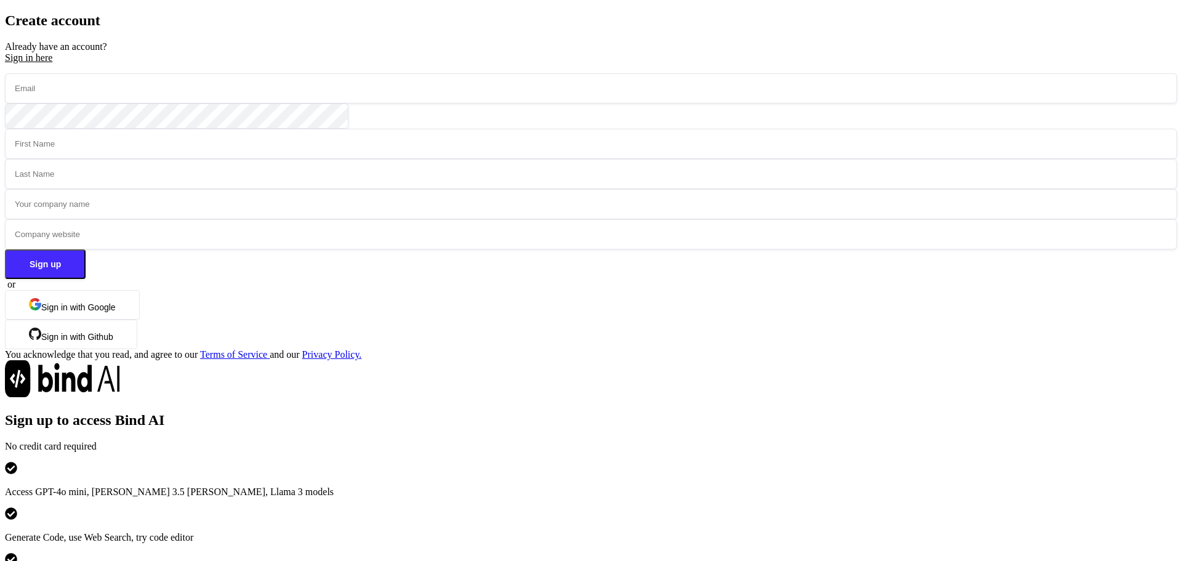
click at [300, 103] on input "email" at bounding box center [591, 88] width 1172 height 30
type input "aymeric@promarket.fr"
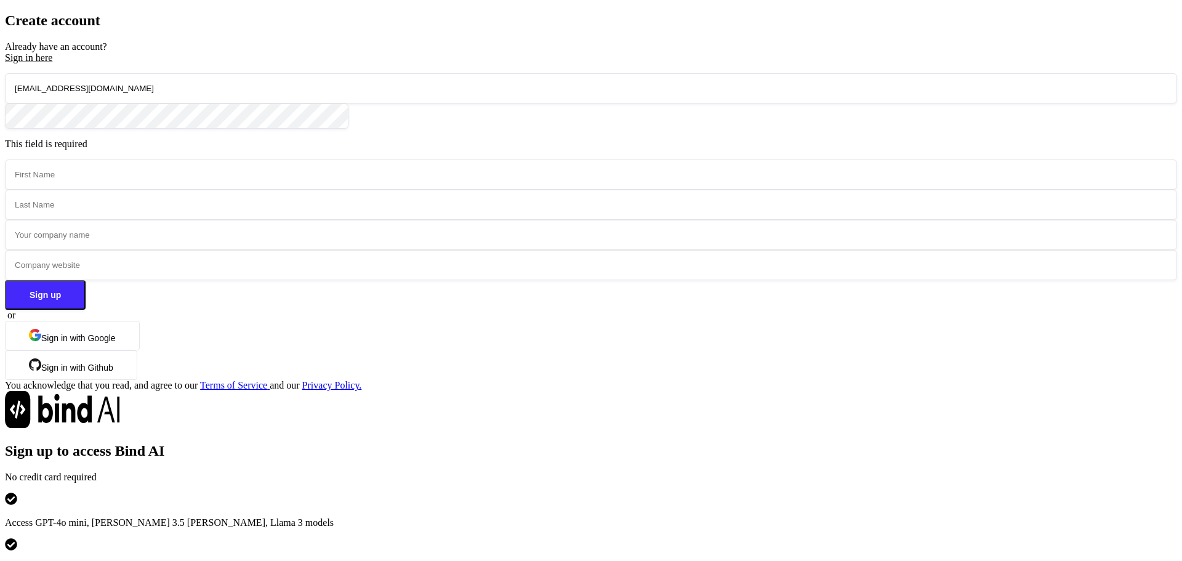
click at [252, 190] on input "text" at bounding box center [591, 174] width 1172 height 30
type input "Aymeric"
type input "CHANTREL"
type input "Promarket"
click at [86, 310] on button "Sign up" at bounding box center [45, 295] width 81 height 30
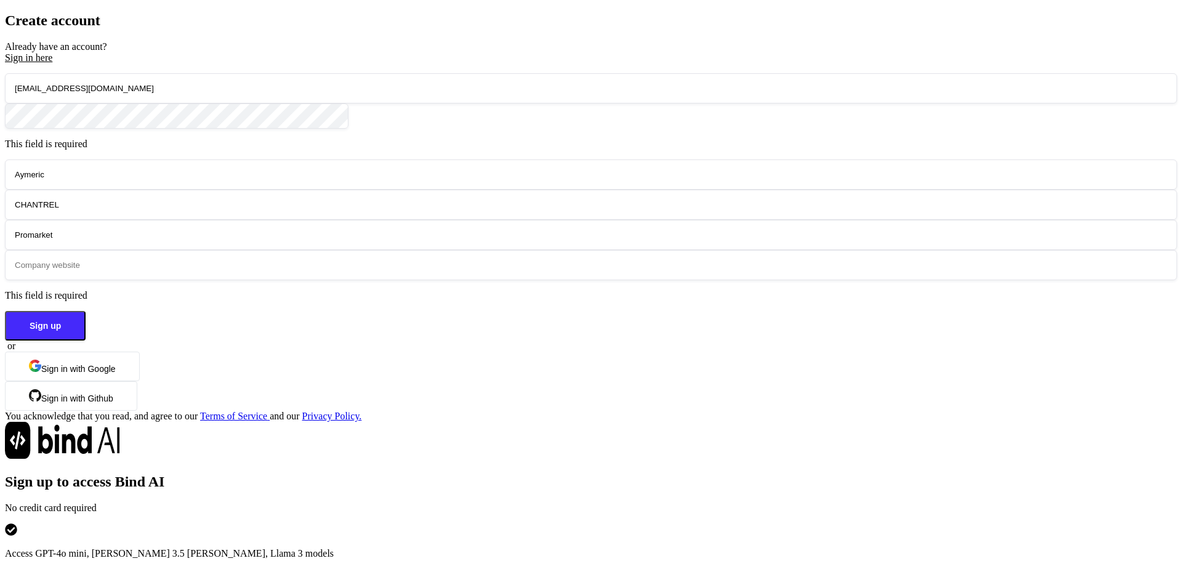
click at [254, 280] on input "text" at bounding box center [591, 265] width 1172 height 30
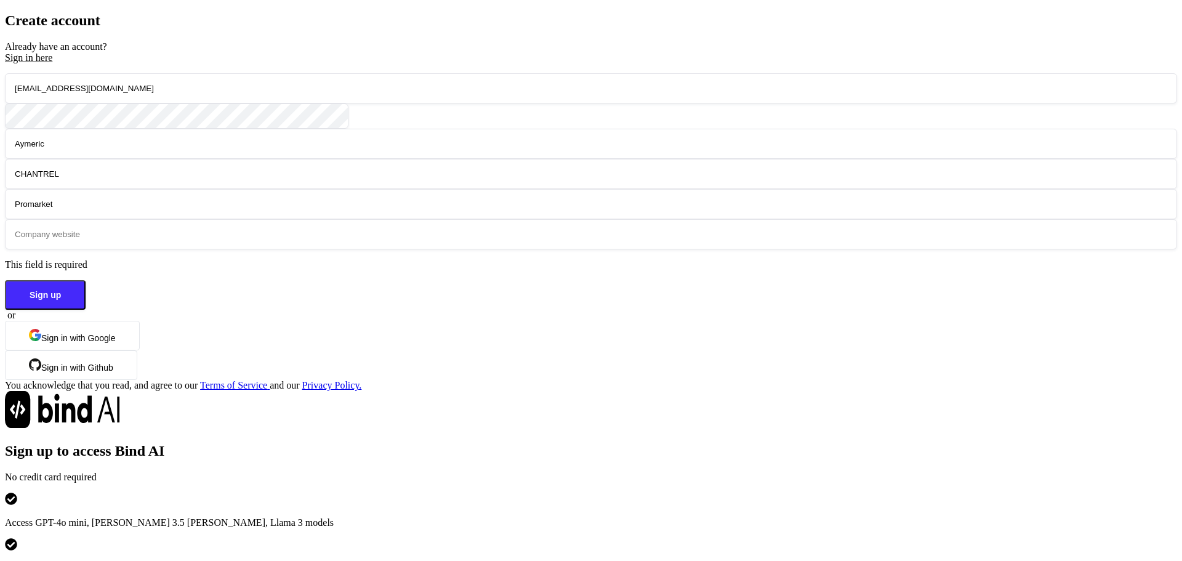
click at [338, 249] on input "text" at bounding box center [591, 234] width 1172 height 30
type input "w"
type input "promarket.fr"
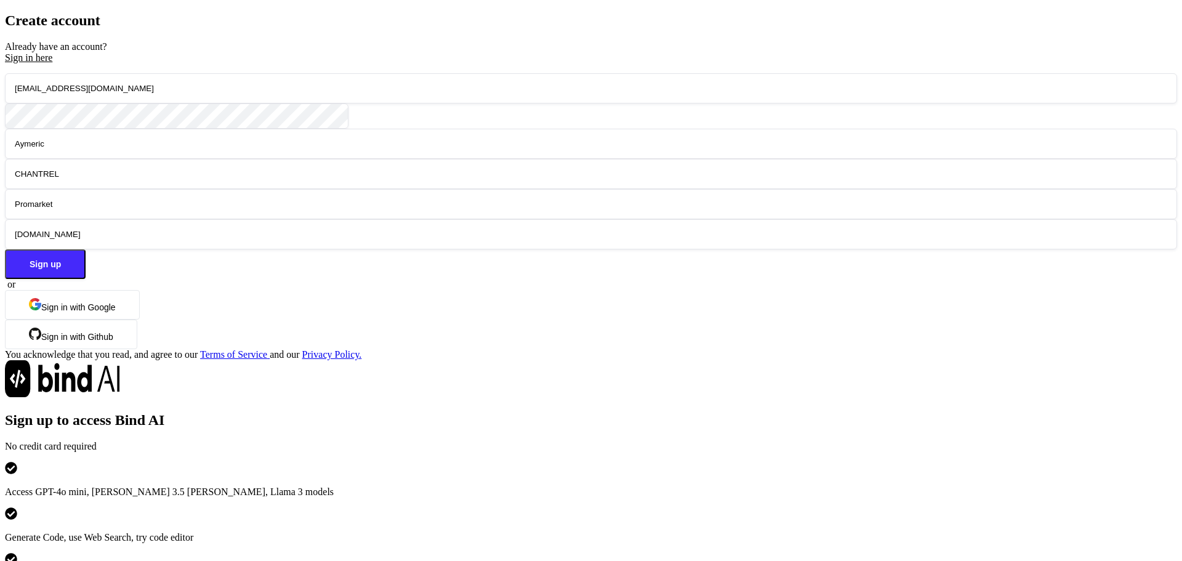
click at [86, 279] on button "Sign up" at bounding box center [45, 264] width 81 height 30
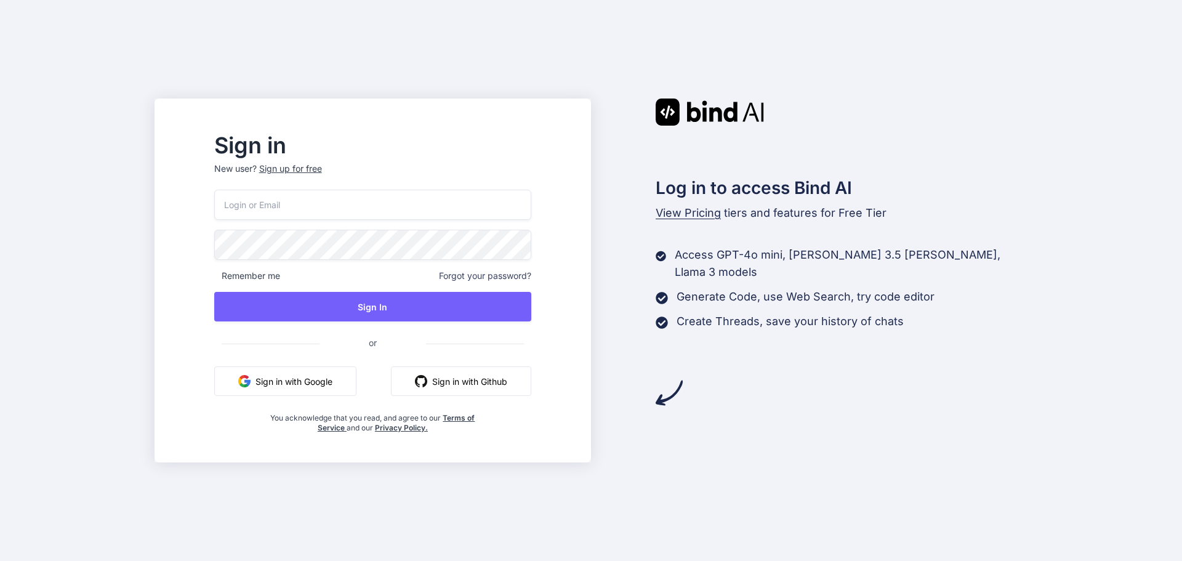
click at [346, 210] on input "email" at bounding box center [372, 205] width 317 height 30
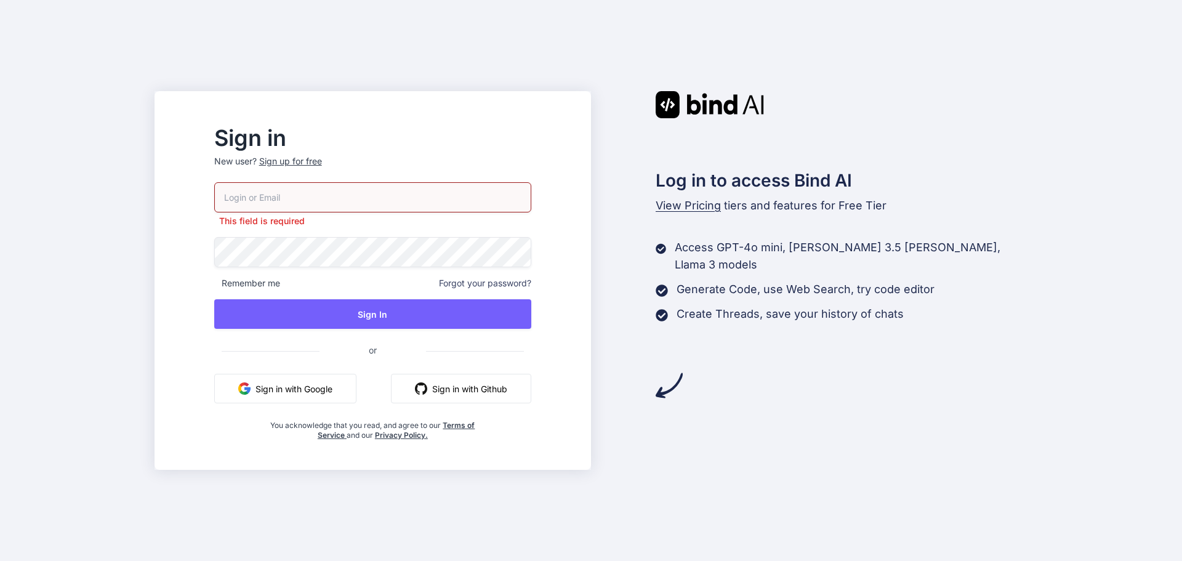
type input "[EMAIL_ADDRESS][DOMAIN_NAME]"
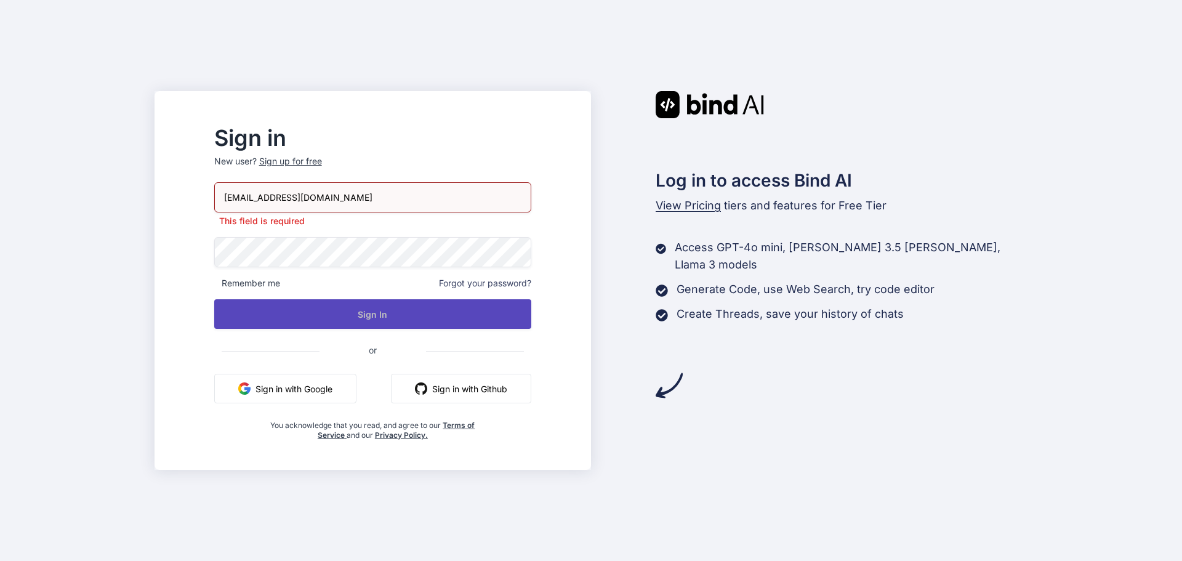
click at [426, 321] on div "aymeric@promarket.fr This field is required Remember me Forgot your password? S…" at bounding box center [372, 311] width 317 height 258
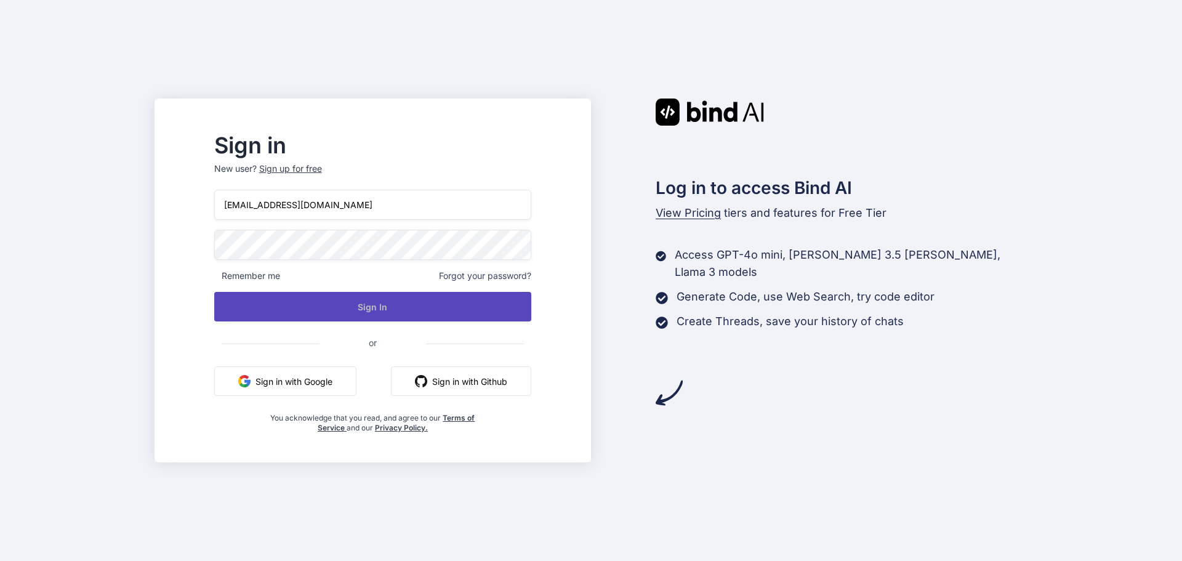
click at [422, 307] on button "Sign In" at bounding box center [372, 307] width 317 height 30
click at [409, 307] on button "Sign In" at bounding box center [372, 307] width 317 height 30
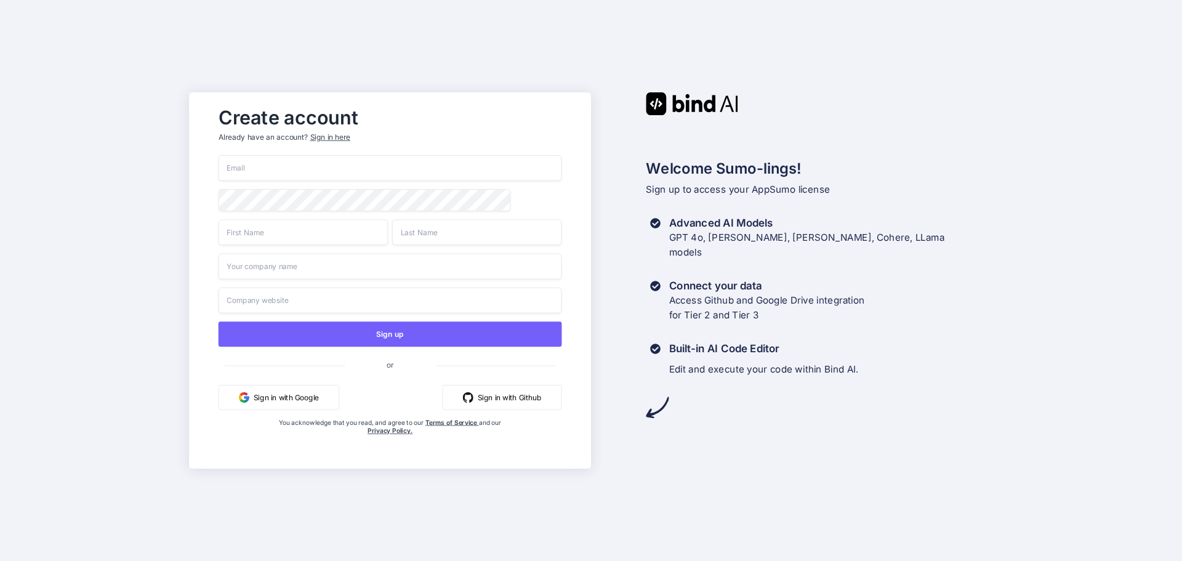
click at [288, 171] on input "email" at bounding box center [391, 168] width 344 height 26
click at [331, 136] on div "Create account Already have an account? Sign in here" at bounding box center [391, 128] width 344 height 54
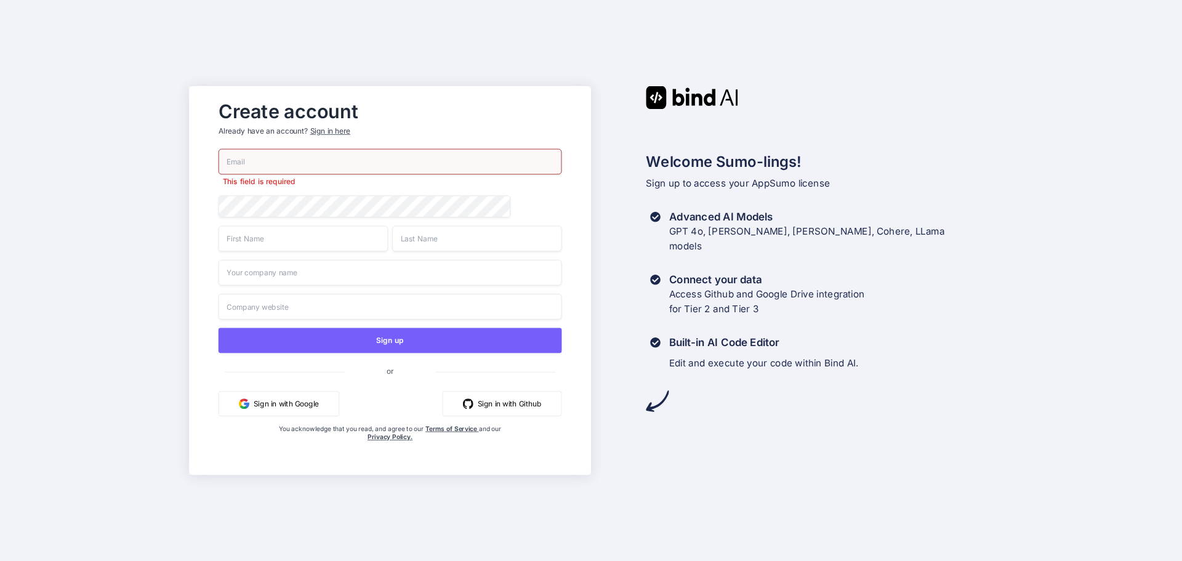
click at [333, 127] on div "Sign in here" at bounding box center [330, 131] width 40 height 10
click at [332, 129] on div "Sign in here" at bounding box center [330, 131] width 40 height 10
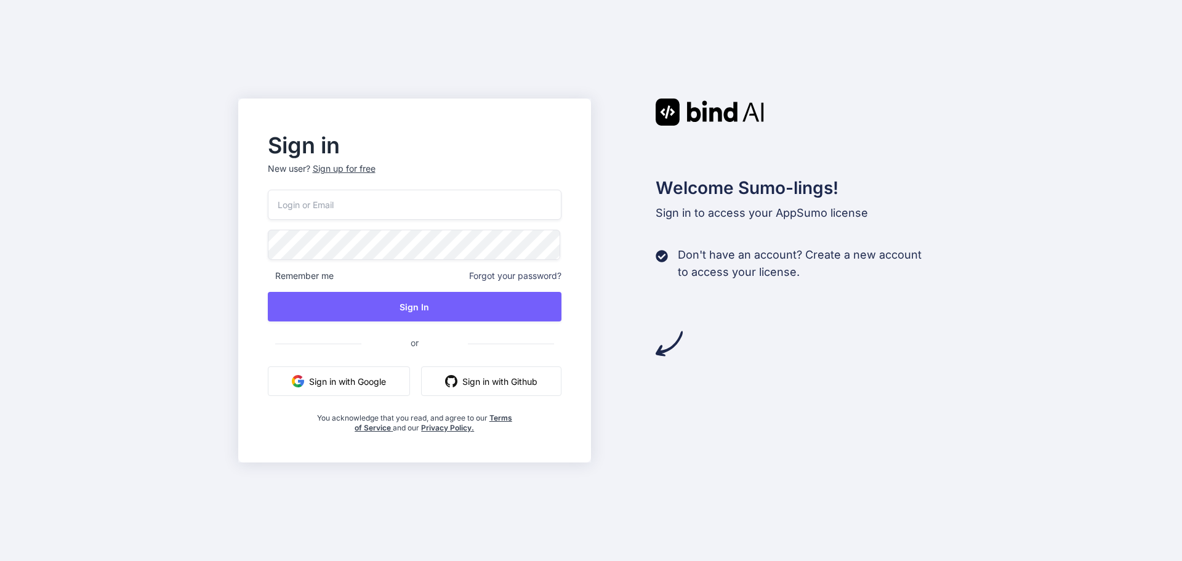
click at [315, 207] on input "email" at bounding box center [415, 205] width 294 height 30
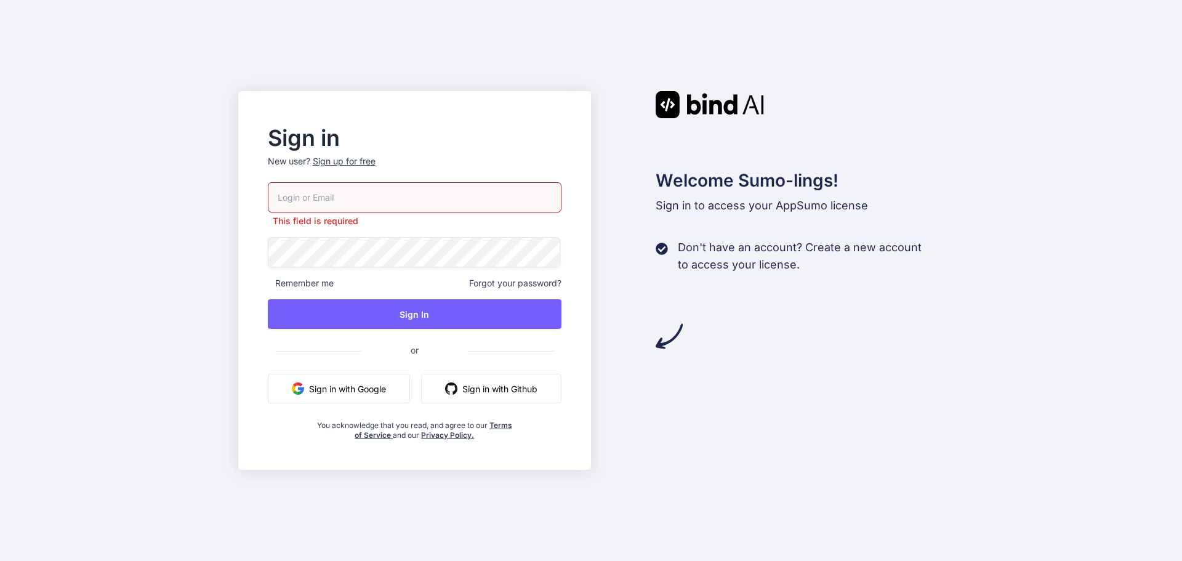
type input "aymeric@promarket.fr"
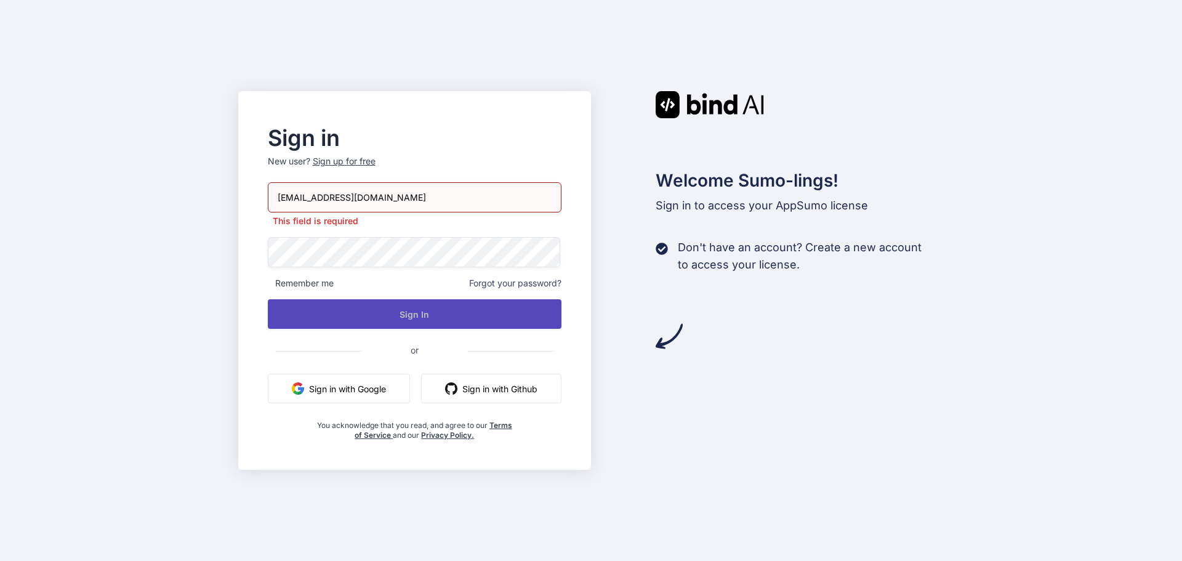
click at [403, 315] on button "Sign In" at bounding box center [415, 314] width 294 height 30
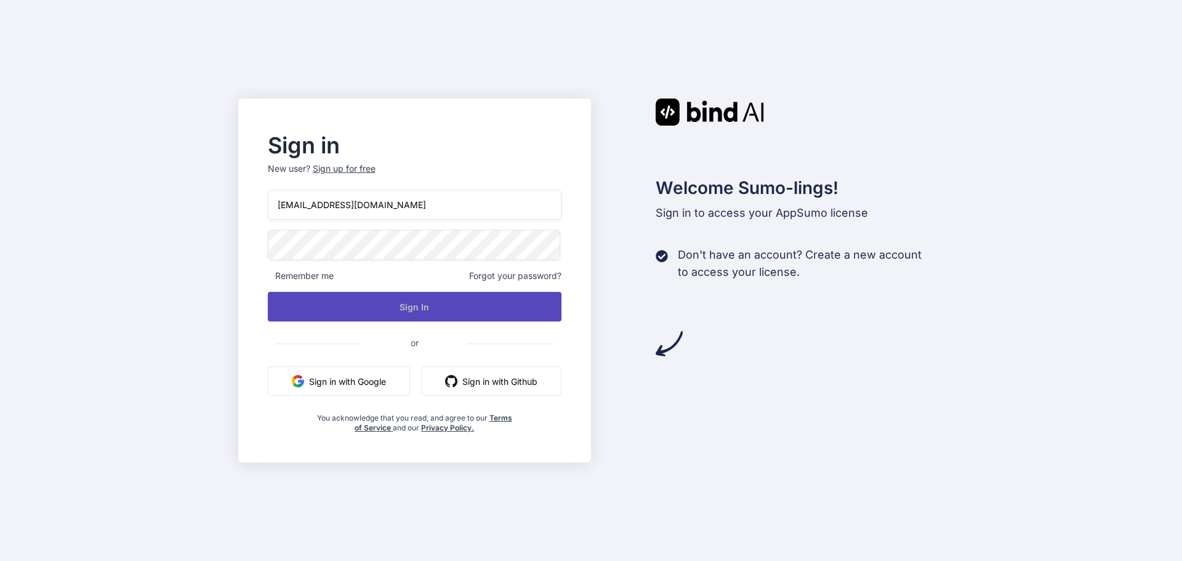
click at [410, 304] on button "Sign In" at bounding box center [415, 307] width 294 height 30
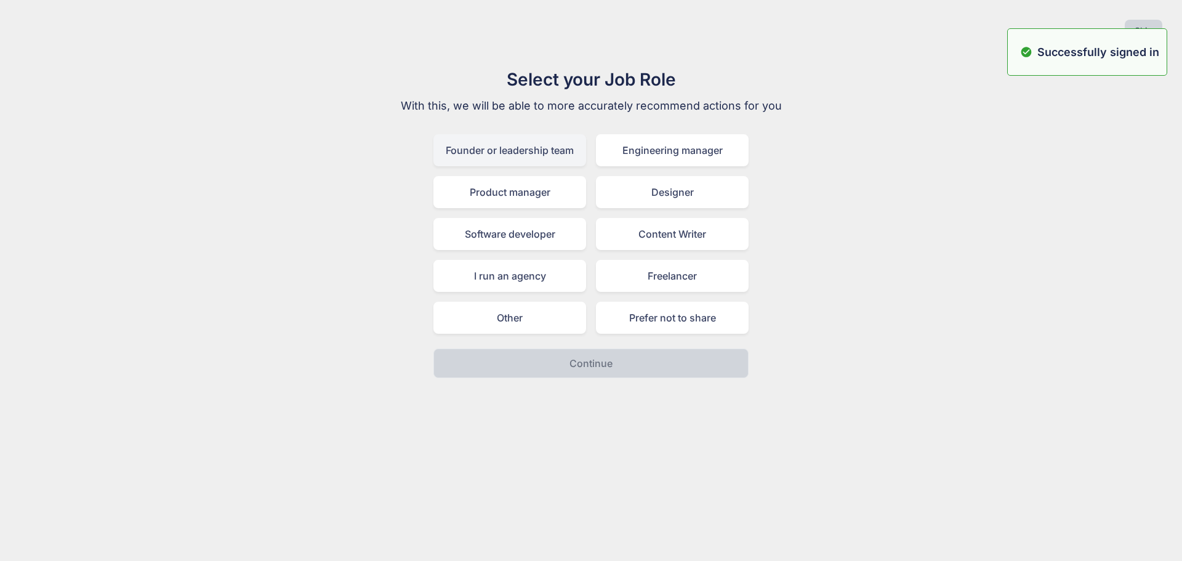
click at [527, 145] on div "Founder or leadership team" at bounding box center [509, 150] width 153 height 32
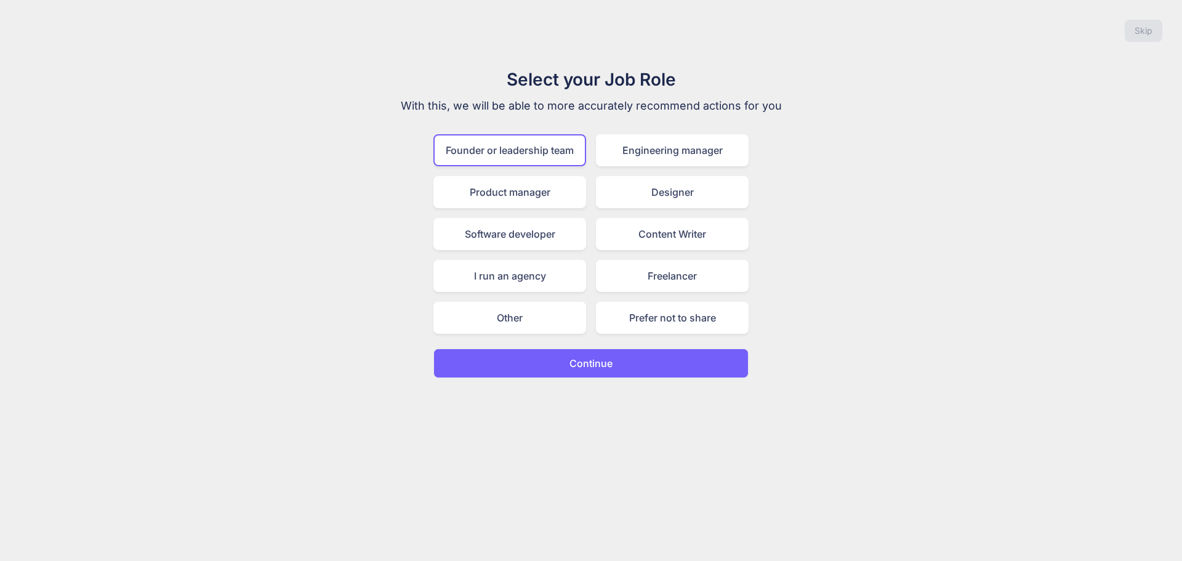
click at [573, 363] on p "Continue" at bounding box center [591, 363] width 43 height 15
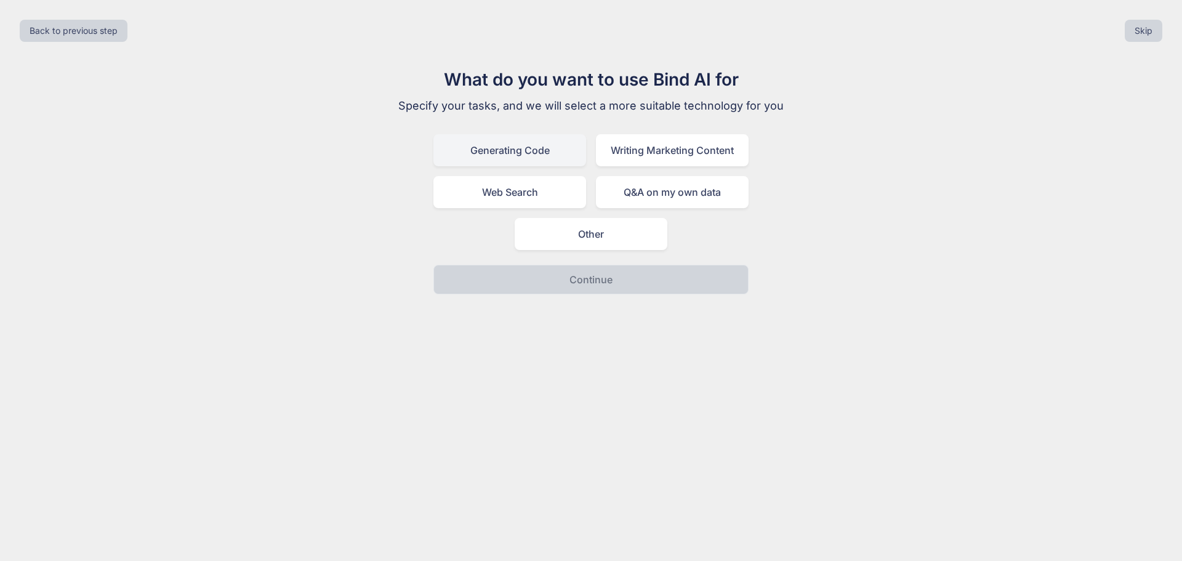
click at [534, 150] on div "Generating Code" at bounding box center [509, 150] width 153 height 32
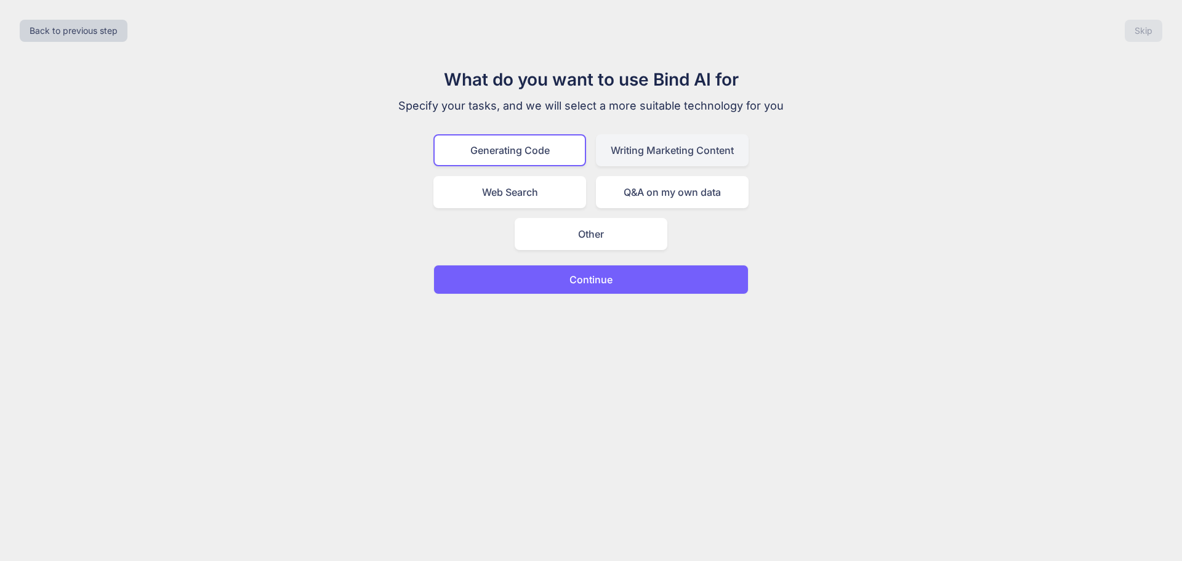
click at [694, 159] on div "Writing Marketing Content" at bounding box center [672, 150] width 153 height 32
click at [542, 104] on p "Specify your tasks, and we will select a more suitable technology for you" at bounding box center [591, 105] width 414 height 17
click at [533, 137] on div "Generating Code" at bounding box center [509, 150] width 153 height 32
click at [590, 278] on p "Continue" at bounding box center [591, 279] width 43 height 15
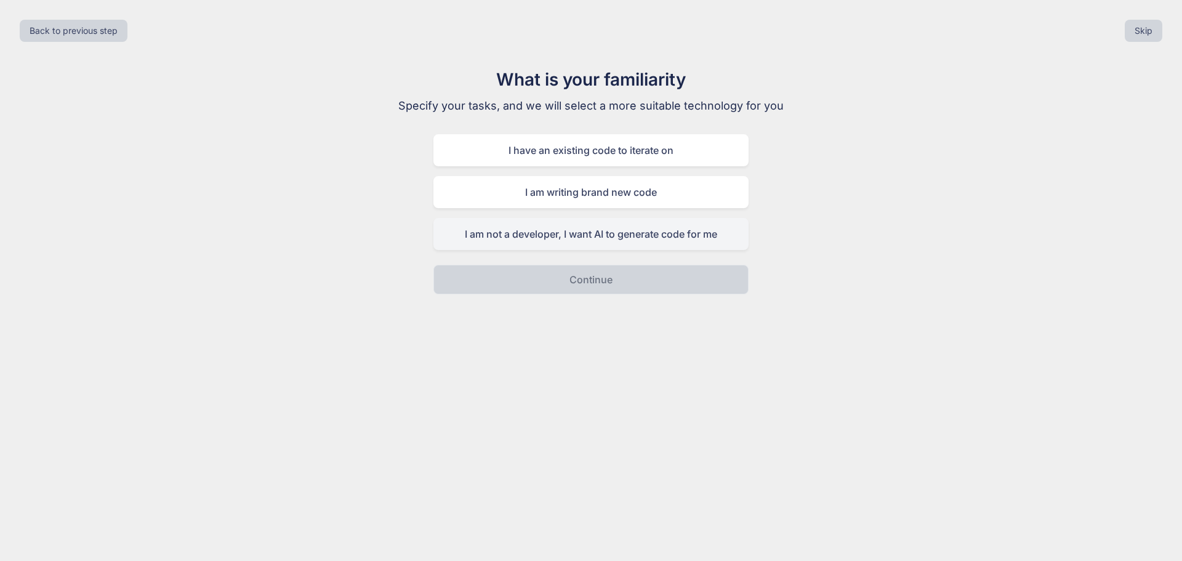
click at [586, 233] on div "I am not a developer, I want AI to generate code for me" at bounding box center [590, 234] width 315 height 32
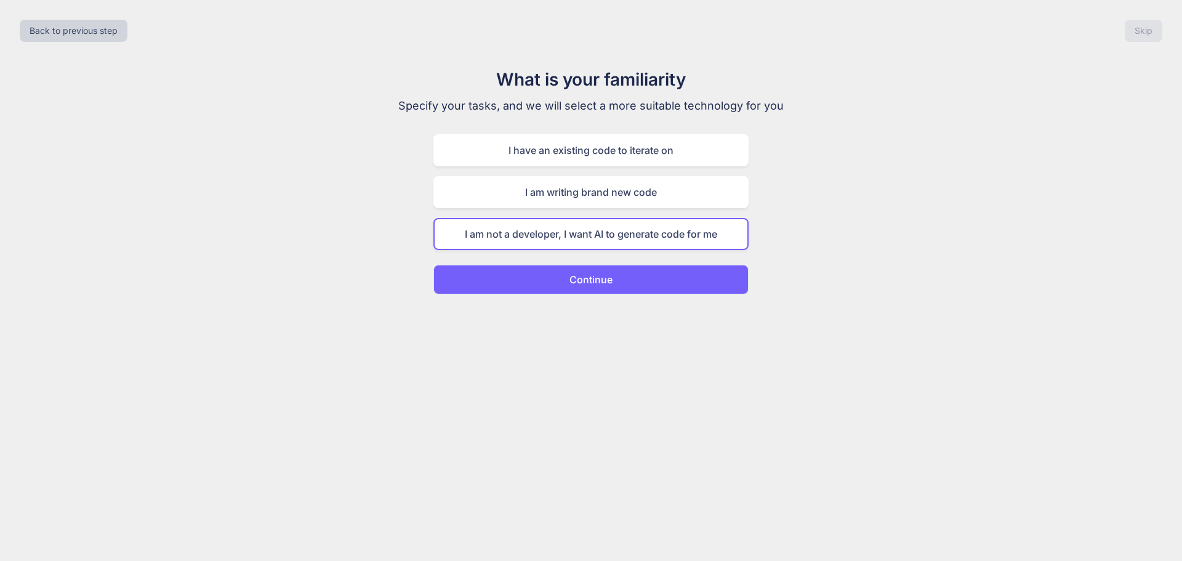
click at [599, 283] on p "Continue" at bounding box center [591, 279] width 43 height 15
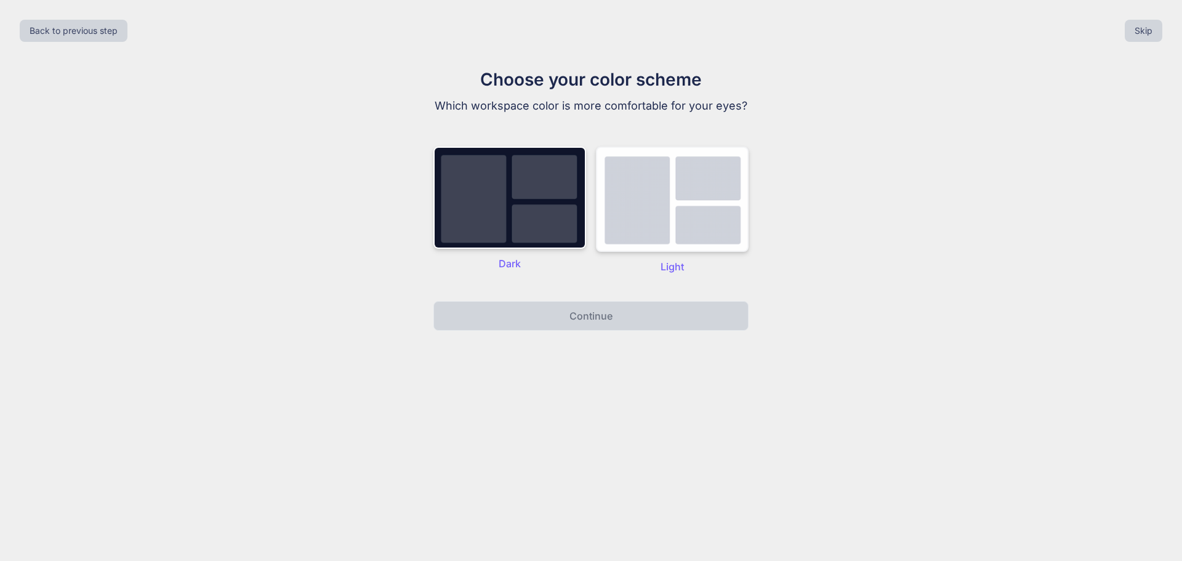
click at [682, 171] on img at bounding box center [672, 199] width 153 height 105
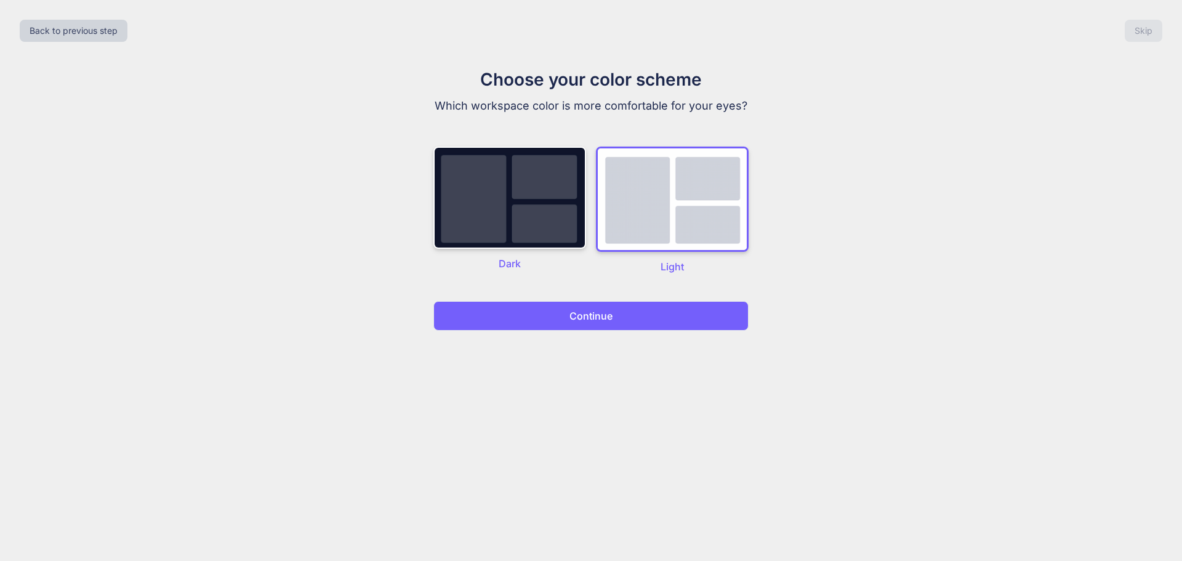
click at [584, 313] on p "Continue" at bounding box center [591, 315] width 43 height 15
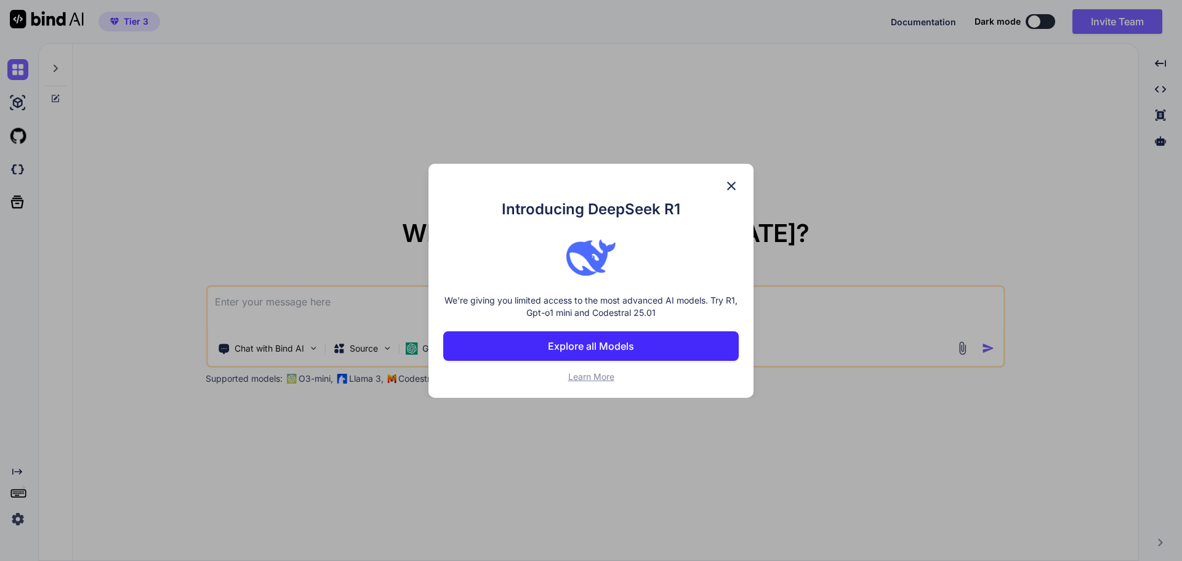
click at [605, 350] on p "Explore all Models" at bounding box center [591, 346] width 86 height 15
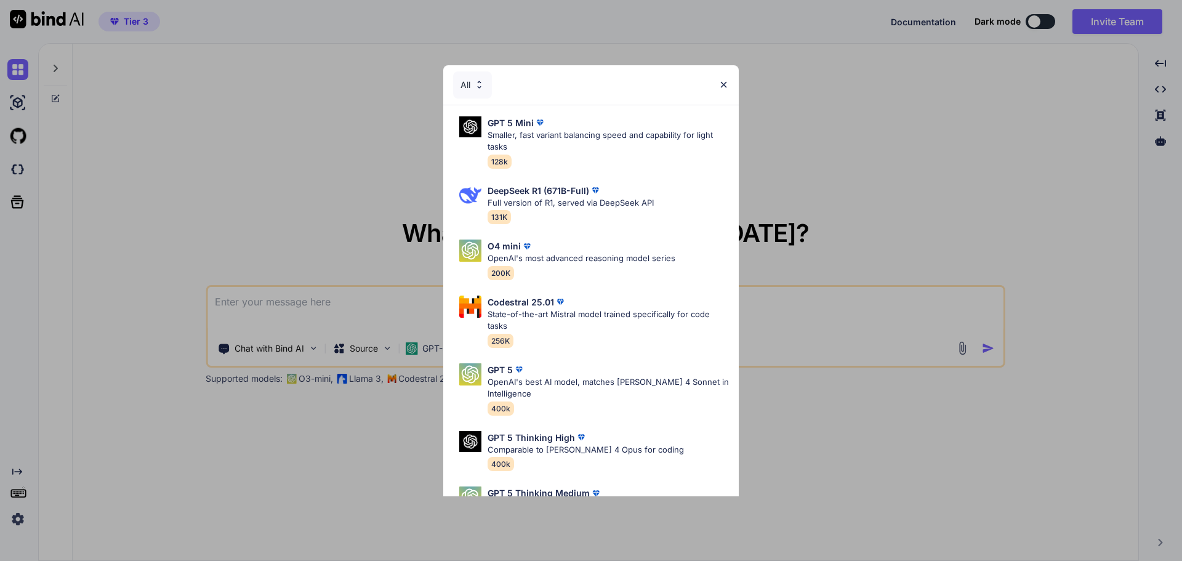
click at [725, 87] on img at bounding box center [724, 84] width 10 height 10
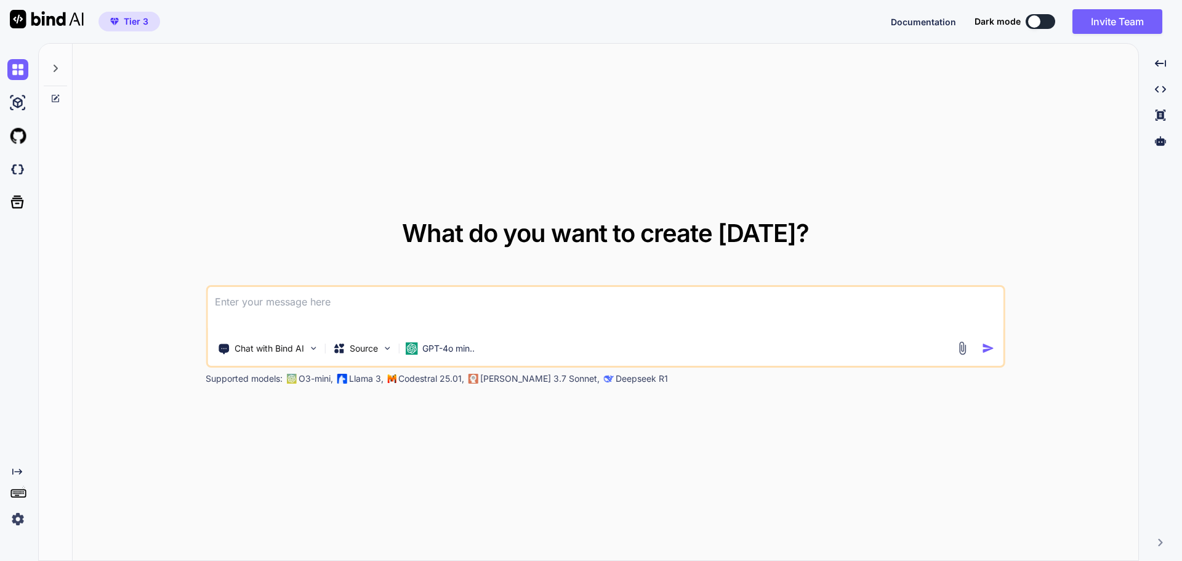
click at [1013, 143] on div "What do you want to create today? Chat with Bind AI Source GPT-4o min.. Support…" at bounding box center [606, 303] width 1066 height 518
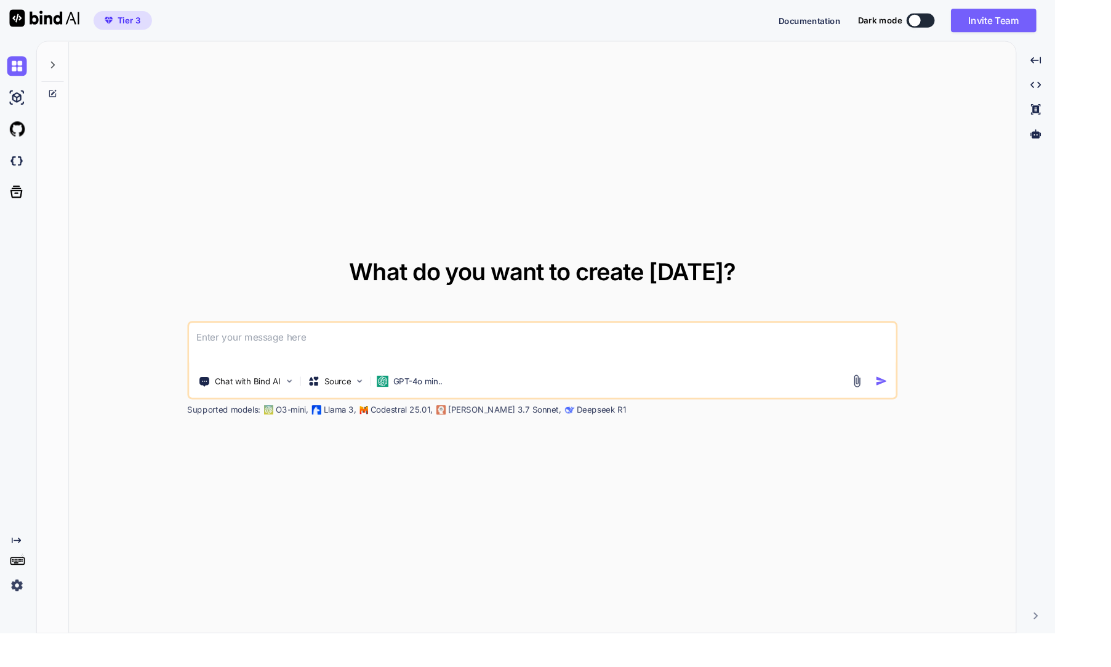
type textarea "x"
